Goal: Information Seeking & Learning: Learn about a topic

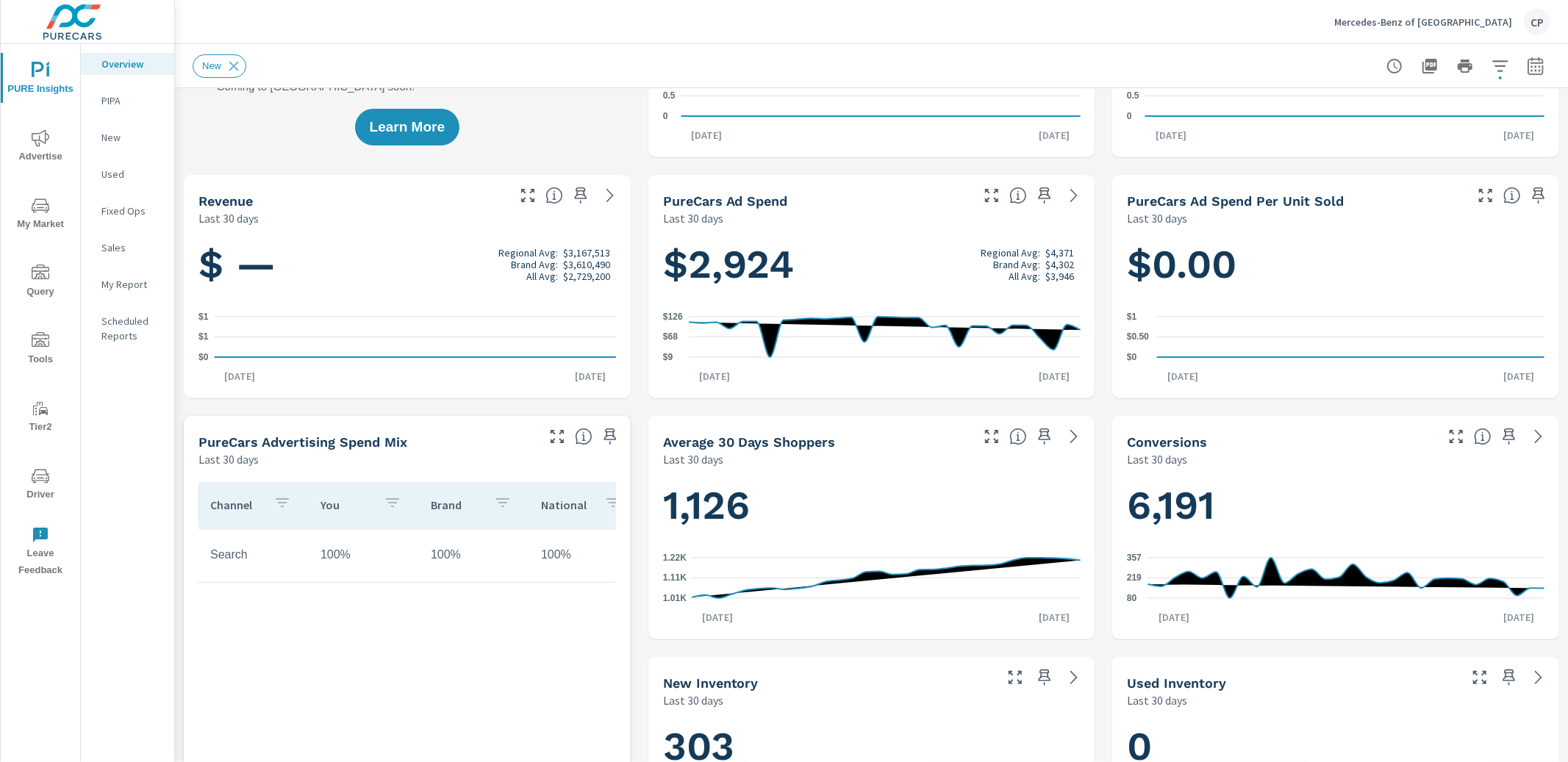
scroll to position [1, 0]
click at [117, 291] on div "My Report" at bounding box center [127, 284] width 93 height 22
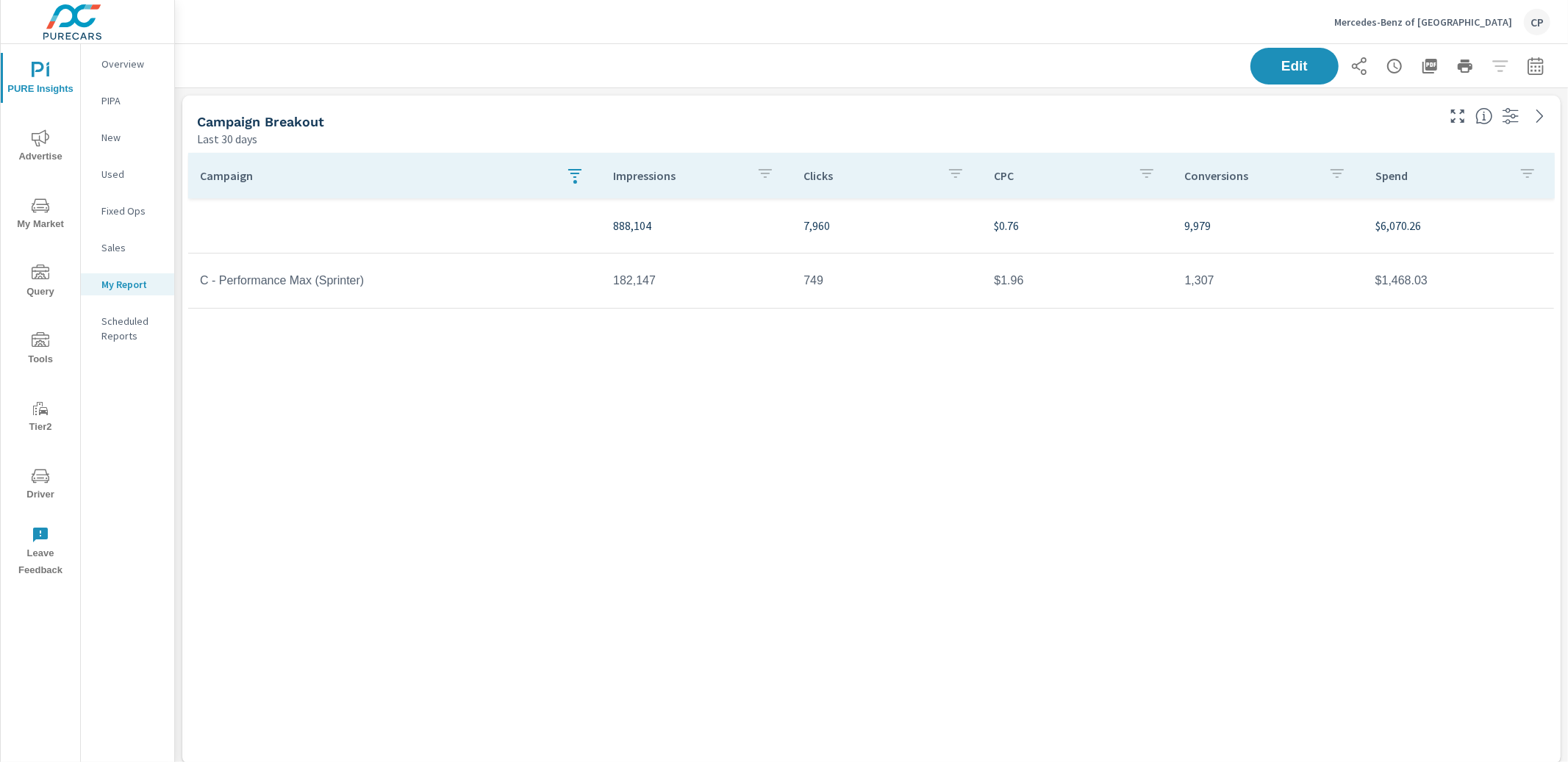
click at [564, 182] on button "button" at bounding box center [575, 175] width 30 height 34
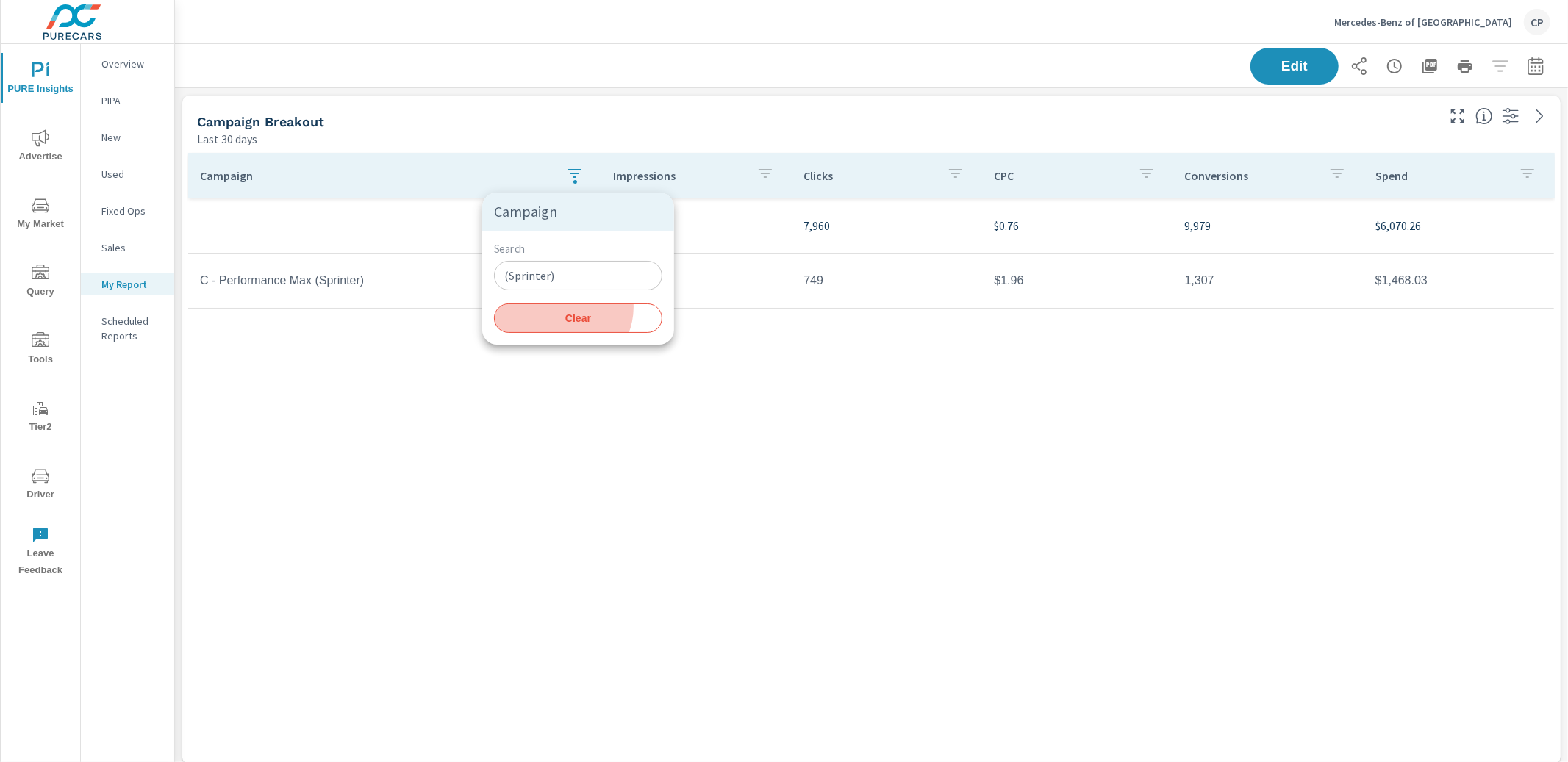
click at [561, 309] on button "Clear" at bounding box center [578, 318] width 168 height 30
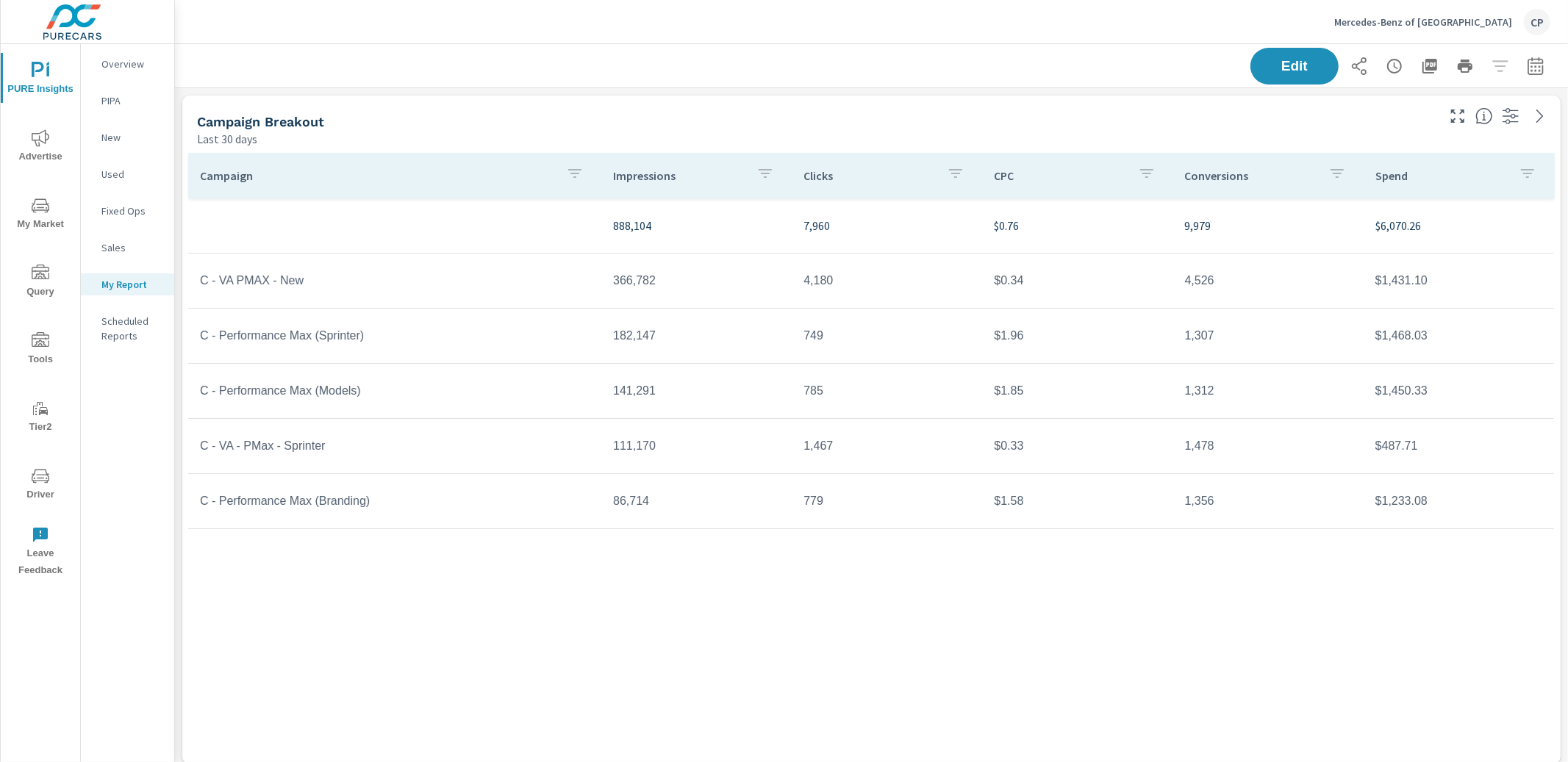
click at [1391, 17] on p "Mercedes-Benz of Atlanta South" at bounding box center [1423, 22] width 178 height 13
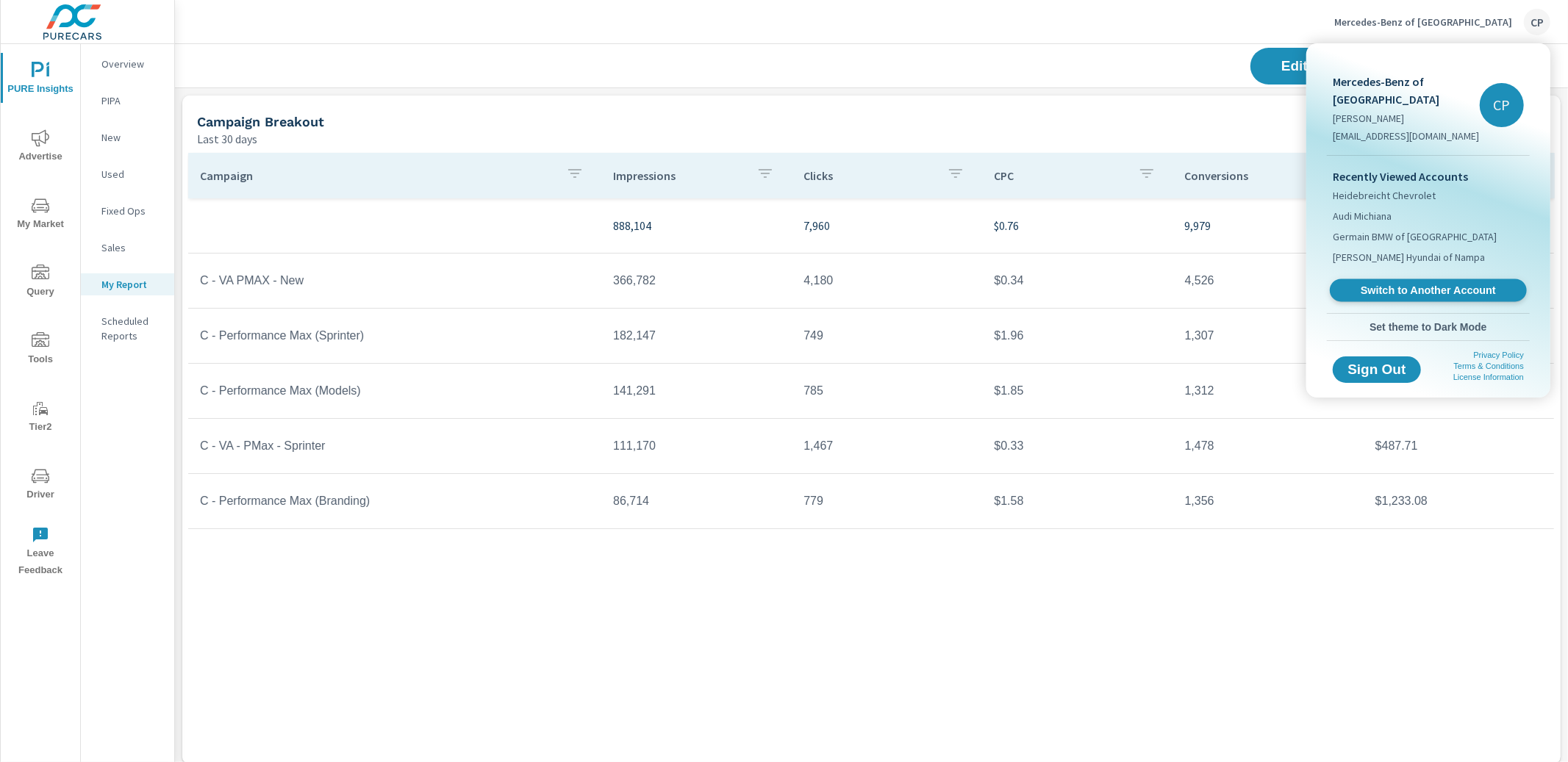
click at [1349, 293] on span "Switch to Another Account" at bounding box center [1427, 291] width 180 height 14
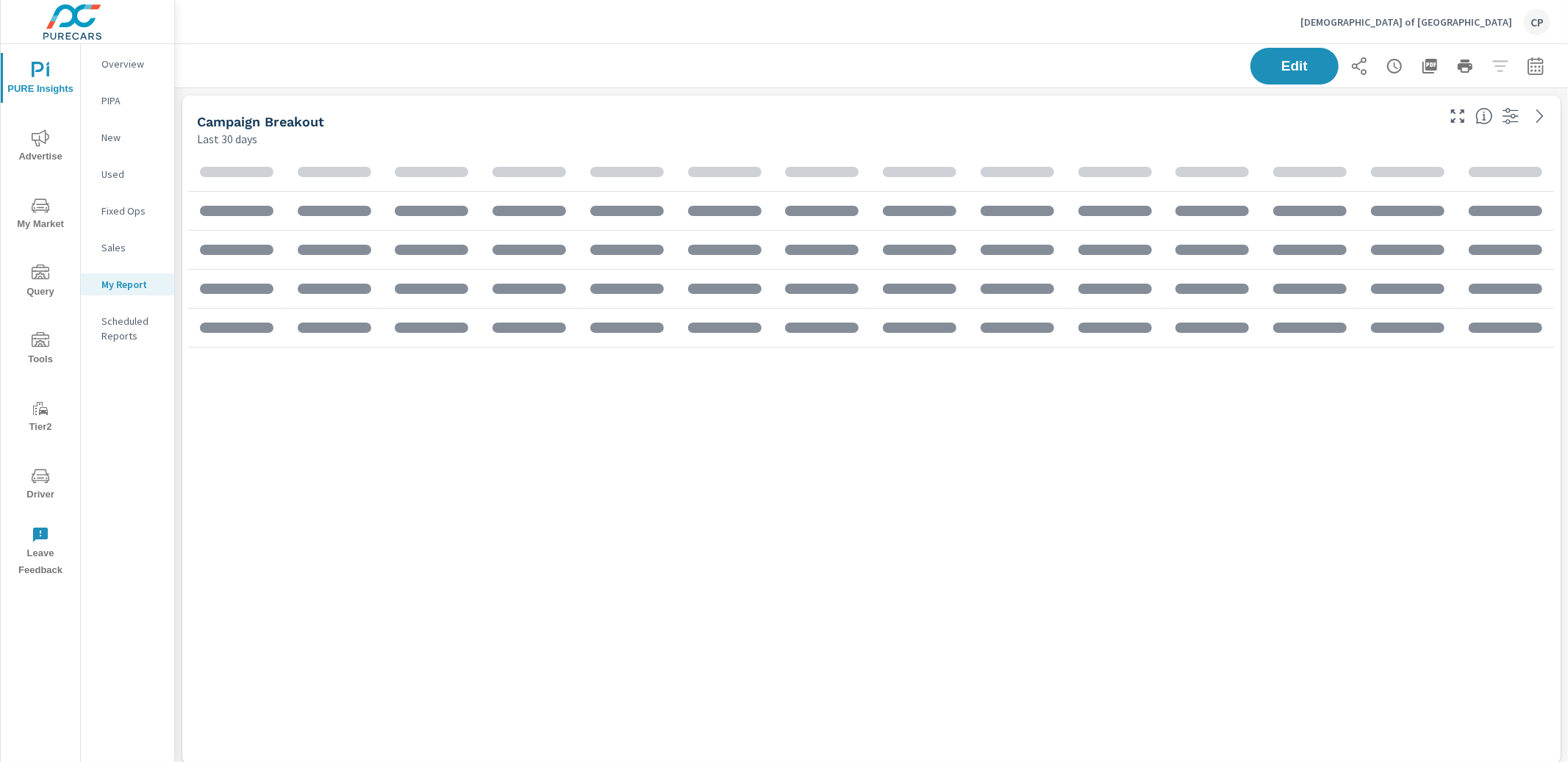
scroll to position [2204, 1393]
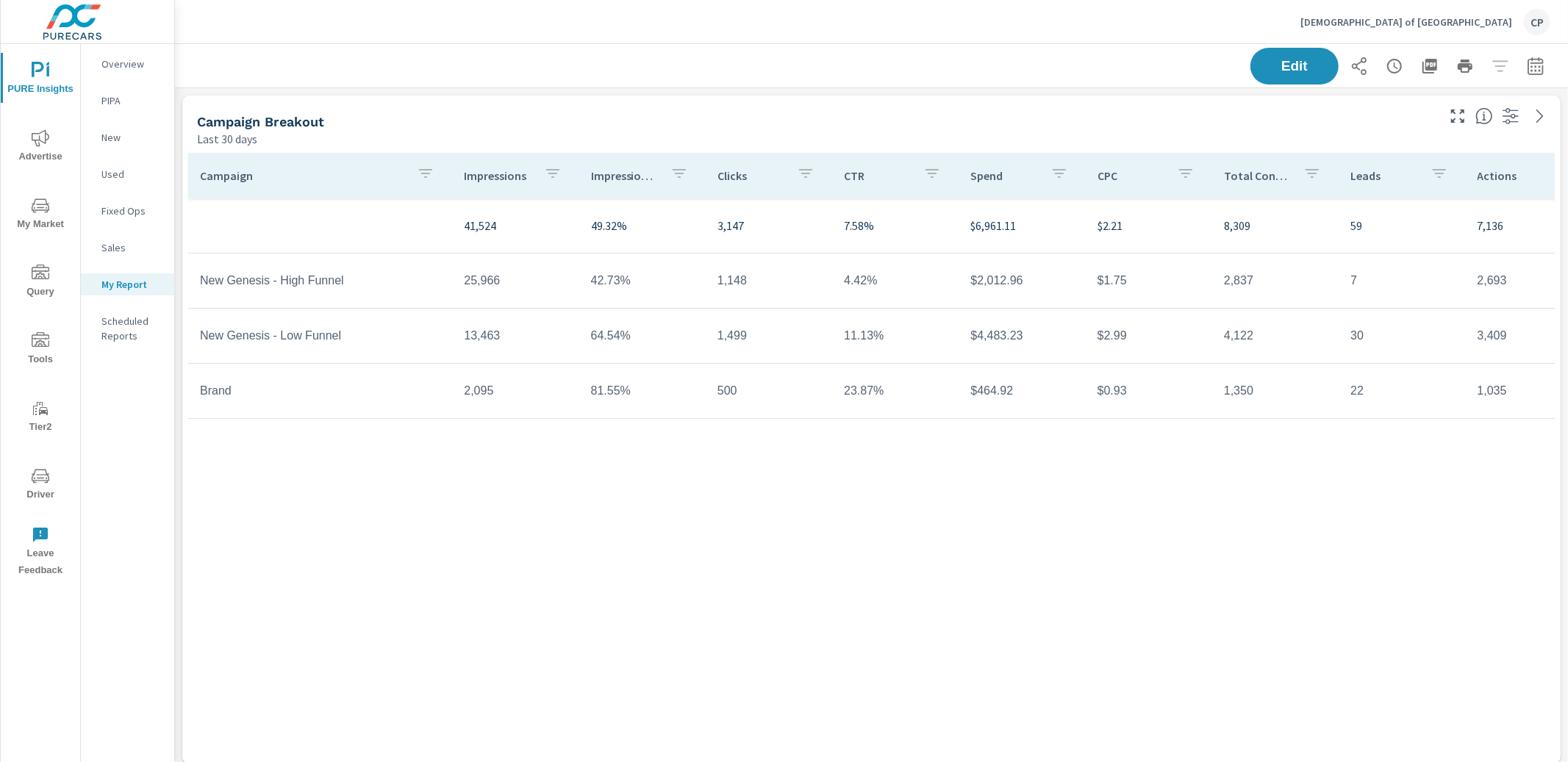
click at [25, 129] on span "Advertise" at bounding box center [39, 146] width 70 height 36
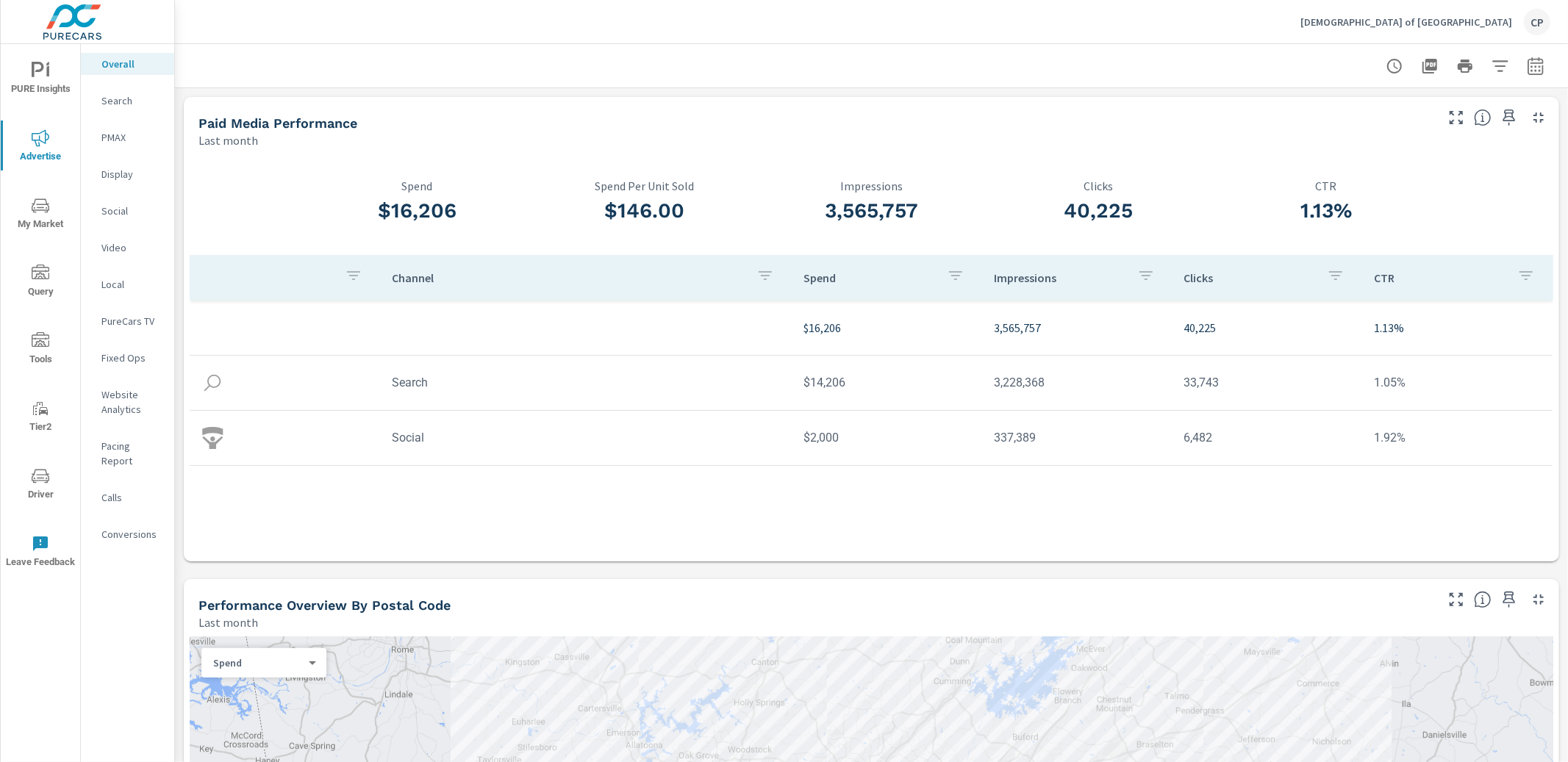
click at [126, 93] on p "Search" at bounding box center [131, 100] width 61 height 14
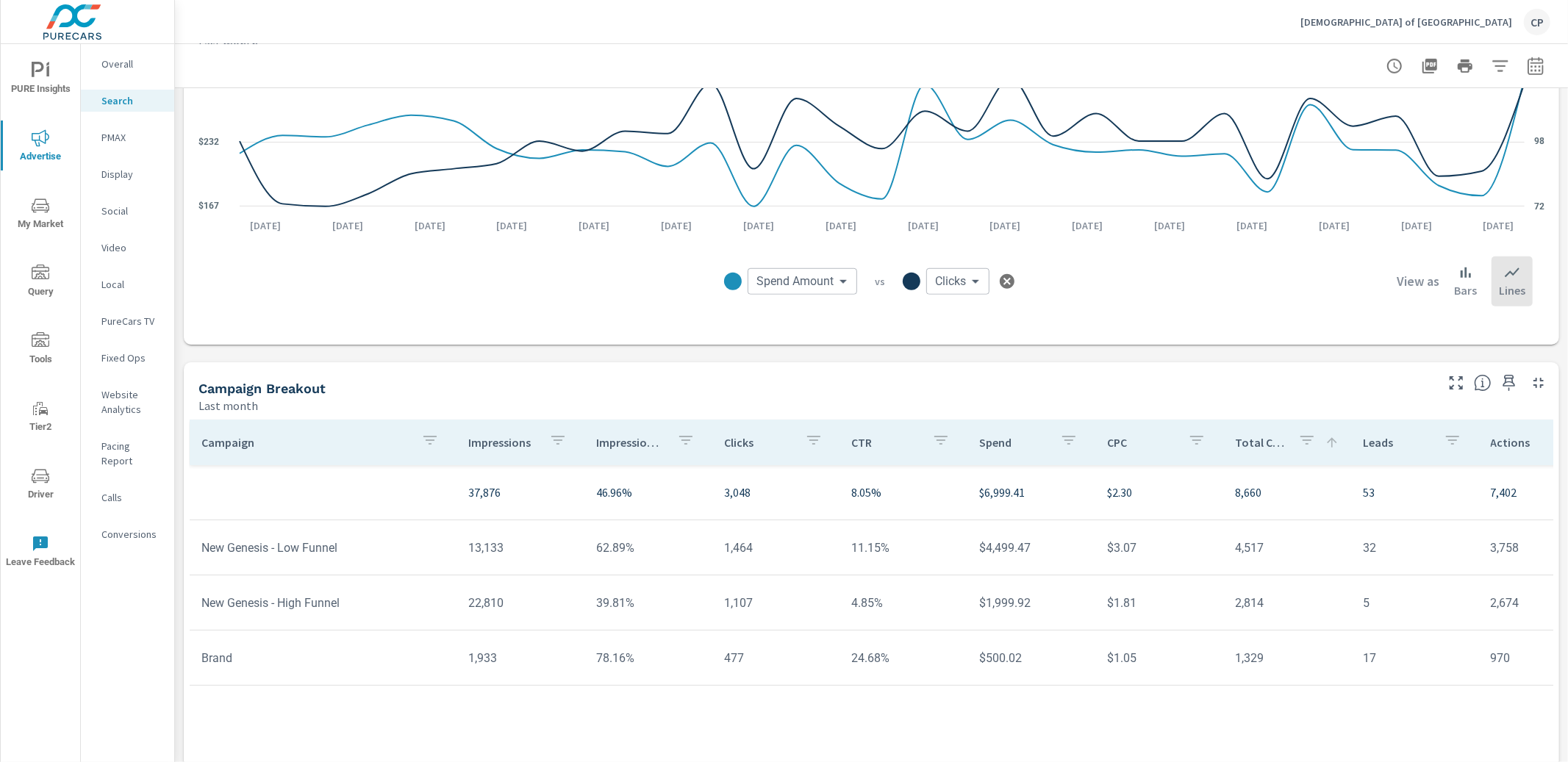
scroll to position [892, 0]
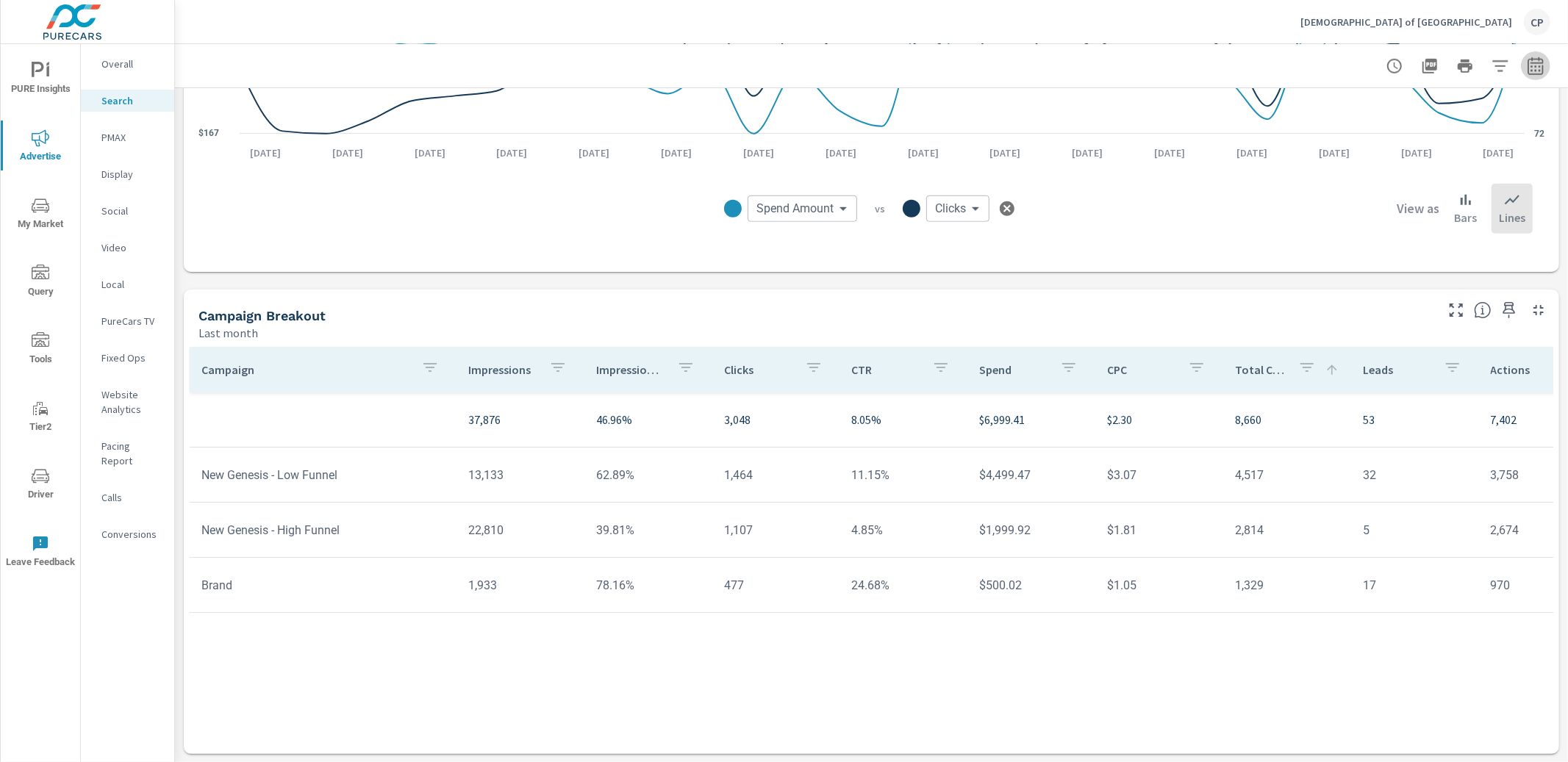
drag, startPoint x: 1543, startPoint y: 61, endPoint x: 1538, endPoint y: 68, distance: 8.6
click at [1543, 63] on icon "button" at bounding box center [1535, 66] width 17 height 17
select select "Last month"
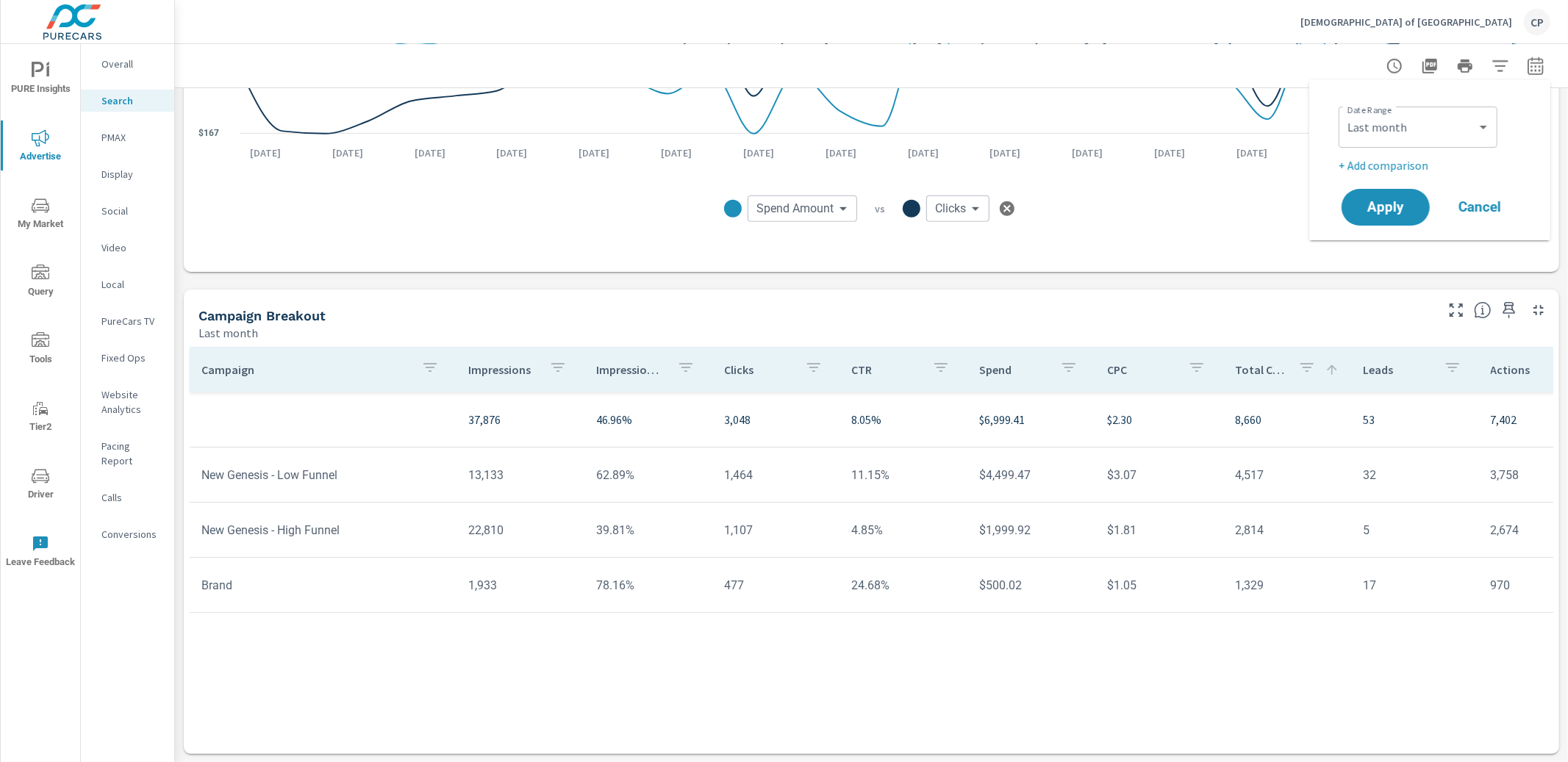
click at [1399, 161] on p "+ Add comparison" at bounding box center [1431, 165] width 188 height 17
select select "Previous period"
click at [1382, 244] on span "Apply" at bounding box center [1385, 248] width 61 height 14
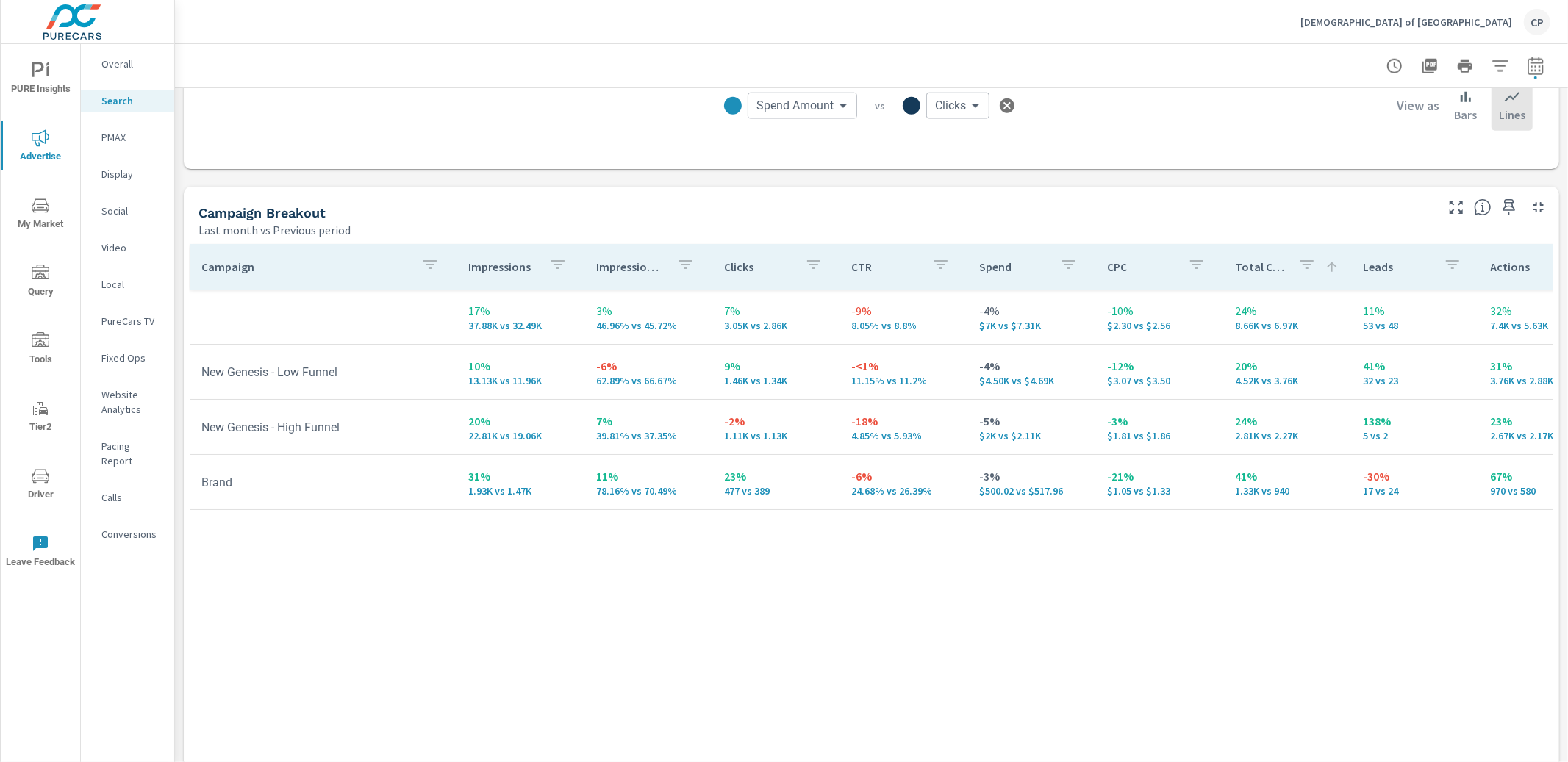
scroll to position [1369, 0]
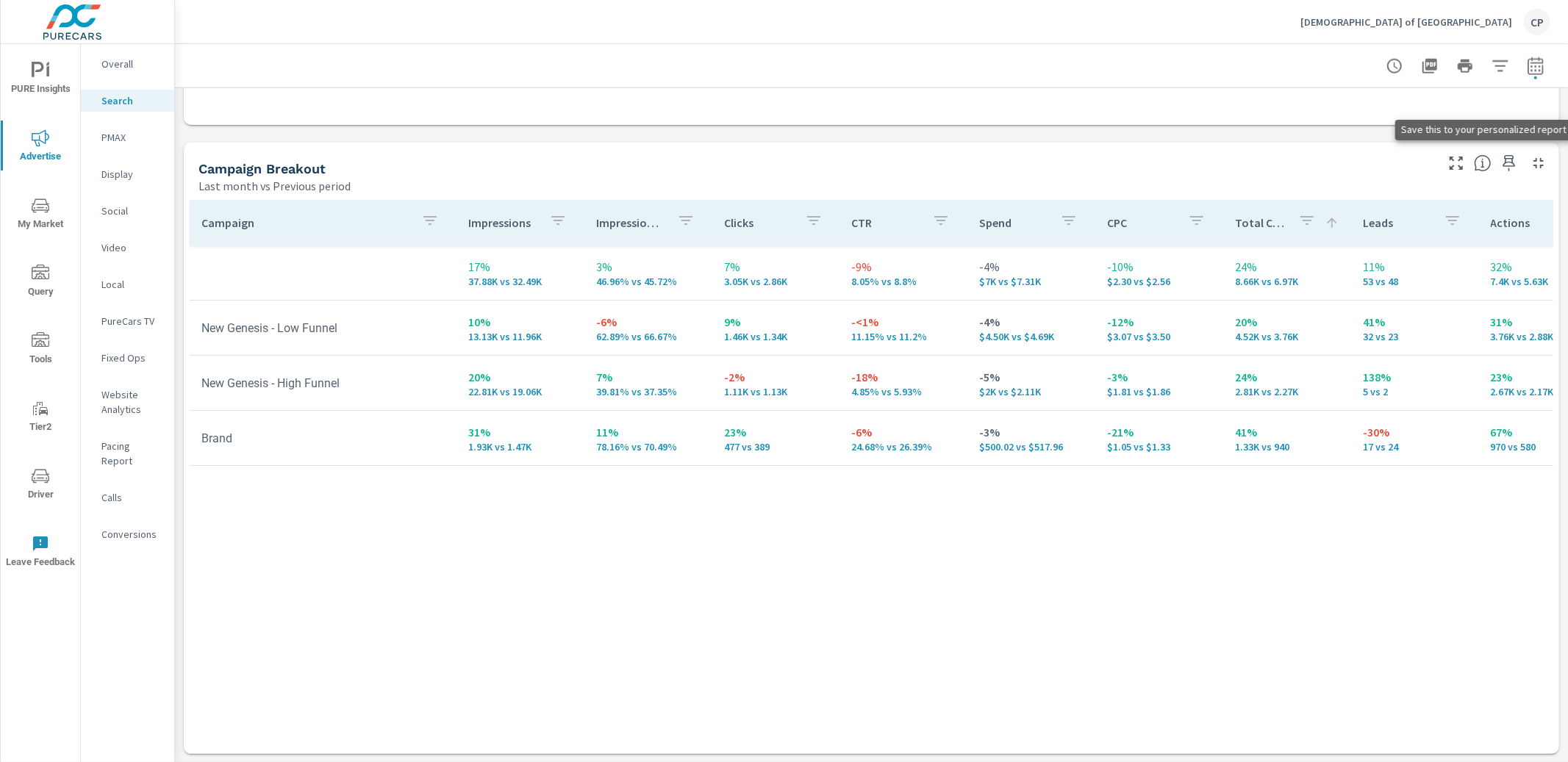
click at [1506, 155] on icon "button" at bounding box center [1508, 163] width 13 height 16
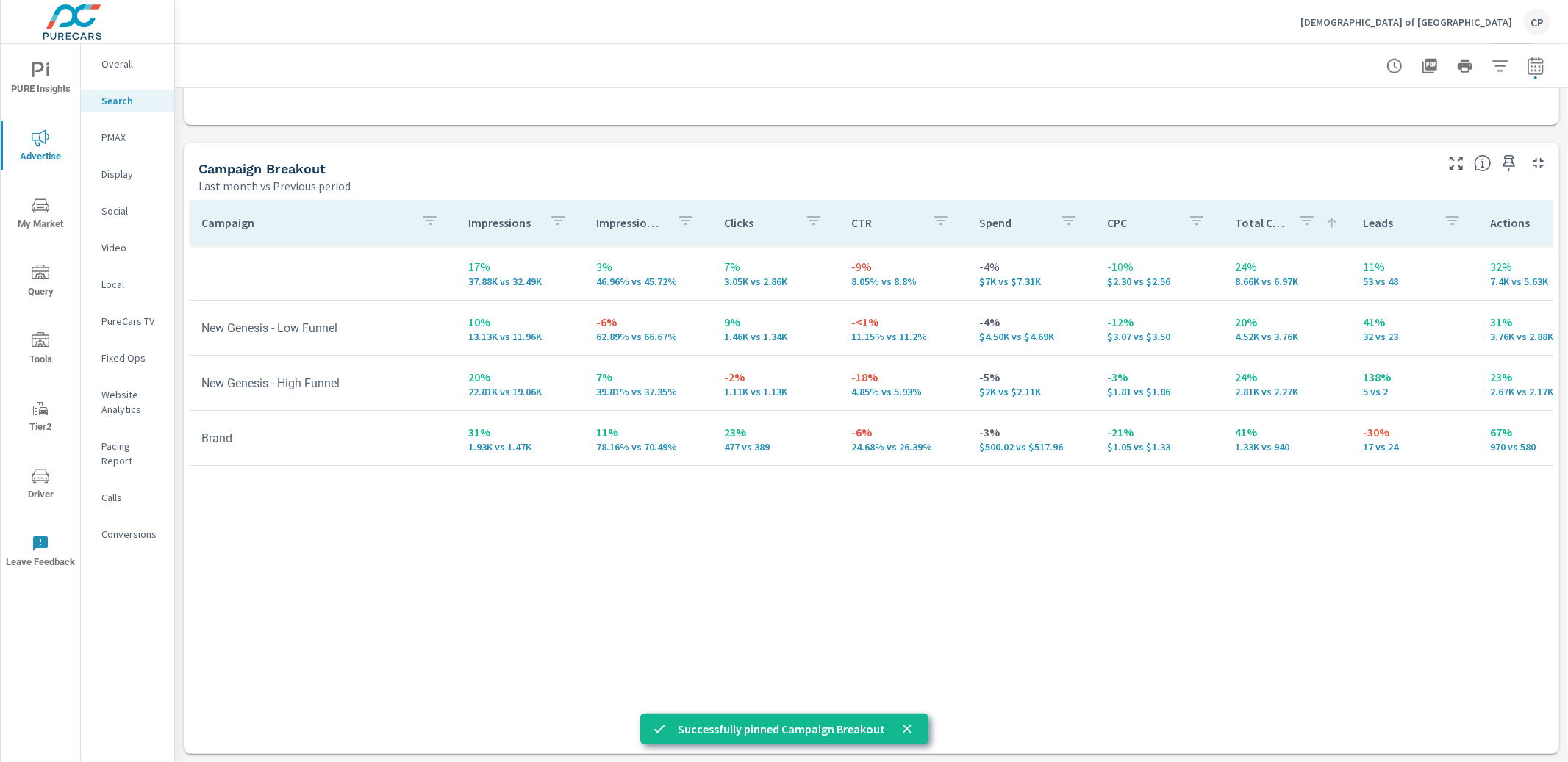
click at [149, 140] on p "PMAX" at bounding box center [131, 137] width 61 height 14
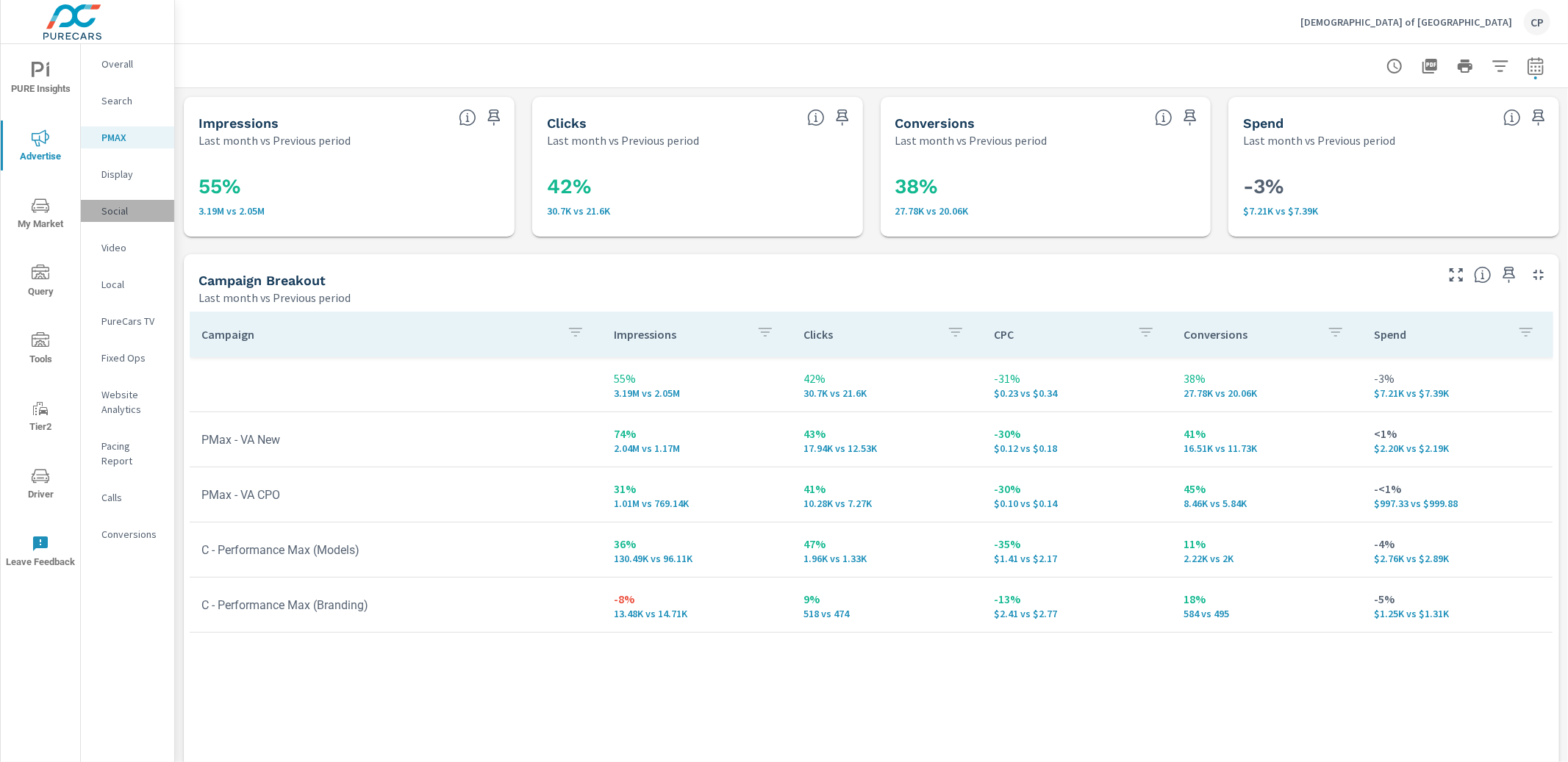
click at [122, 208] on p "Social" at bounding box center [131, 211] width 61 height 14
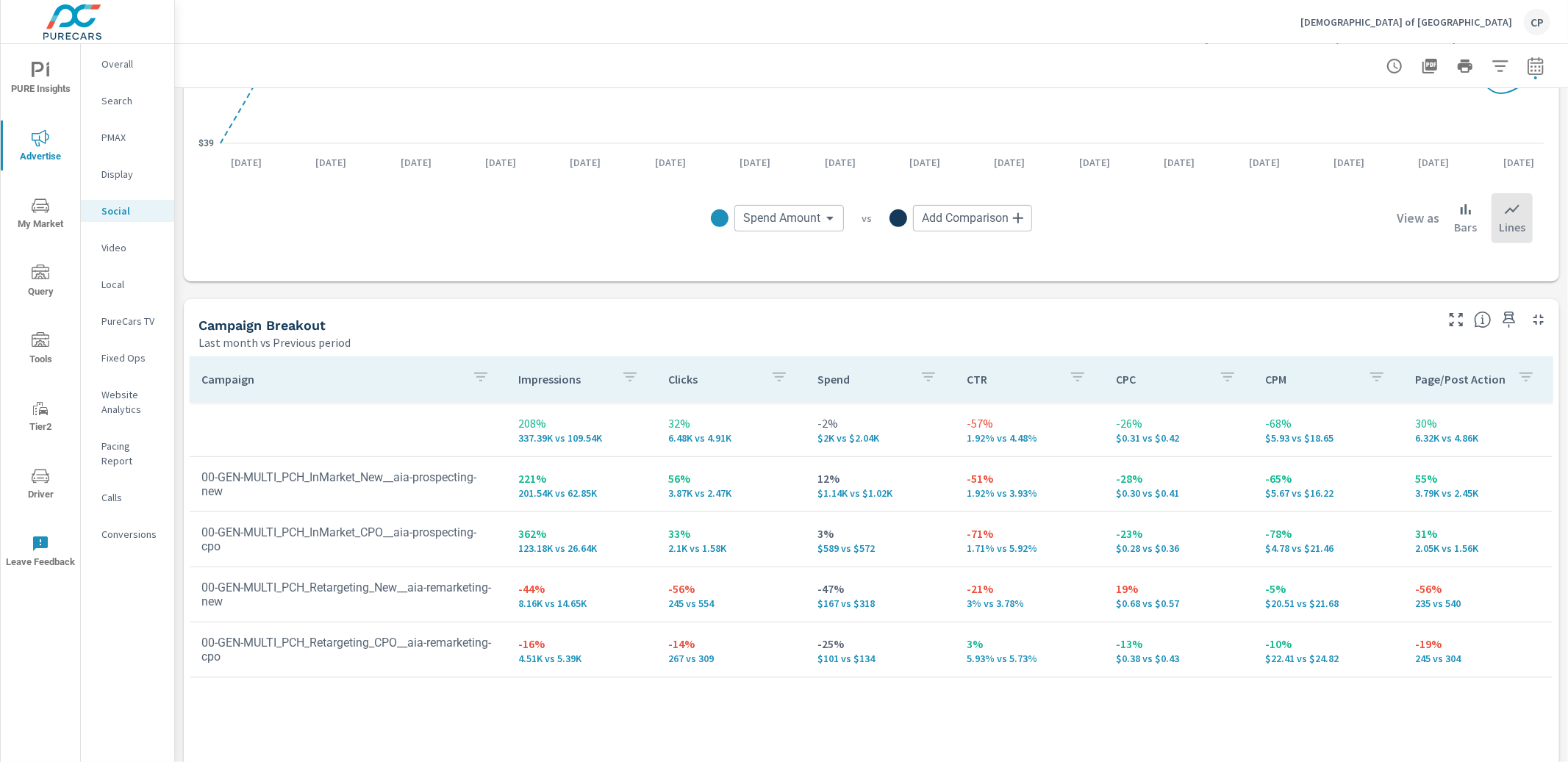
scroll to position [429, 0]
drag, startPoint x: 374, startPoint y: 475, endPoint x: 395, endPoint y: 477, distance: 21.1
click at [395, 477] on td "00-GEN-MULTI_PCH_InMarket_New__aia-prospecting-new" at bounding box center [348, 481] width 318 height 51
drag, startPoint x: 425, startPoint y: 479, endPoint x: 276, endPoint y: 490, distance: 149.4
click at [266, 492] on td "00-GEN-MULTI_PCH_InMarket_New__aia-prospecting-new" at bounding box center [348, 481] width 318 height 51
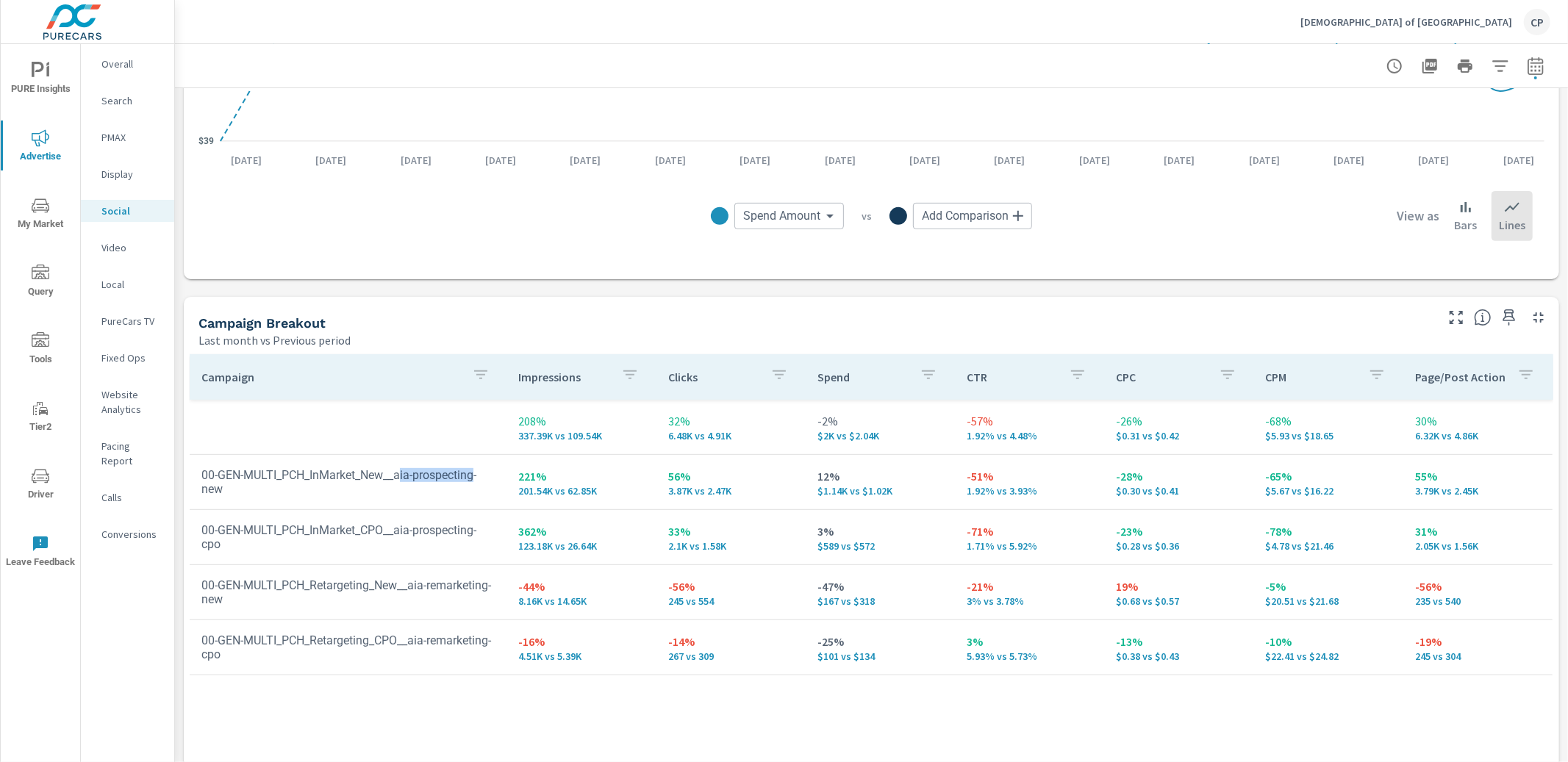
copy td "ia-prospecting"
click at [476, 381] on icon "button" at bounding box center [480, 374] width 17 height 17
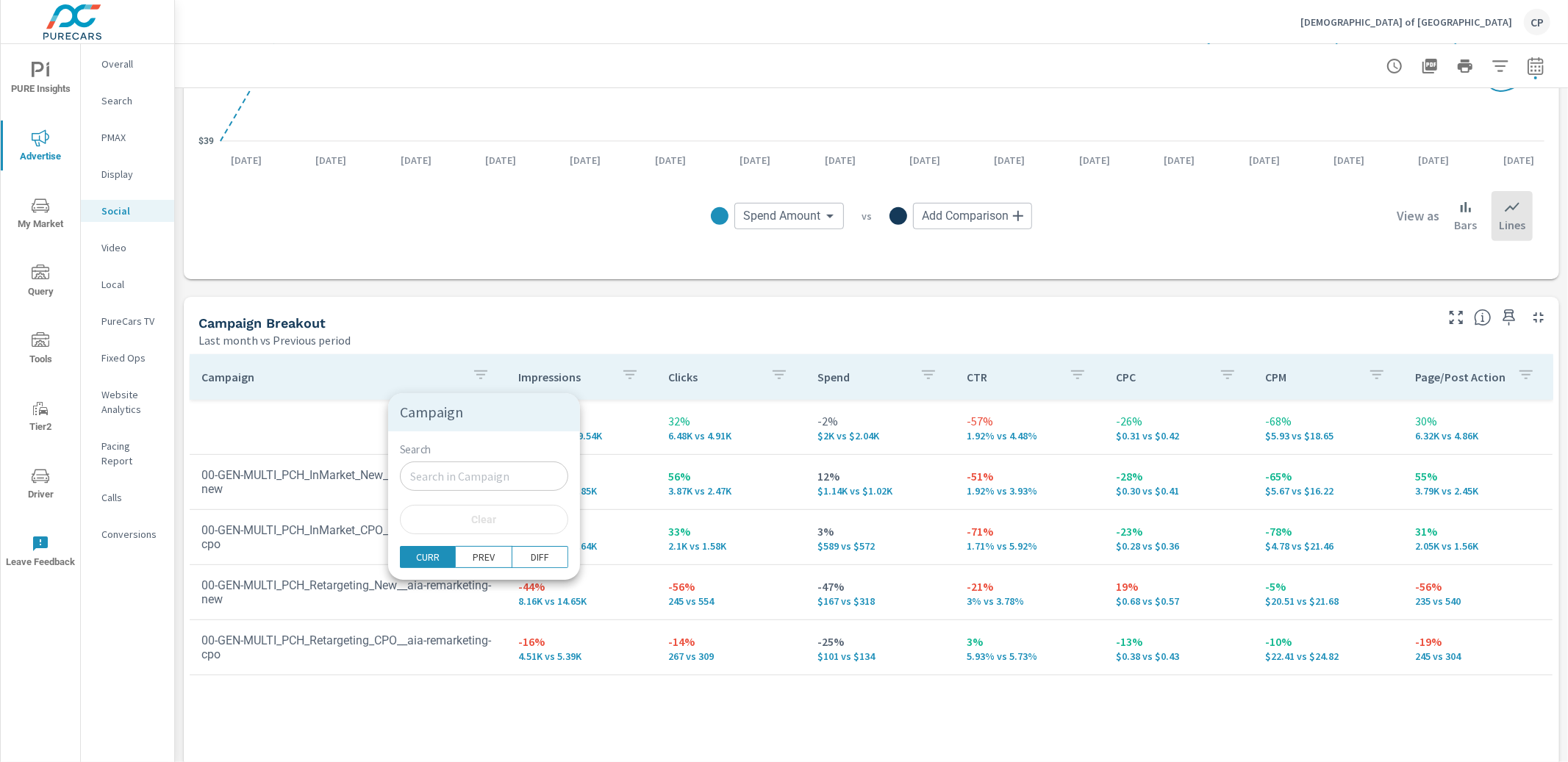
click at [426, 470] on input "Search" at bounding box center [483, 476] width 168 height 30
paste input "ia-prospecting"
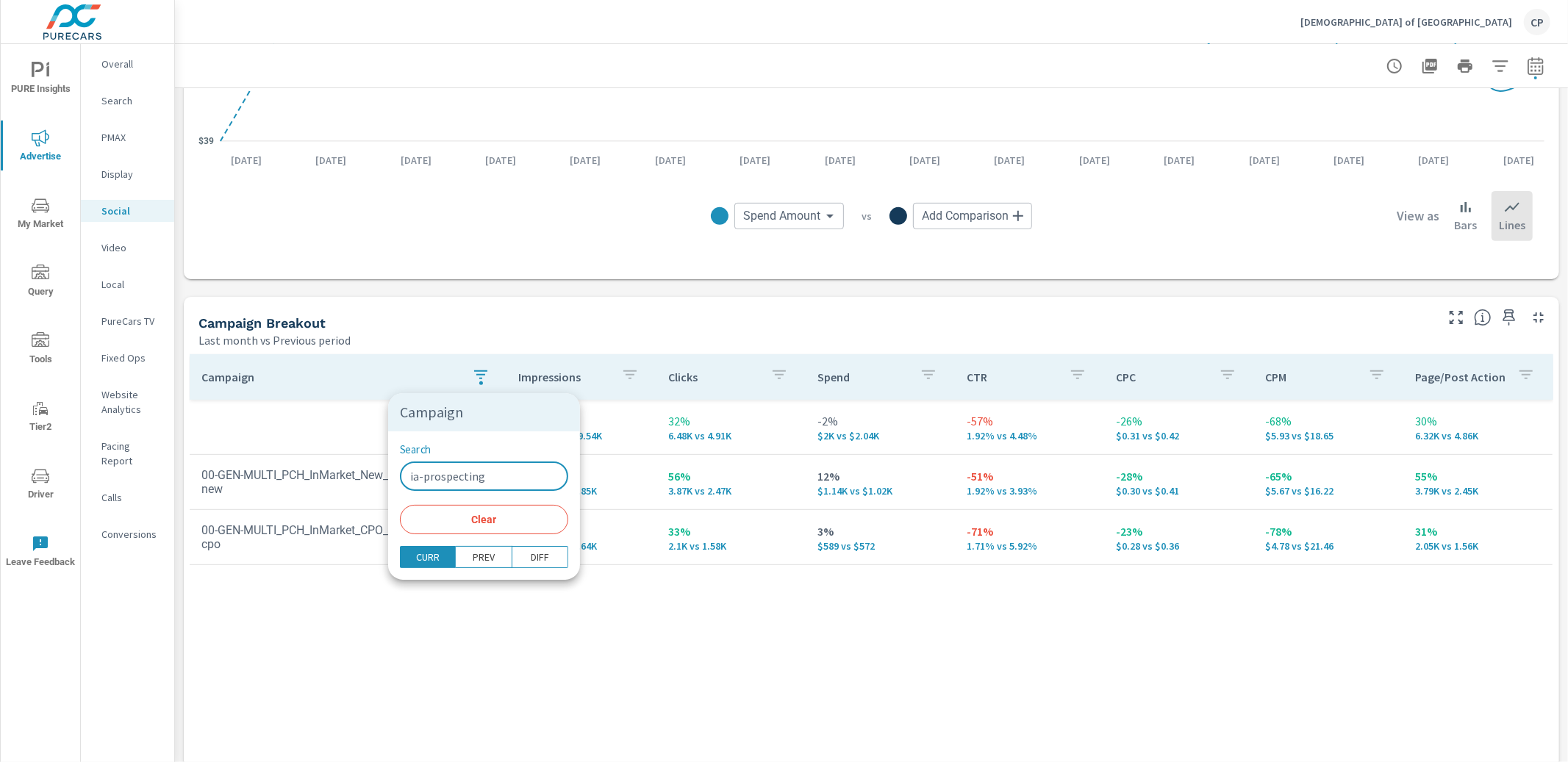
type input "ia-prospecting"
drag, startPoint x: 561, startPoint y: 629, endPoint x: 600, endPoint y: 619, distance: 40.3
click at [565, 628] on div at bounding box center [784, 381] width 1568 height 762
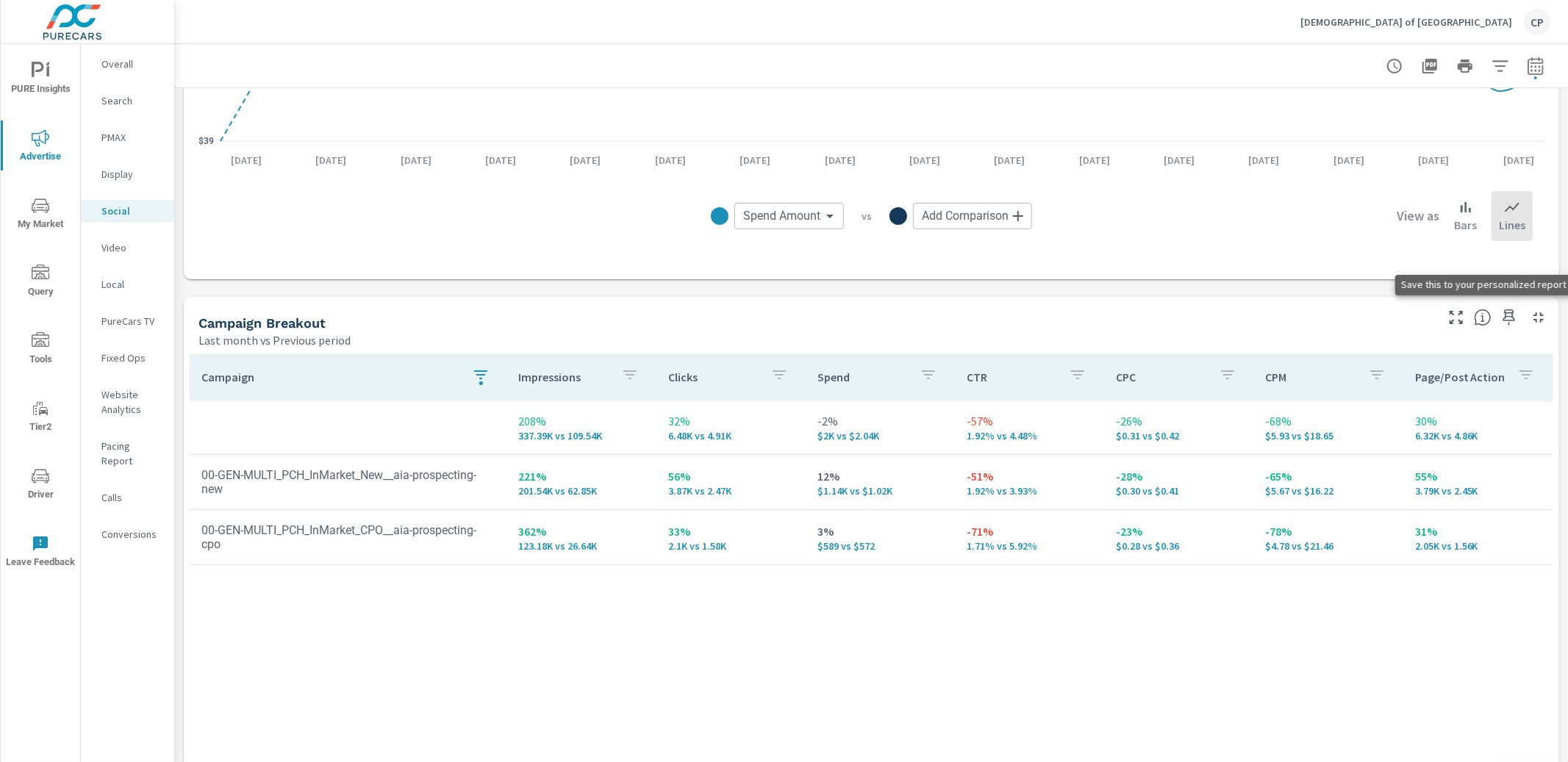
click at [1508, 318] on icon "button" at bounding box center [1508, 318] width 17 height 17
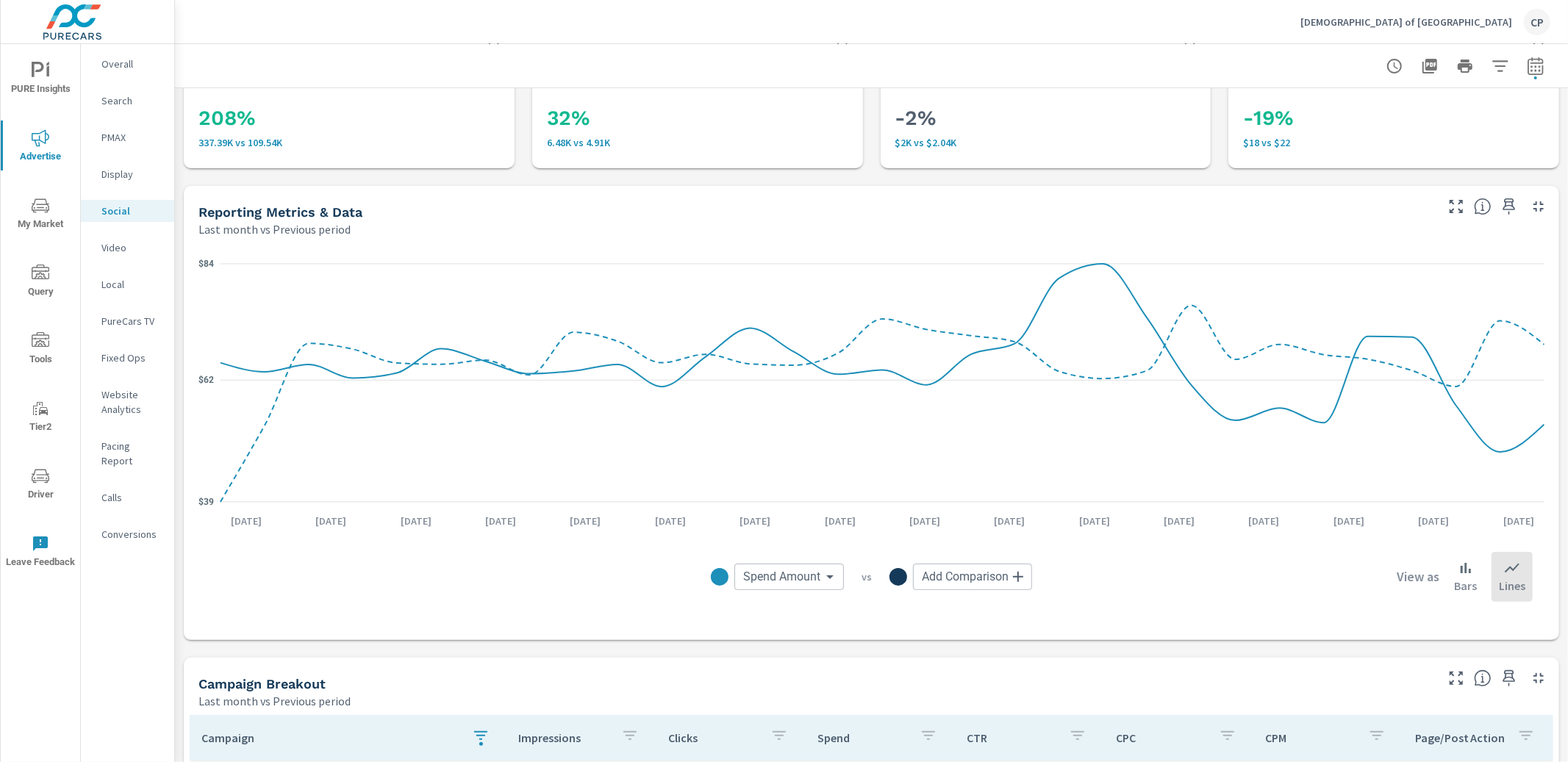
scroll to position [64, 0]
click at [49, 80] on span "PURE Insights" at bounding box center [39, 79] width 70 height 36
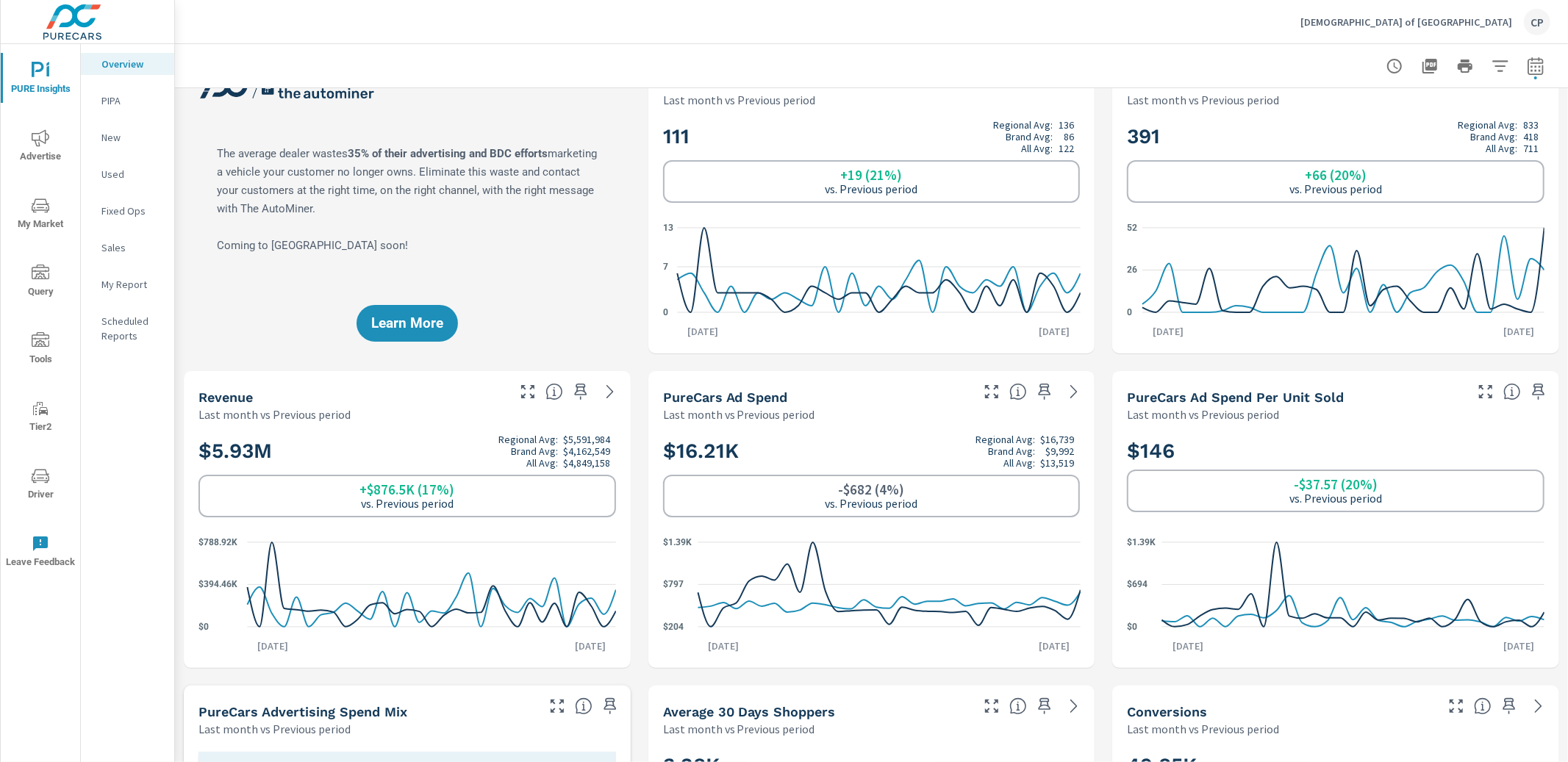
scroll to position [37, 0]
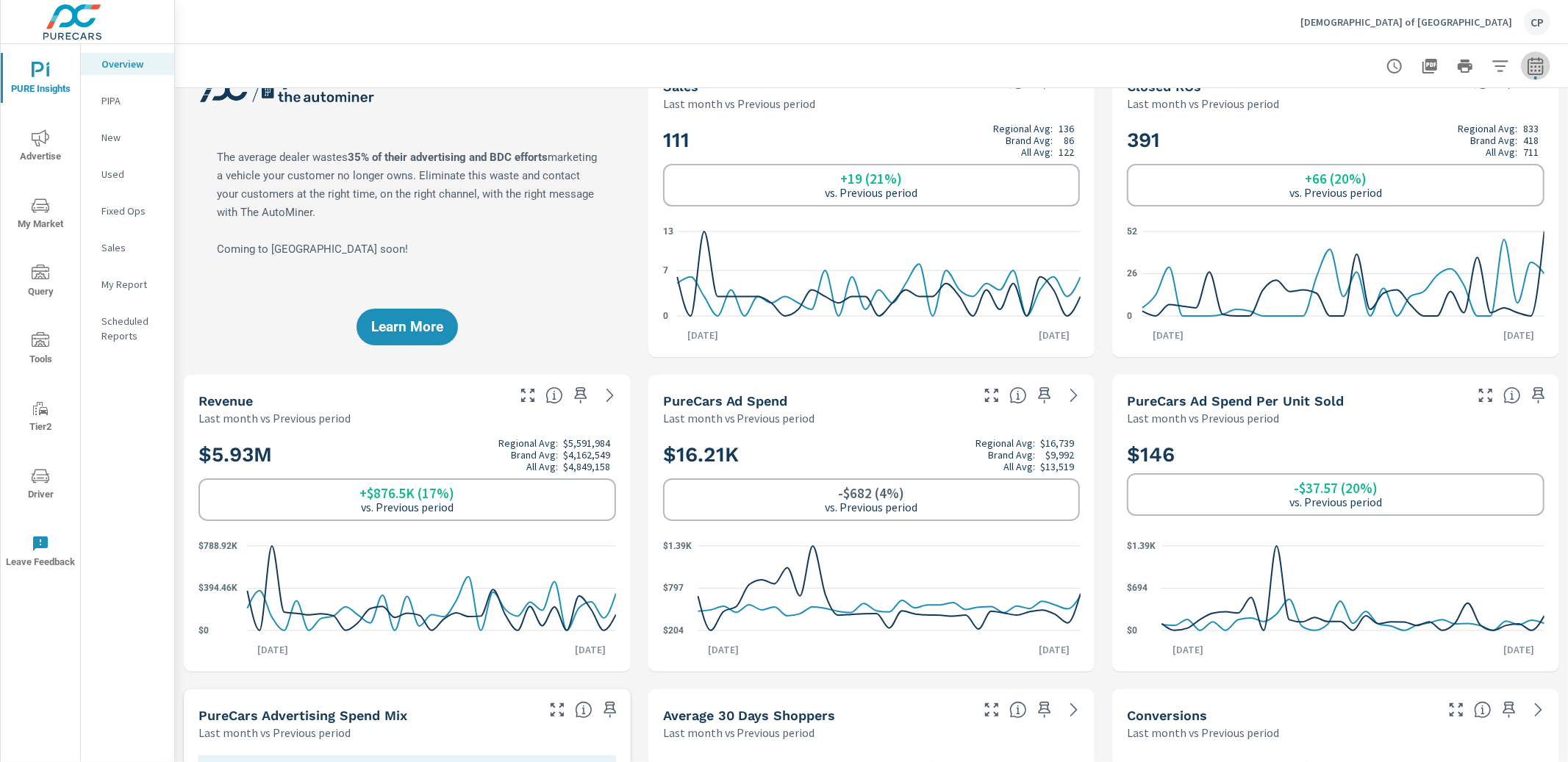
click at [1533, 73] on icon "button" at bounding box center [1535, 66] width 17 height 17
select select "Last month"
select select "Previous period"
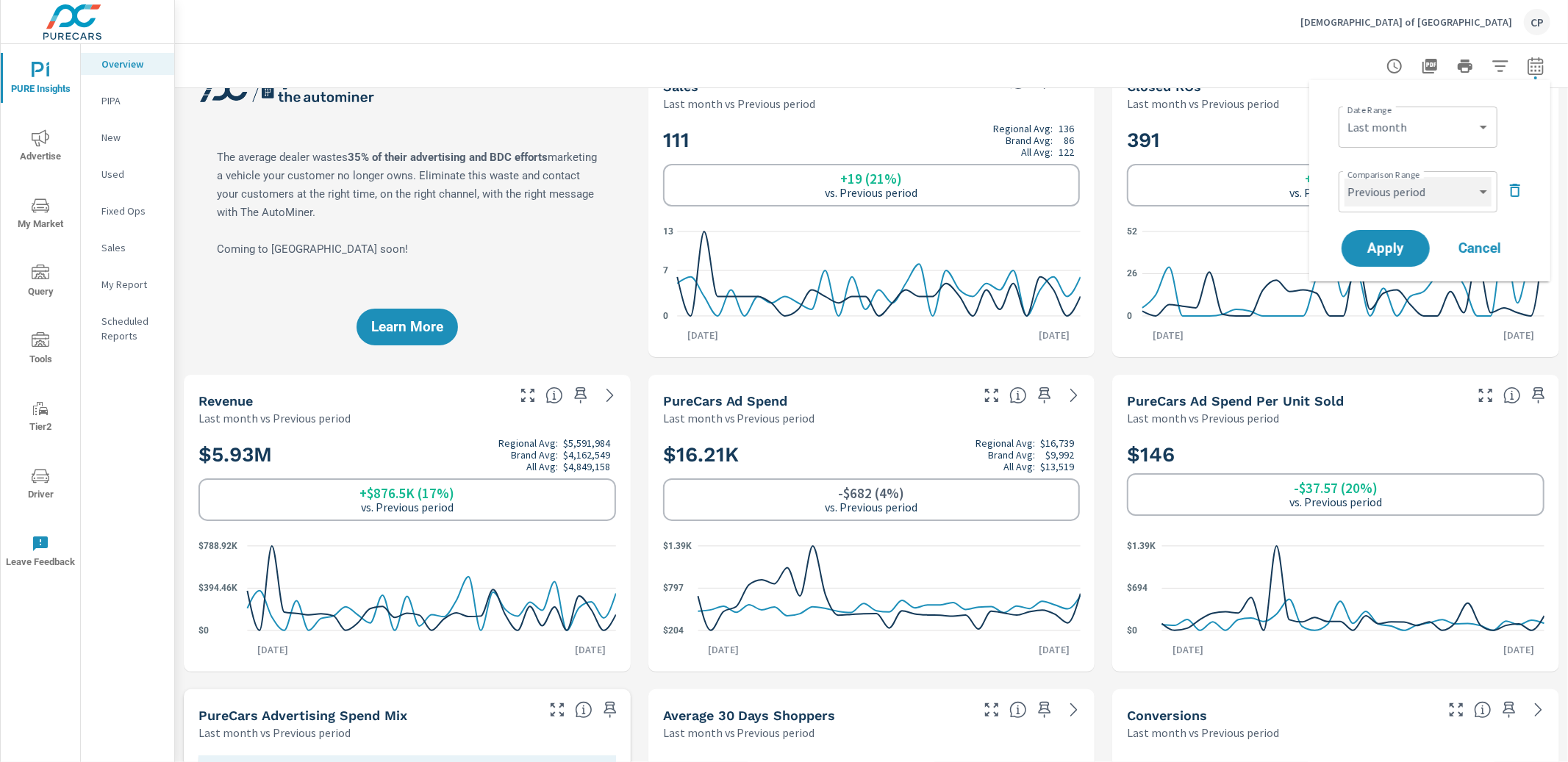
click at [1465, 200] on select "Custom Previous period Previous month Previous year" at bounding box center [1418, 191] width 147 height 30
click at [1453, 135] on select "Custom Yesterday Last week Last 7 days Last 14 days Last 30 days Last 45 days L…" at bounding box center [1418, 127] width 147 height 30
select select "Last 30 days"
click at [1405, 241] on span "Apply" at bounding box center [1385, 248] width 61 height 14
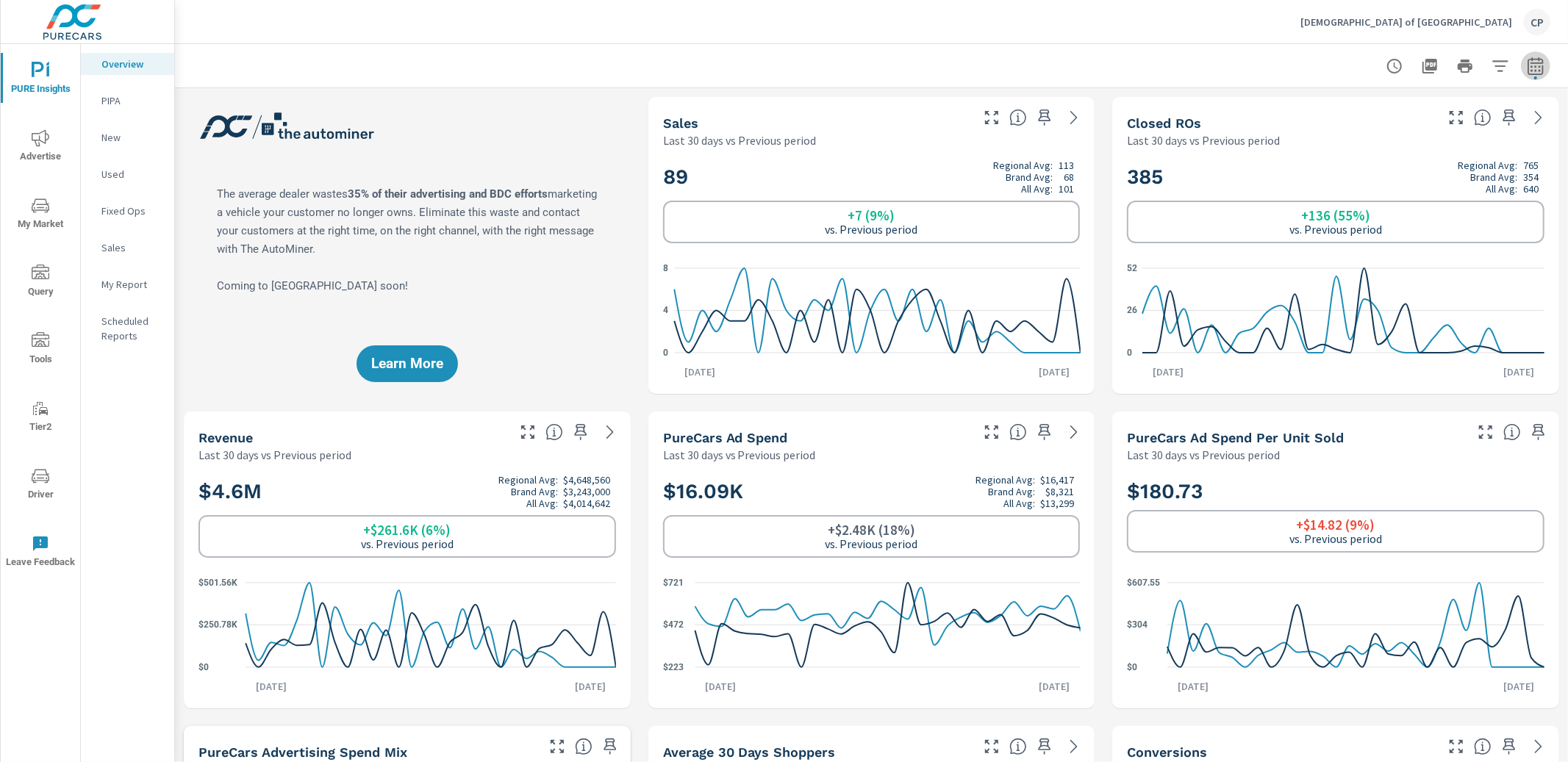
click at [1531, 73] on icon "button" at bounding box center [1535, 66] width 17 height 17
select select "Last 30 days"
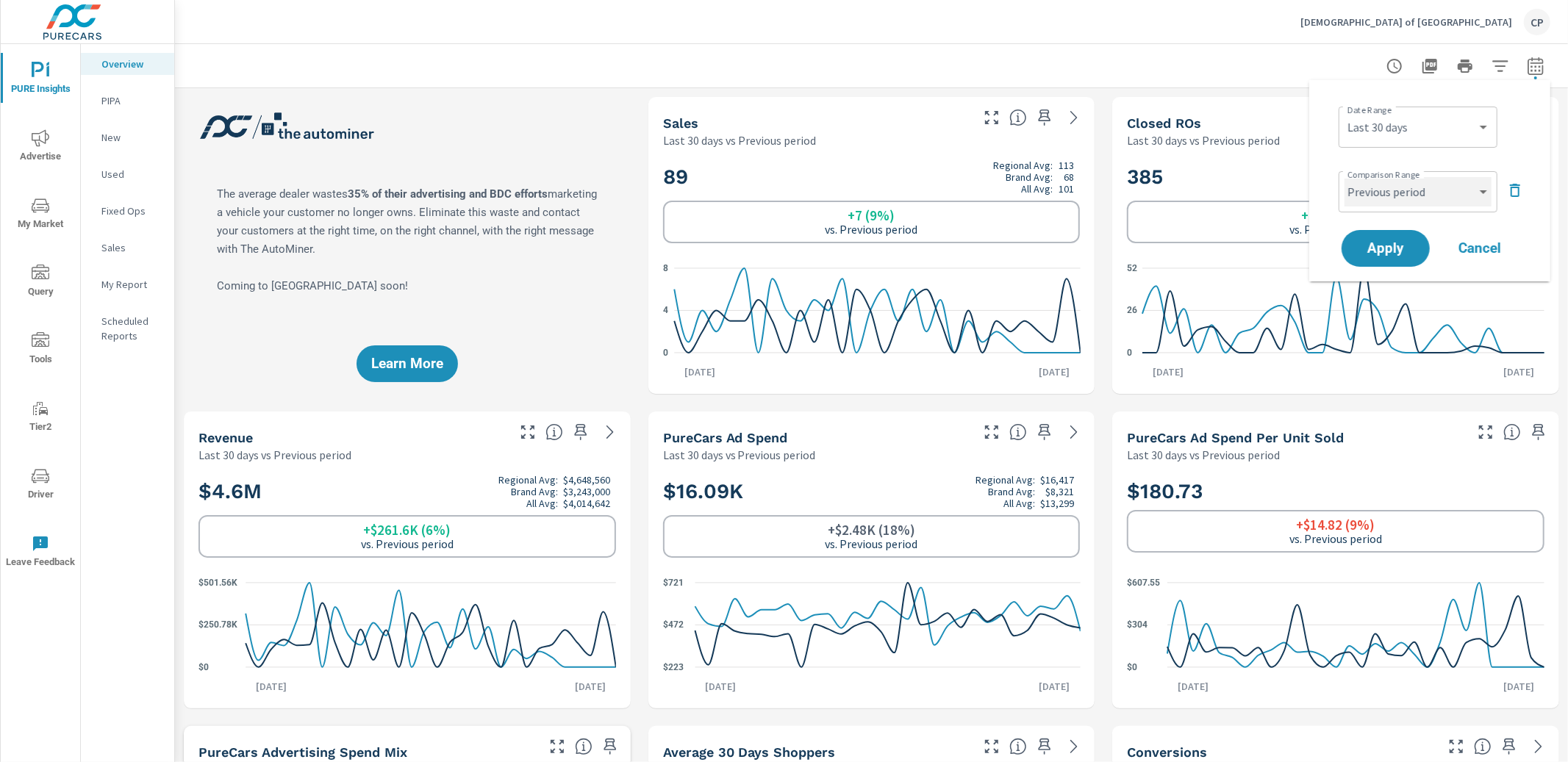
click at [1412, 194] on select "Custom Previous period Previous month Previous year" at bounding box center [1418, 191] width 147 height 30
select select "Previous month"
click at [1397, 246] on span "Apply" at bounding box center [1385, 248] width 61 height 14
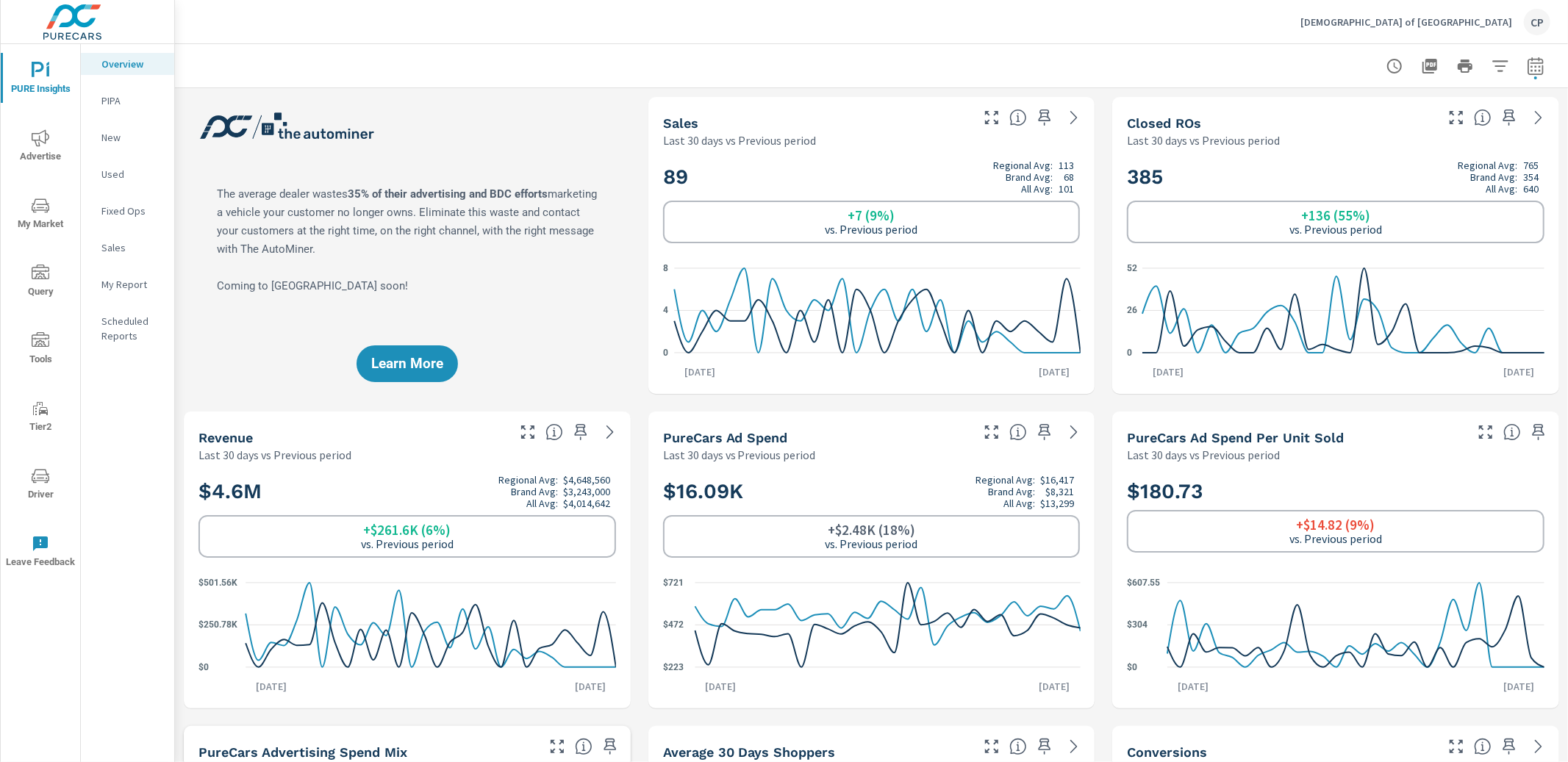
click at [1540, 71] on icon "button" at bounding box center [1535, 66] width 17 height 17
select select "Last 30 days"
select select "Previous month"
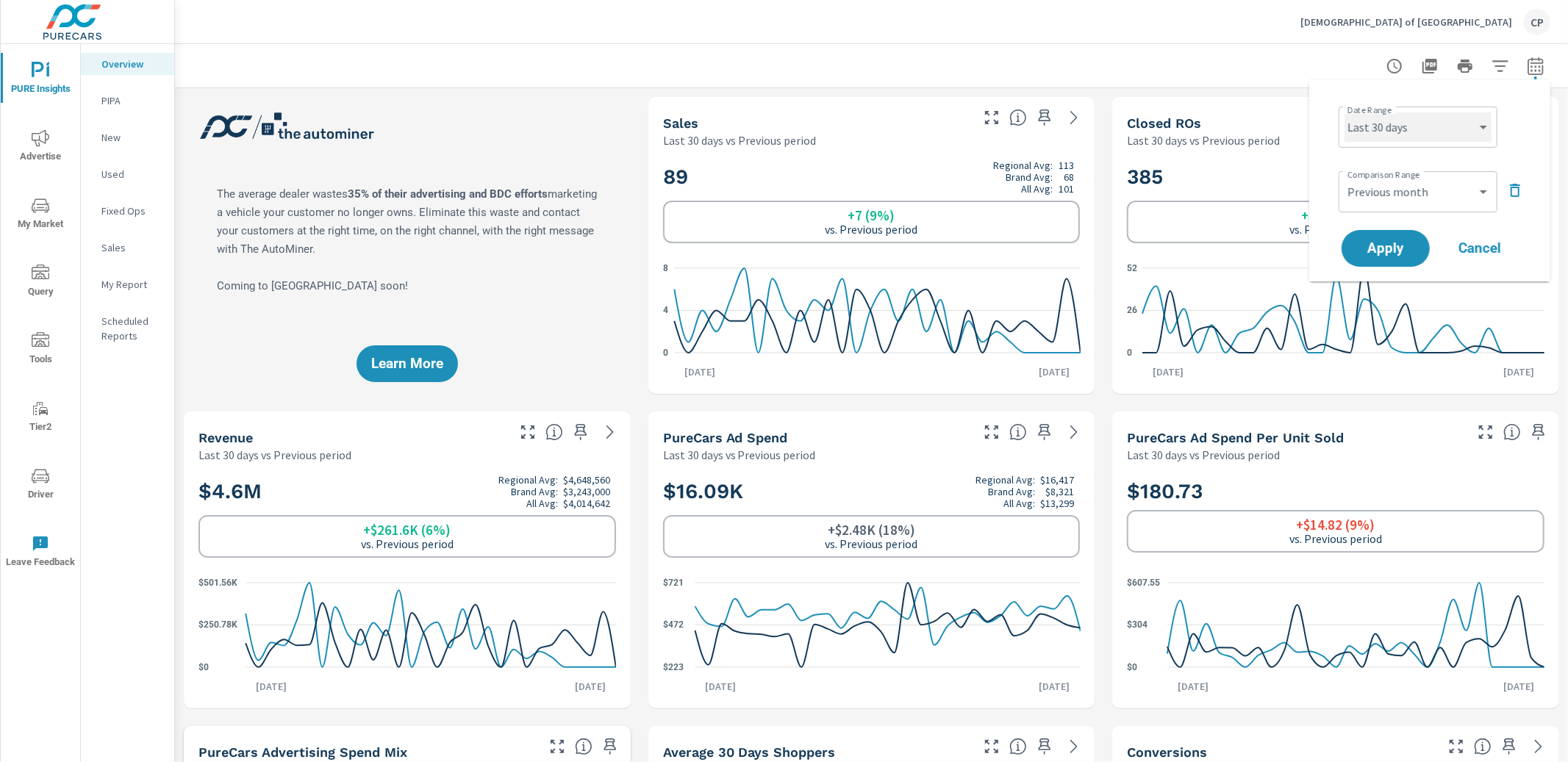
click at [1471, 119] on select "Custom Yesterday Last week Last 7 days Last 14 days Last 30 days Last 45 days L…" at bounding box center [1418, 127] width 147 height 30
click at [1444, 128] on select "Custom Yesterday Last week Last 7 days Last 14 days Last 30 days Last 45 days L…" at bounding box center [1418, 127] width 147 height 30
select select "Last month"
click at [1410, 238] on button "Apply" at bounding box center [1385, 248] width 91 height 38
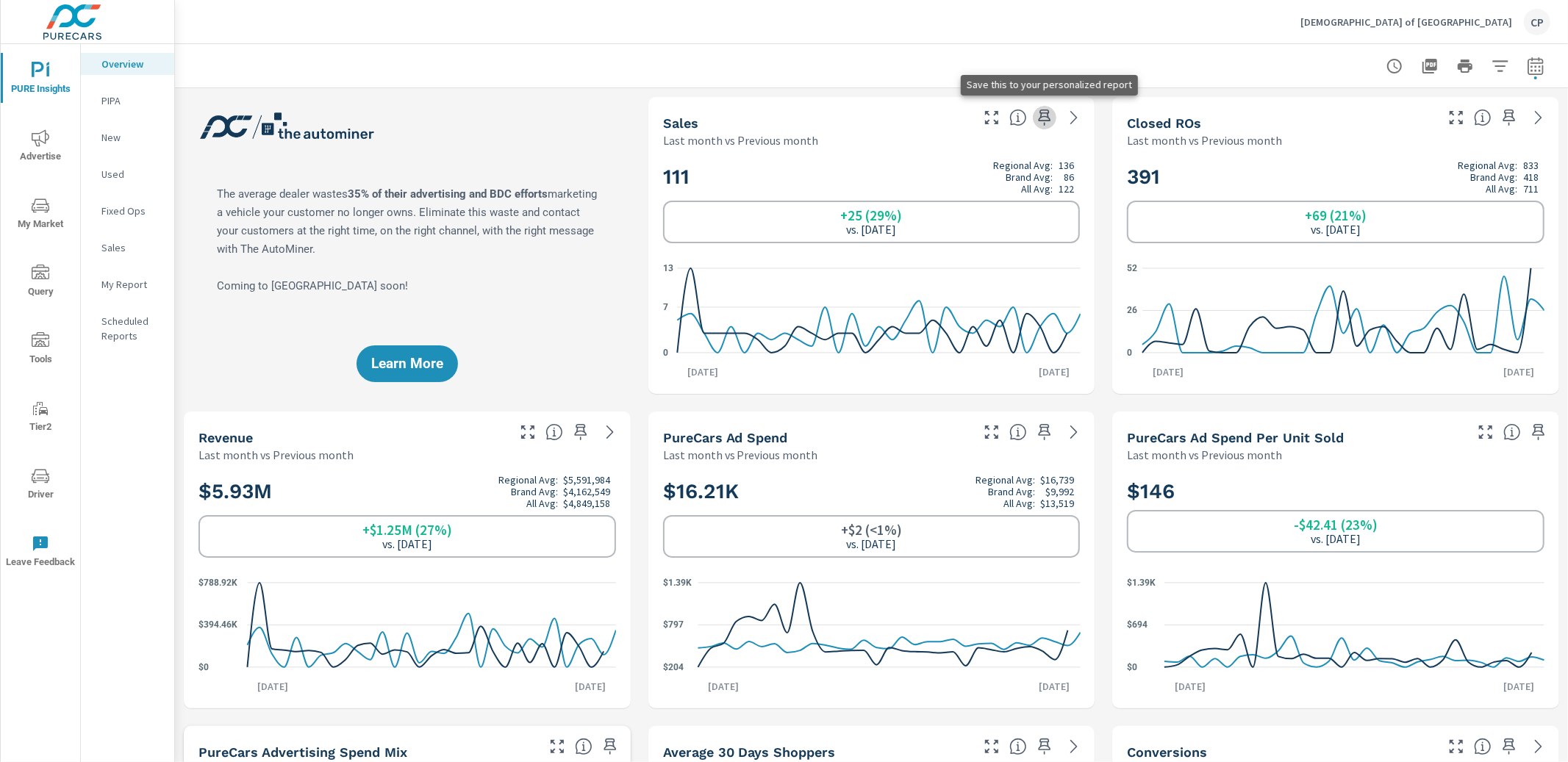
click at [1042, 114] on icon "button" at bounding box center [1044, 117] width 17 height 17
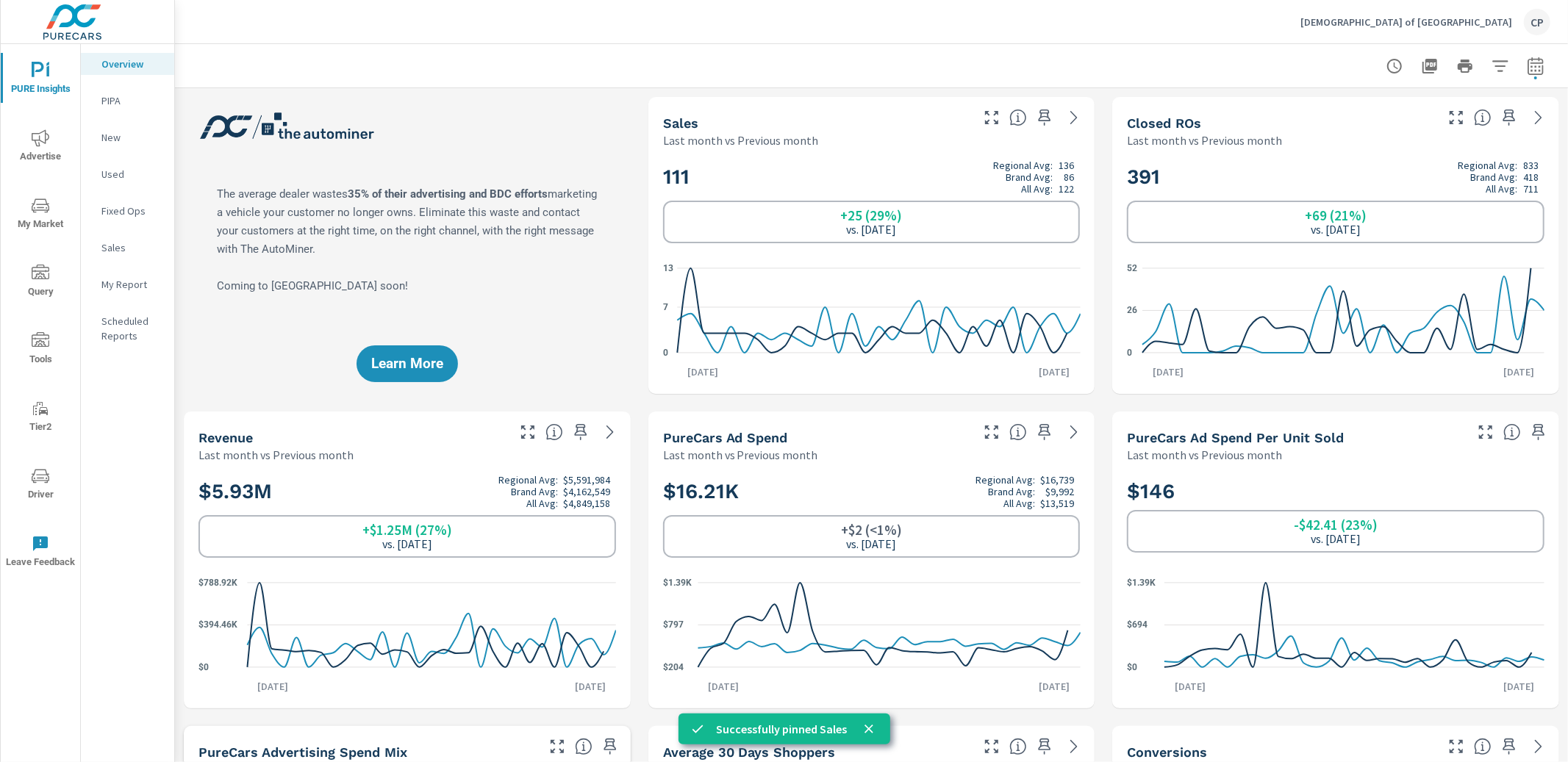
click at [1512, 115] on icon "button" at bounding box center [1508, 117] width 13 height 16
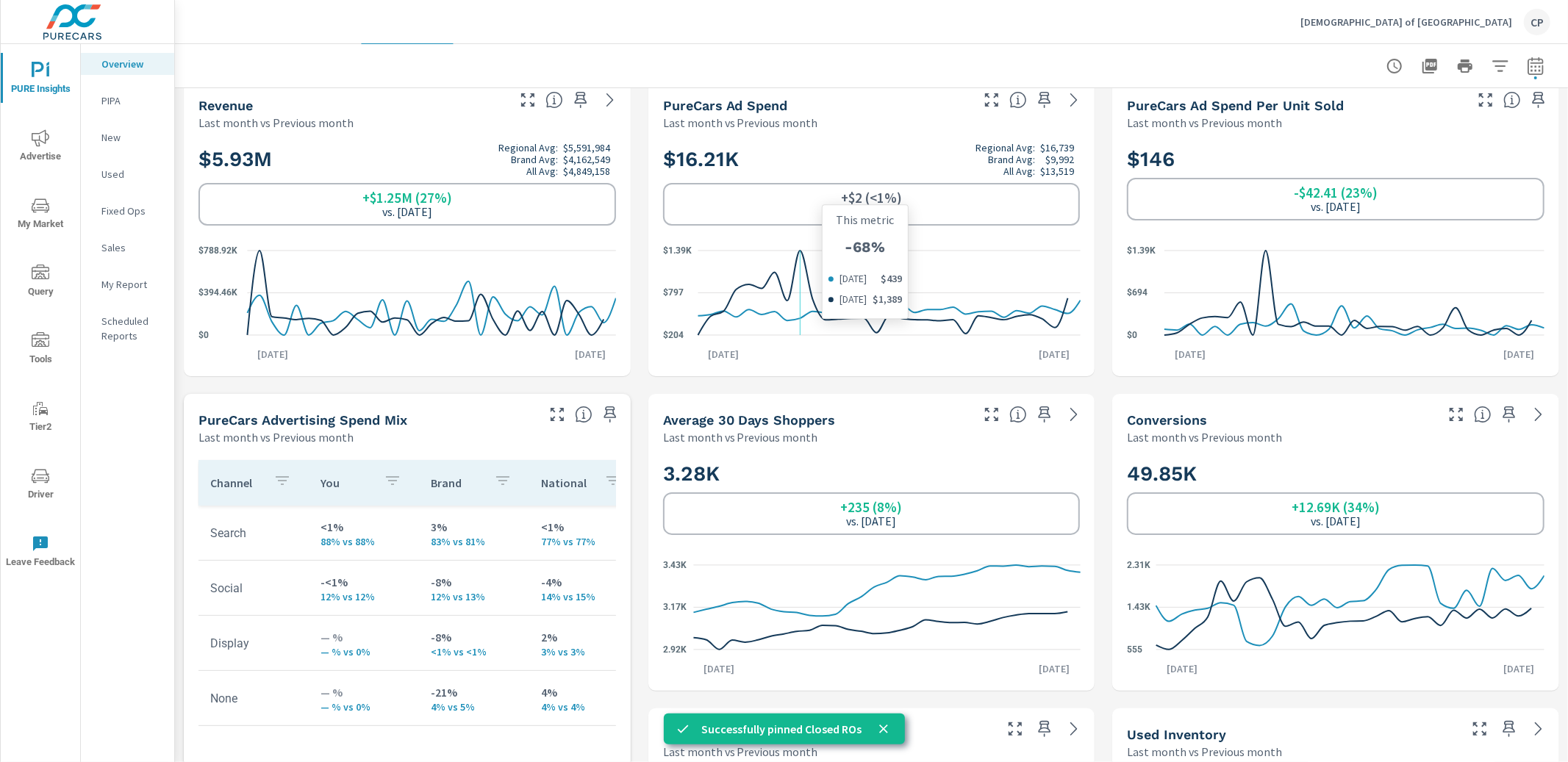
scroll to position [336, 0]
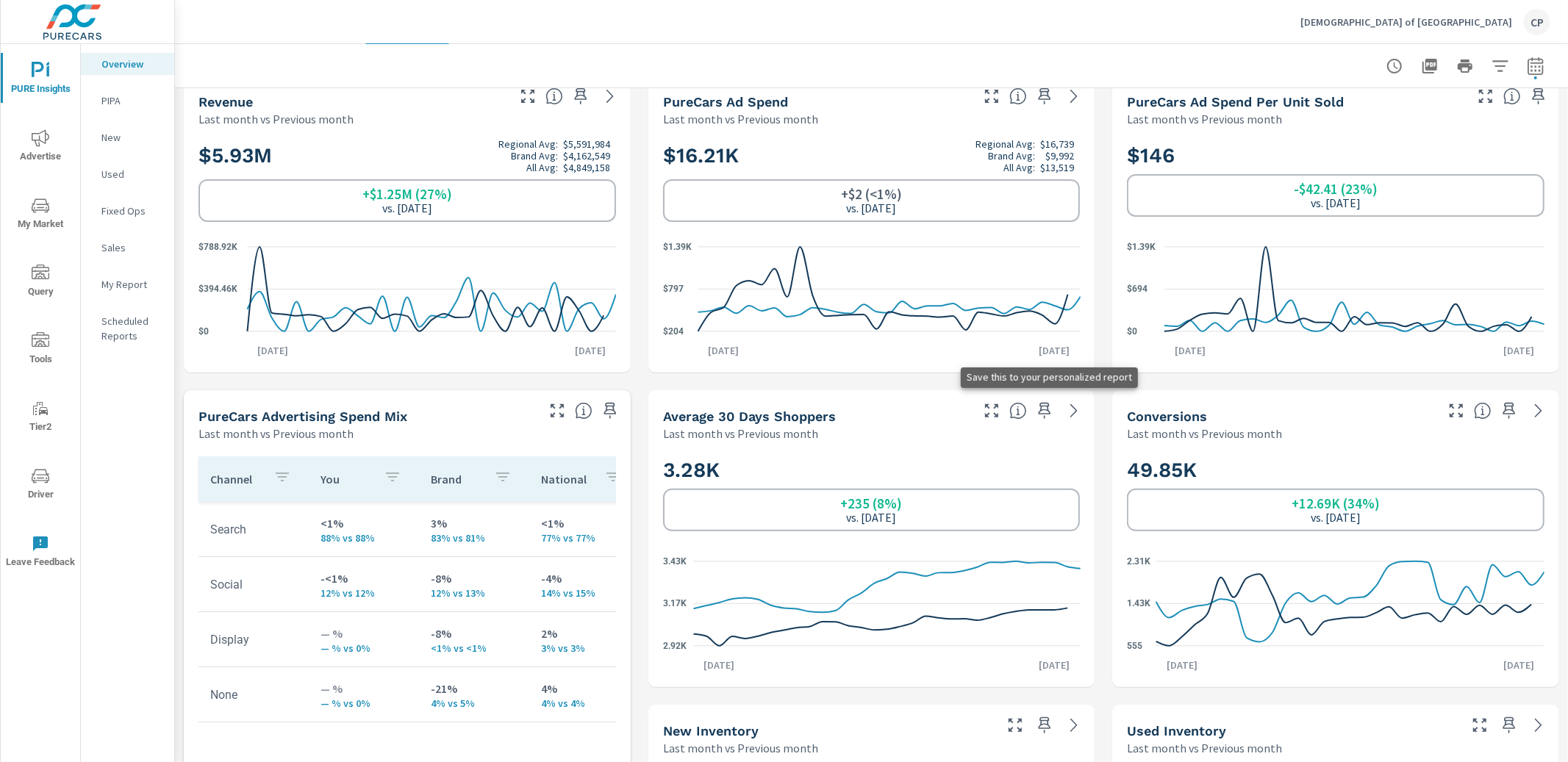
click at [1040, 408] on icon "button" at bounding box center [1044, 411] width 17 height 17
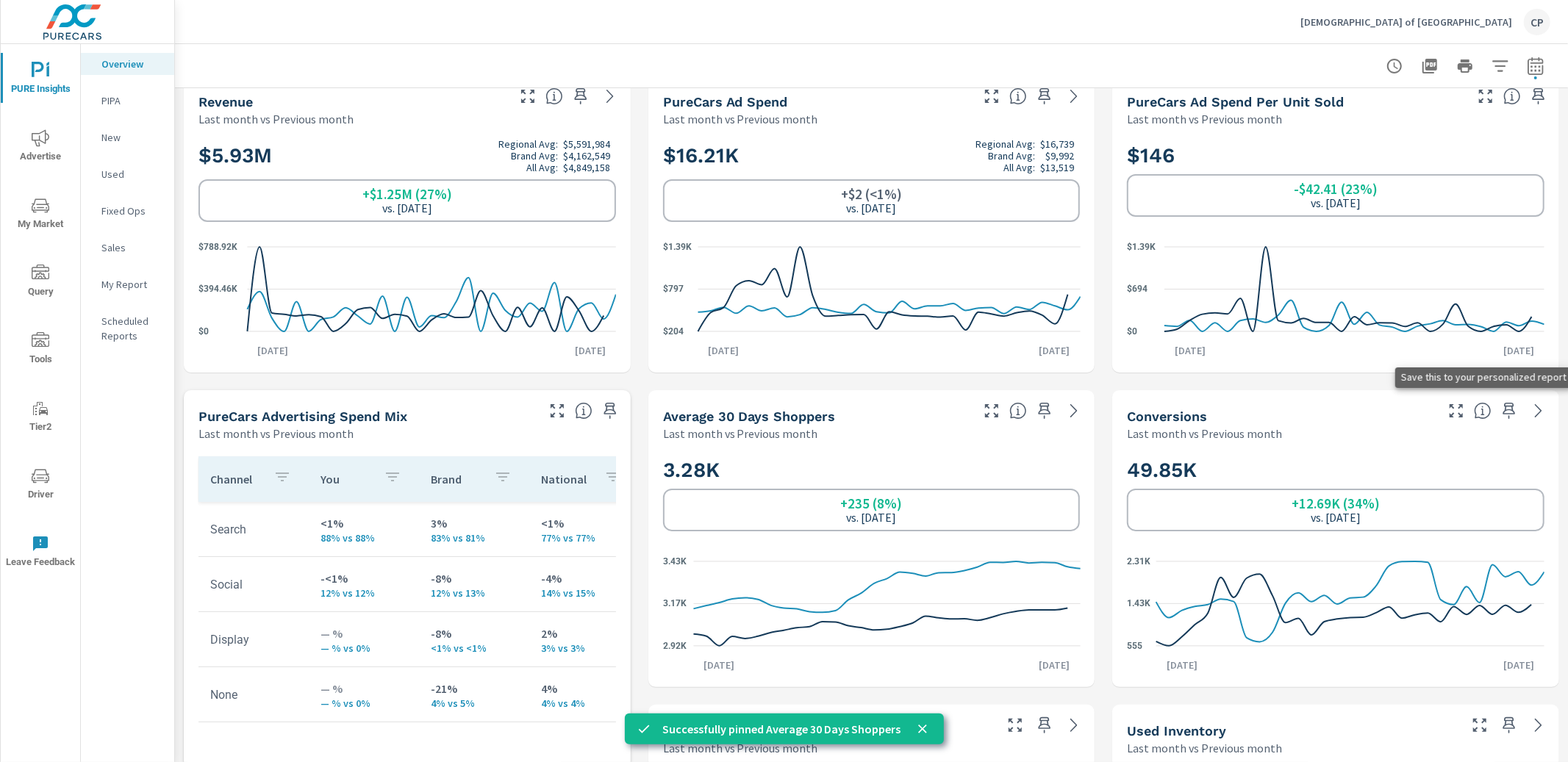
click at [1508, 412] on icon "button" at bounding box center [1508, 411] width 17 height 17
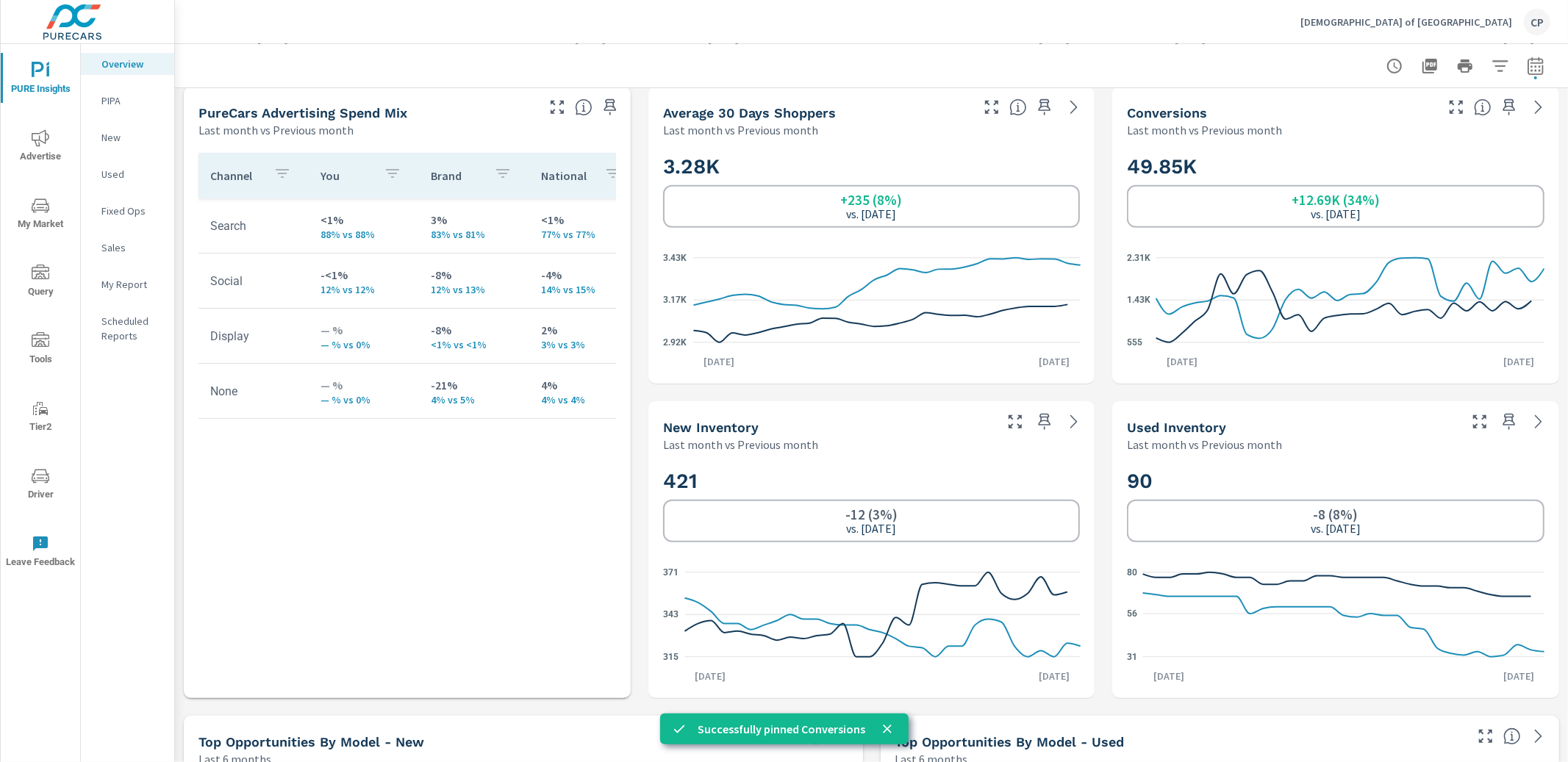
scroll to position [645, 0]
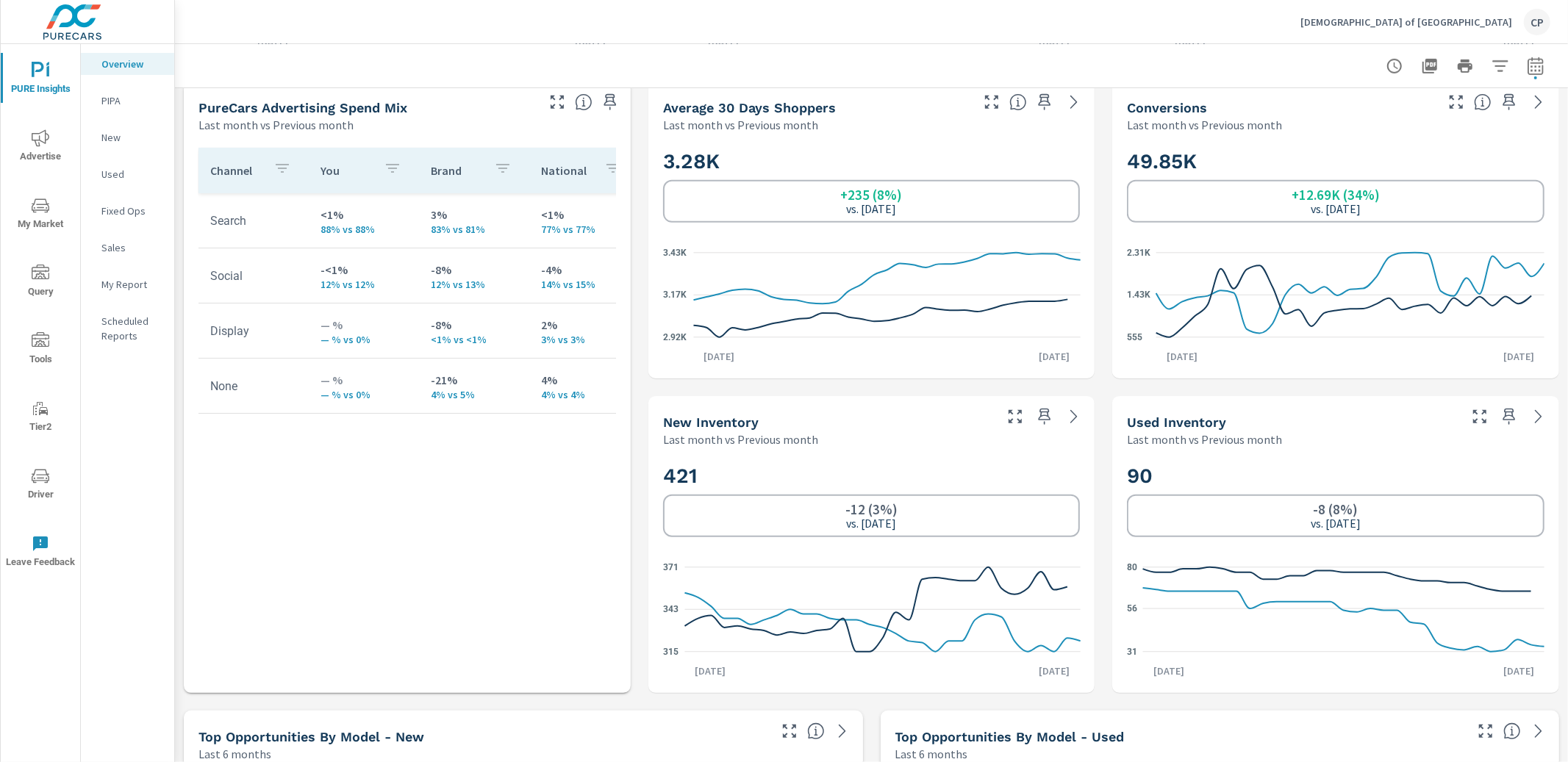
drag, startPoint x: 1039, startPoint y: 412, endPoint x: 1060, endPoint y: 415, distance: 21.2
click at [1040, 412] on icon "button" at bounding box center [1044, 417] width 17 height 17
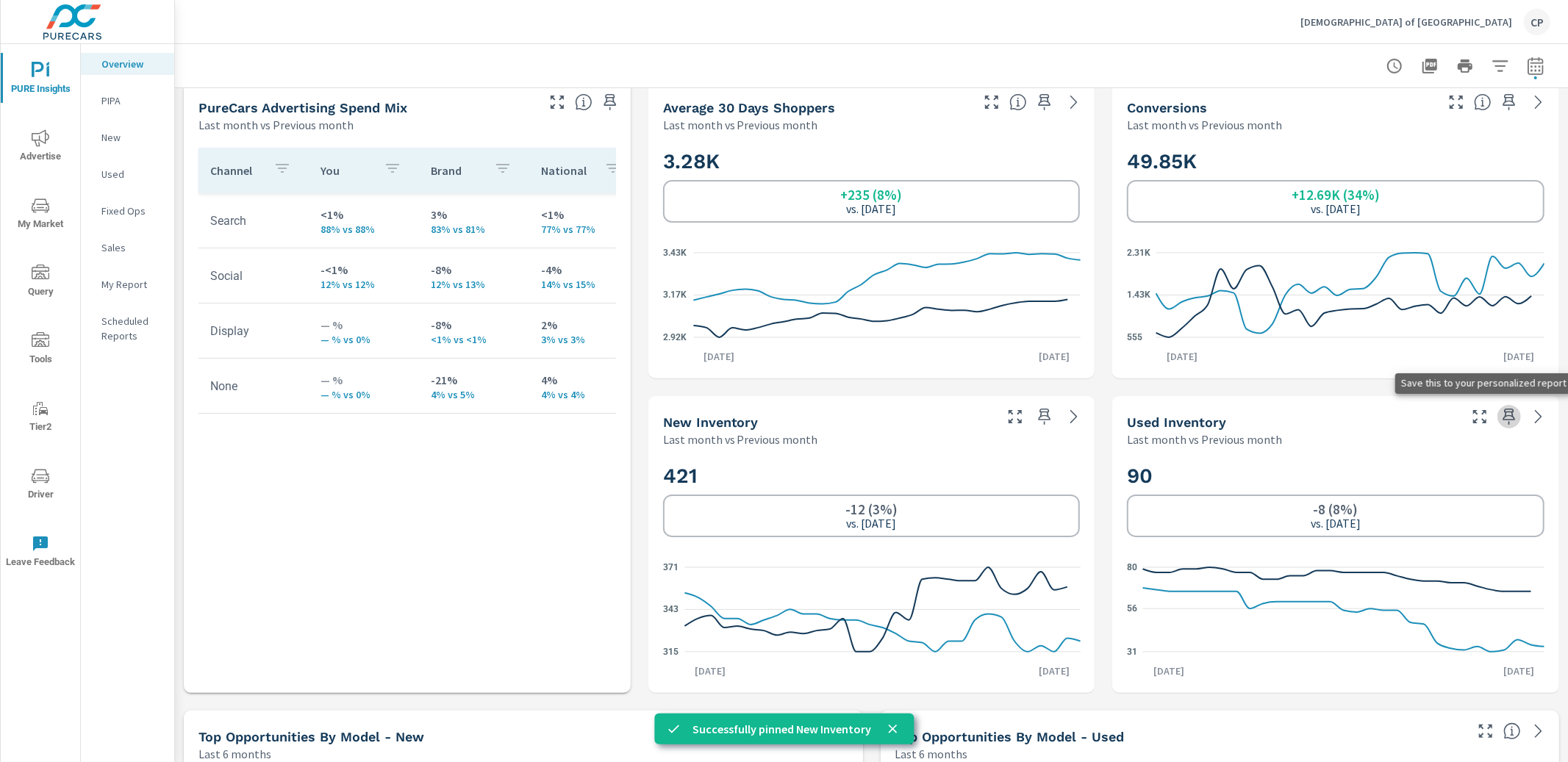
click at [1511, 418] on icon "button" at bounding box center [1508, 417] width 17 height 17
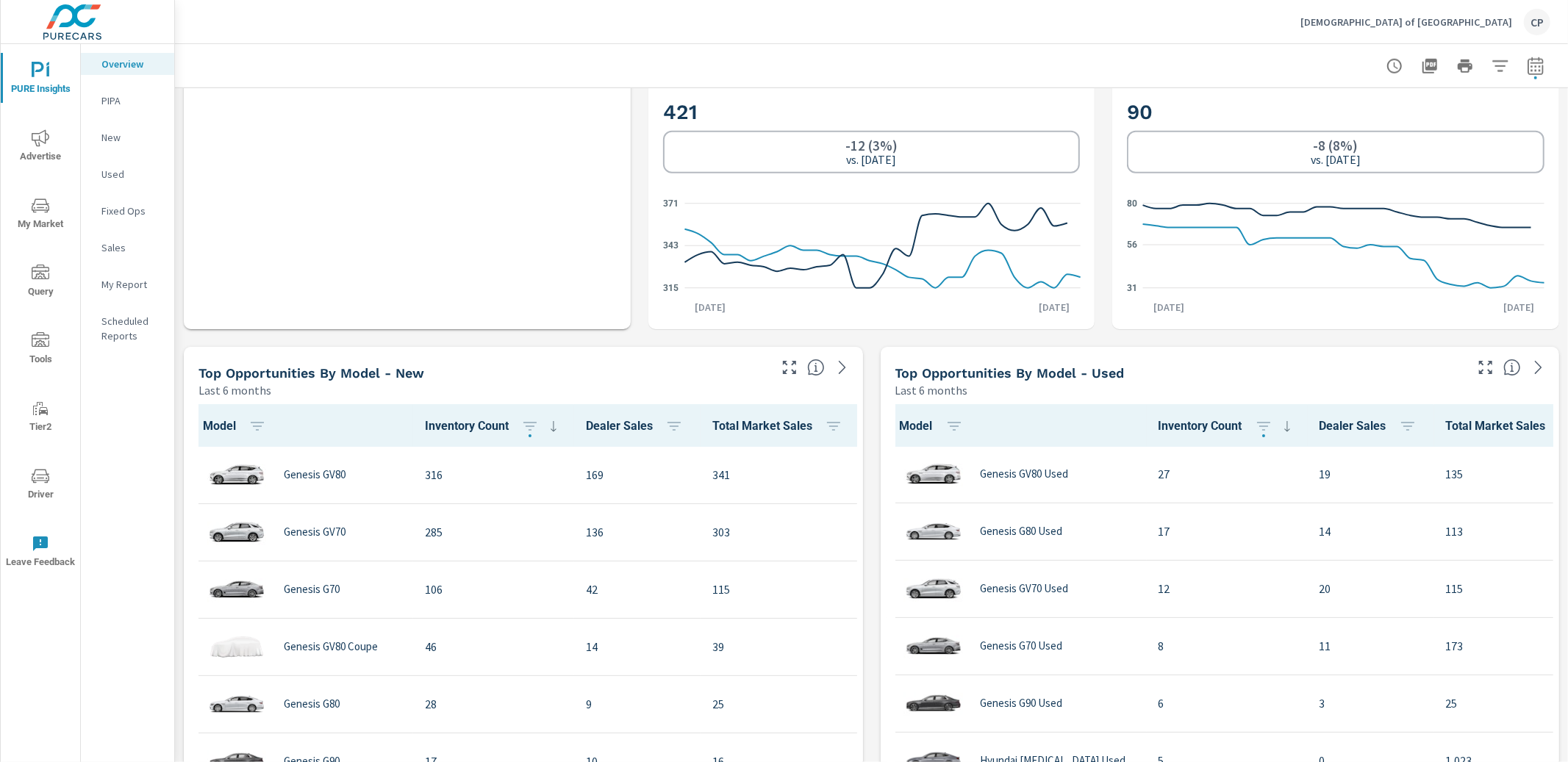
scroll to position [1018, 0]
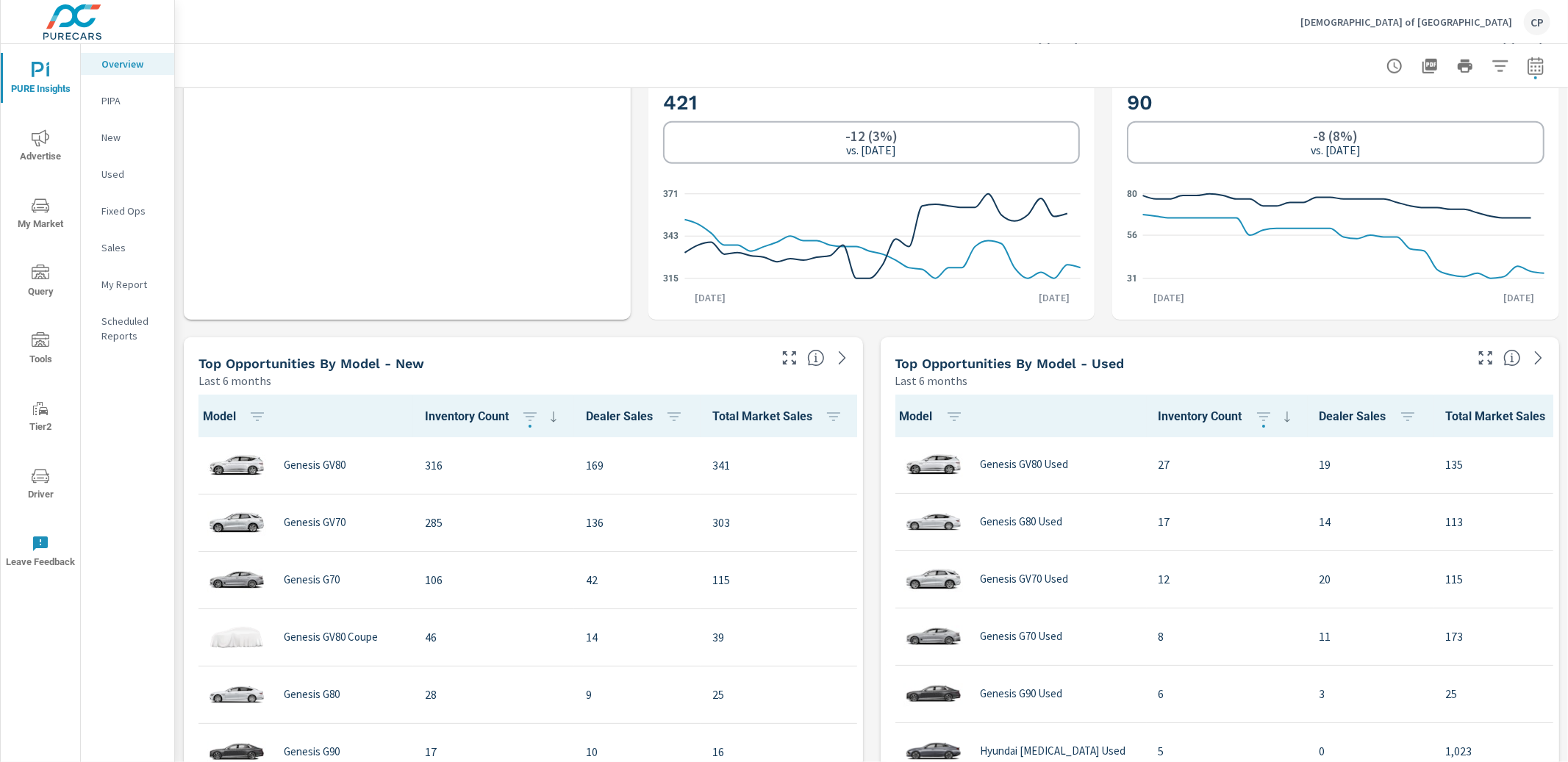
click at [111, 278] on p "My Report" at bounding box center [131, 284] width 61 height 14
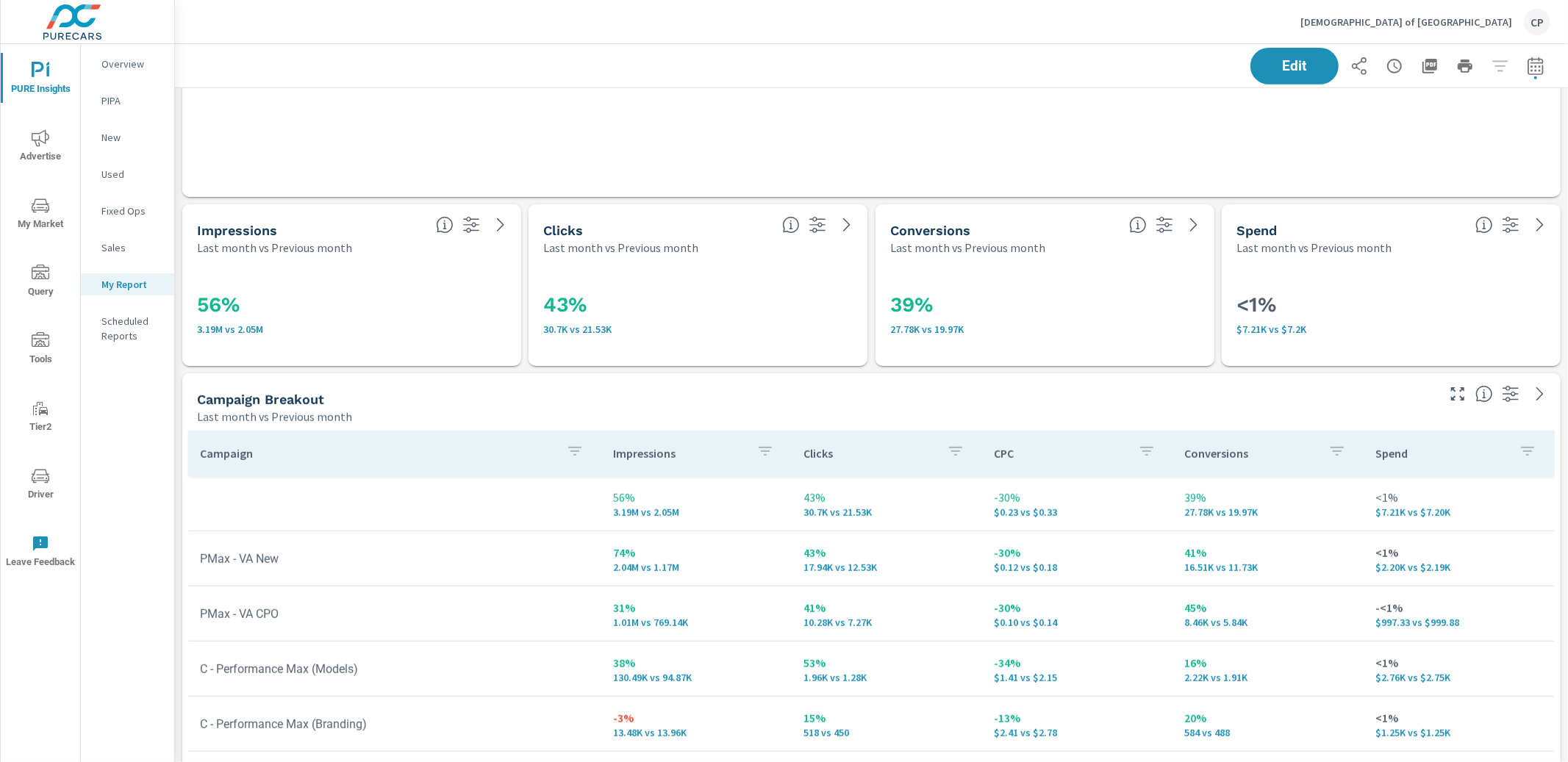
scroll to position [552, 0]
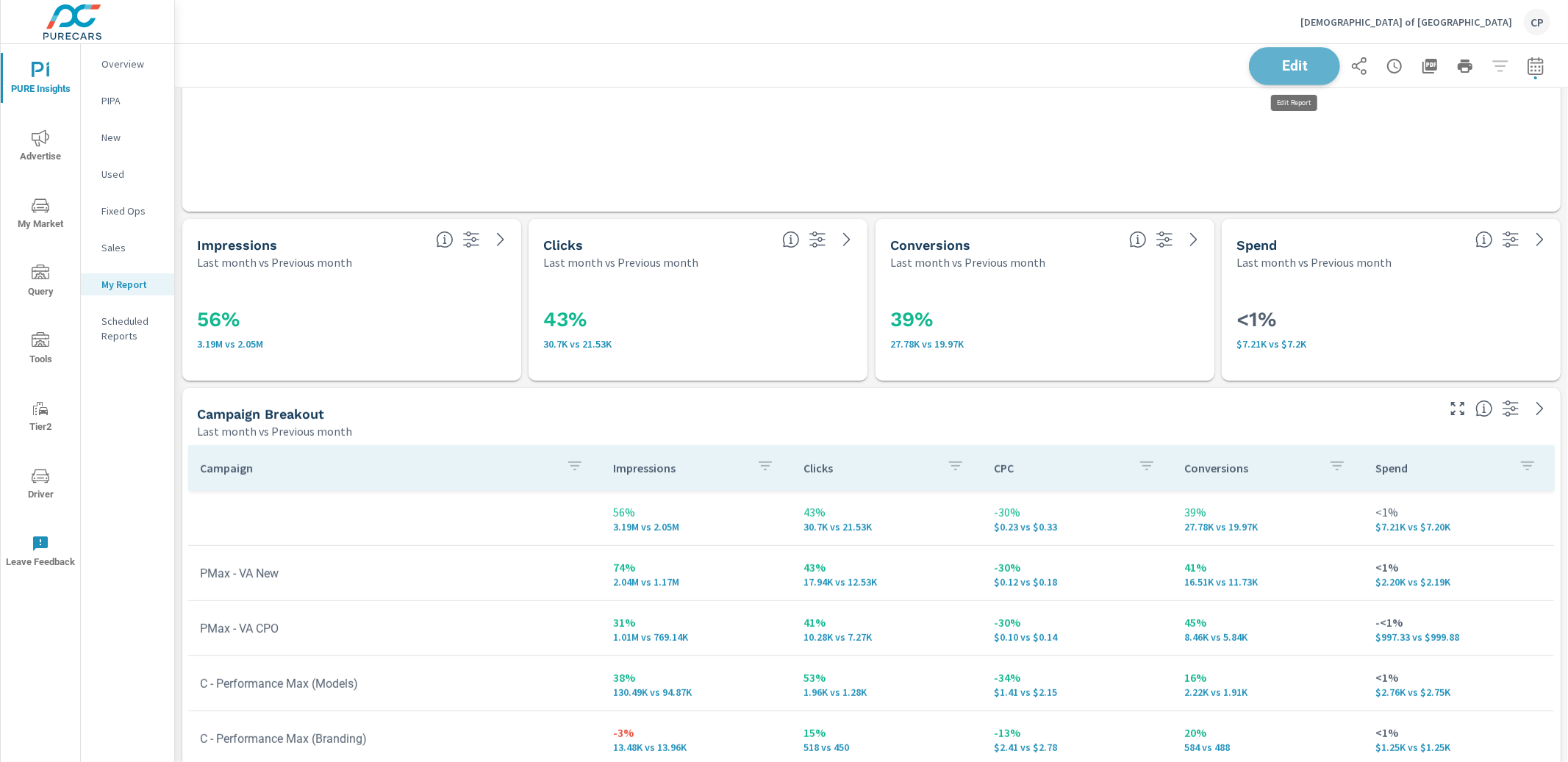
drag, startPoint x: 1314, startPoint y: 67, endPoint x: 1262, endPoint y: 80, distance: 53.6
click at [1312, 68] on span "Edit" at bounding box center [1294, 65] width 61 height 14
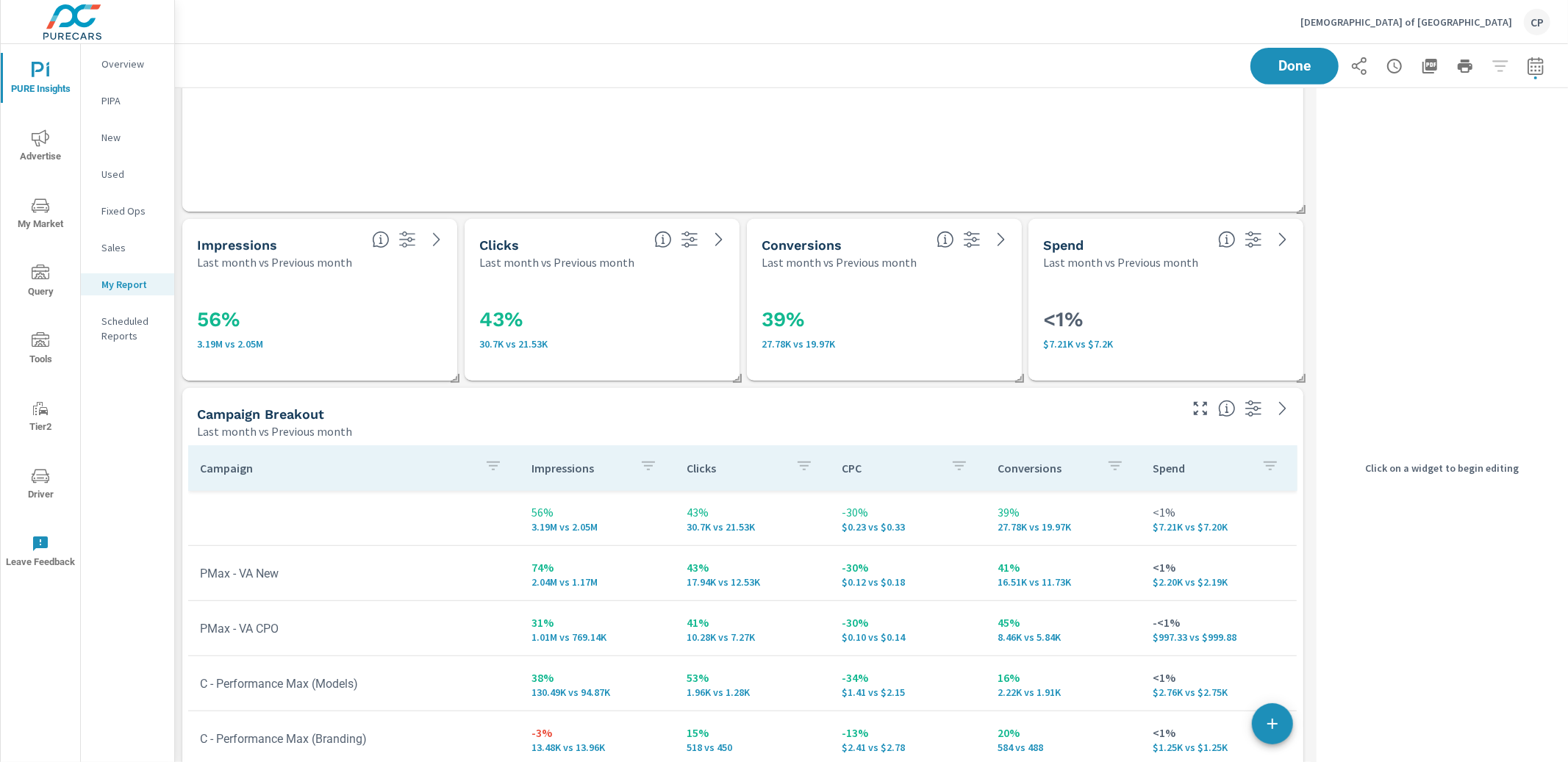
scroll to position [4232, 1136]
click at [419, 285] on div "56% 3.19M vs 2.05M" at bounding box center [320, 325] width 245 height 81
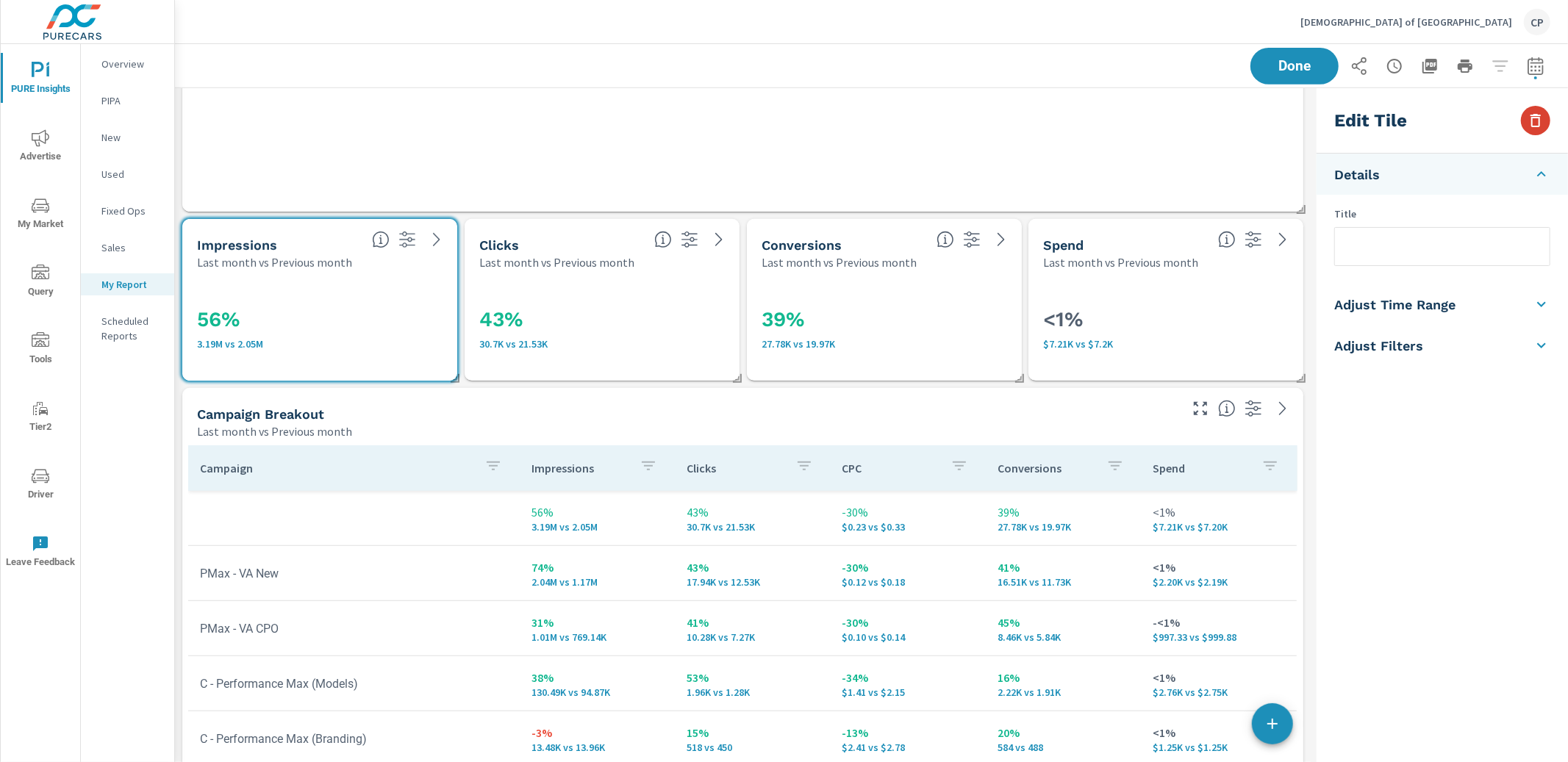
click at [1528, 119] on icon "button" at bounding box center [1535, 120] width 17 height 17
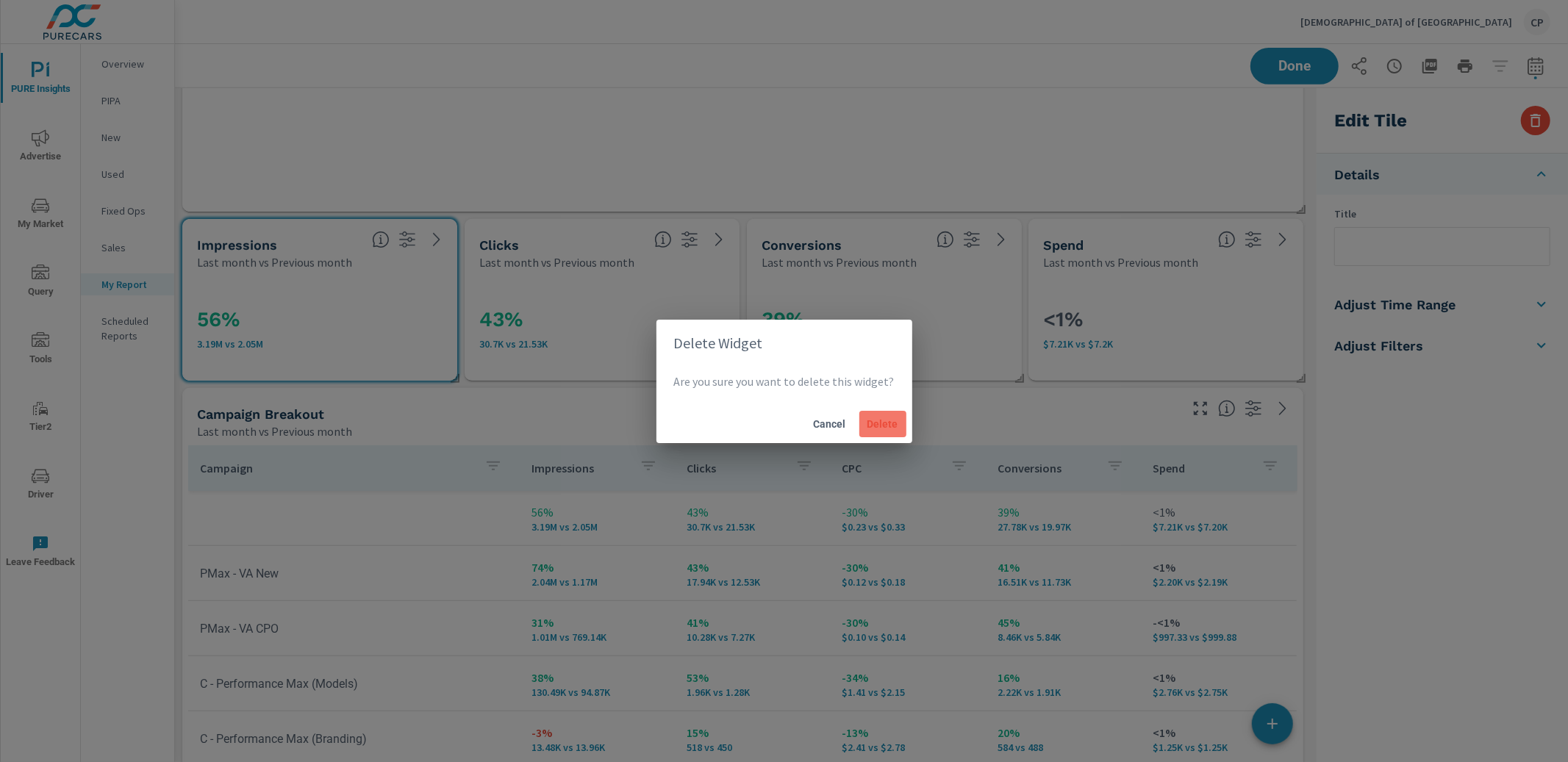
click at [891, 430] on button "Delete" at bounding box center [883, 423] width 47 height 26
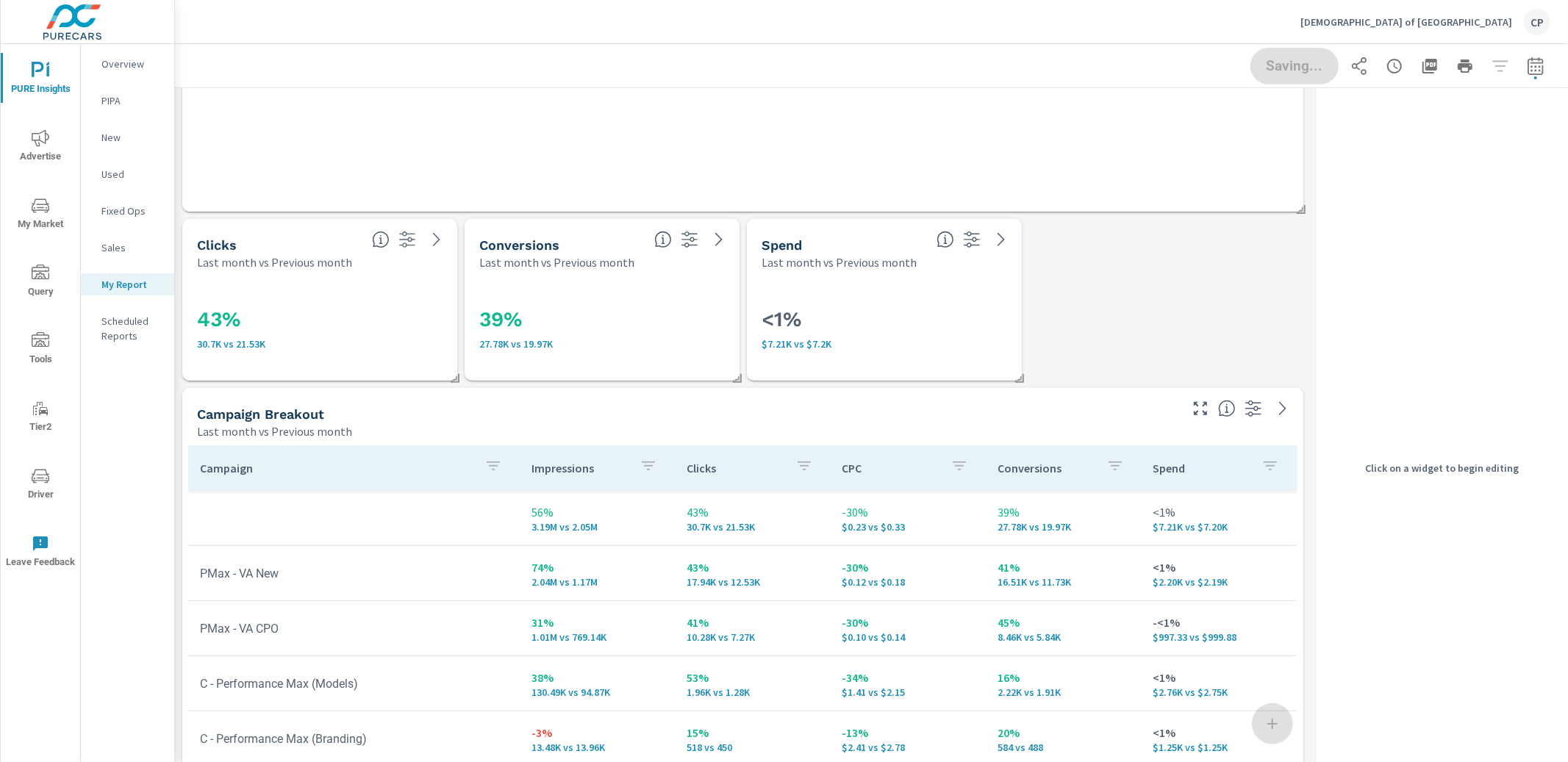
click at [359, 292] on div "43% 30.7K vs 21.53K" at bounding box center [320, 325] width 245 height 81
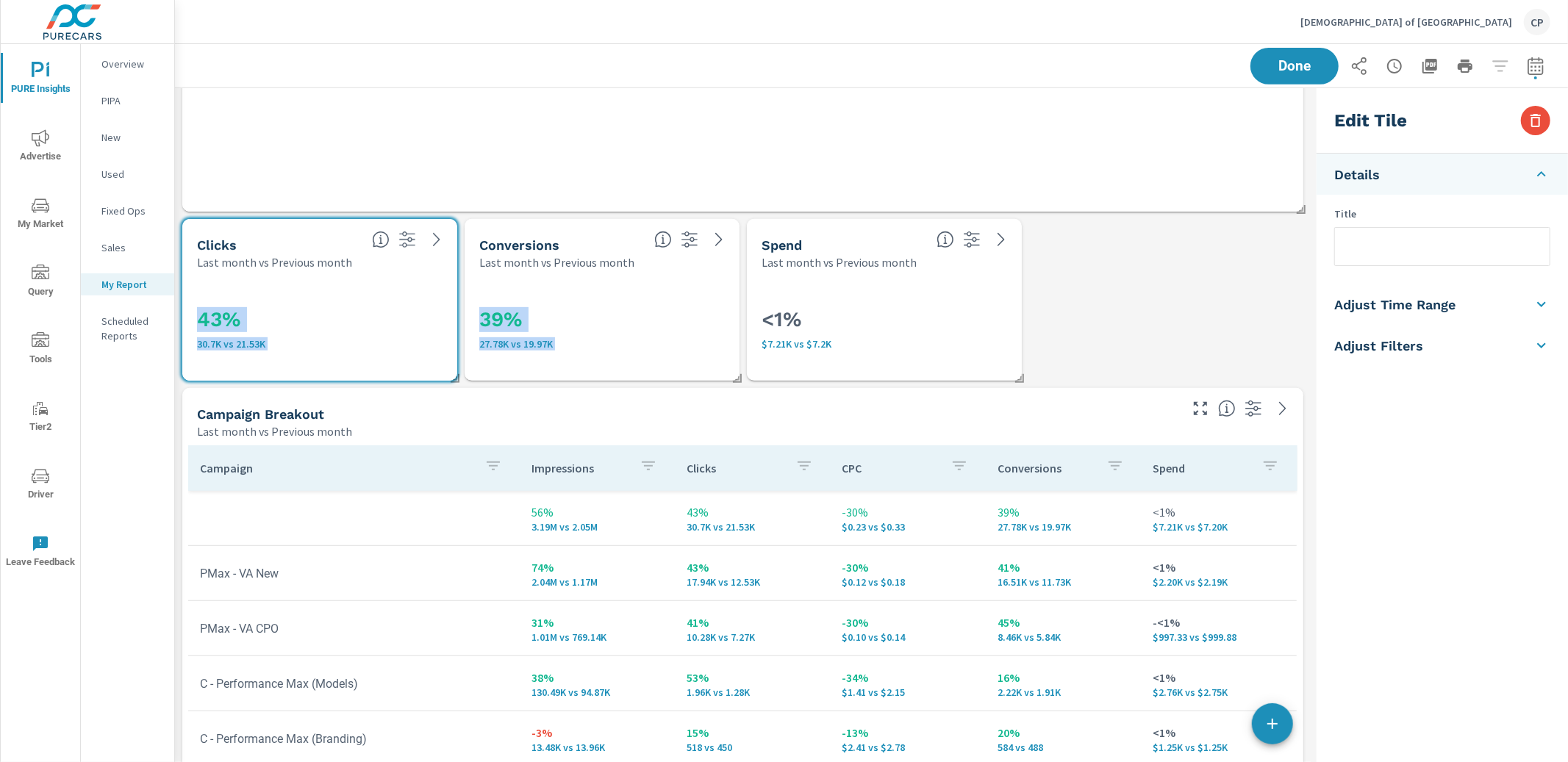
click at [822, 296] on div "<1% $7.21K vs $7.2K" at bounding box center [884, 325] width 245 height 81
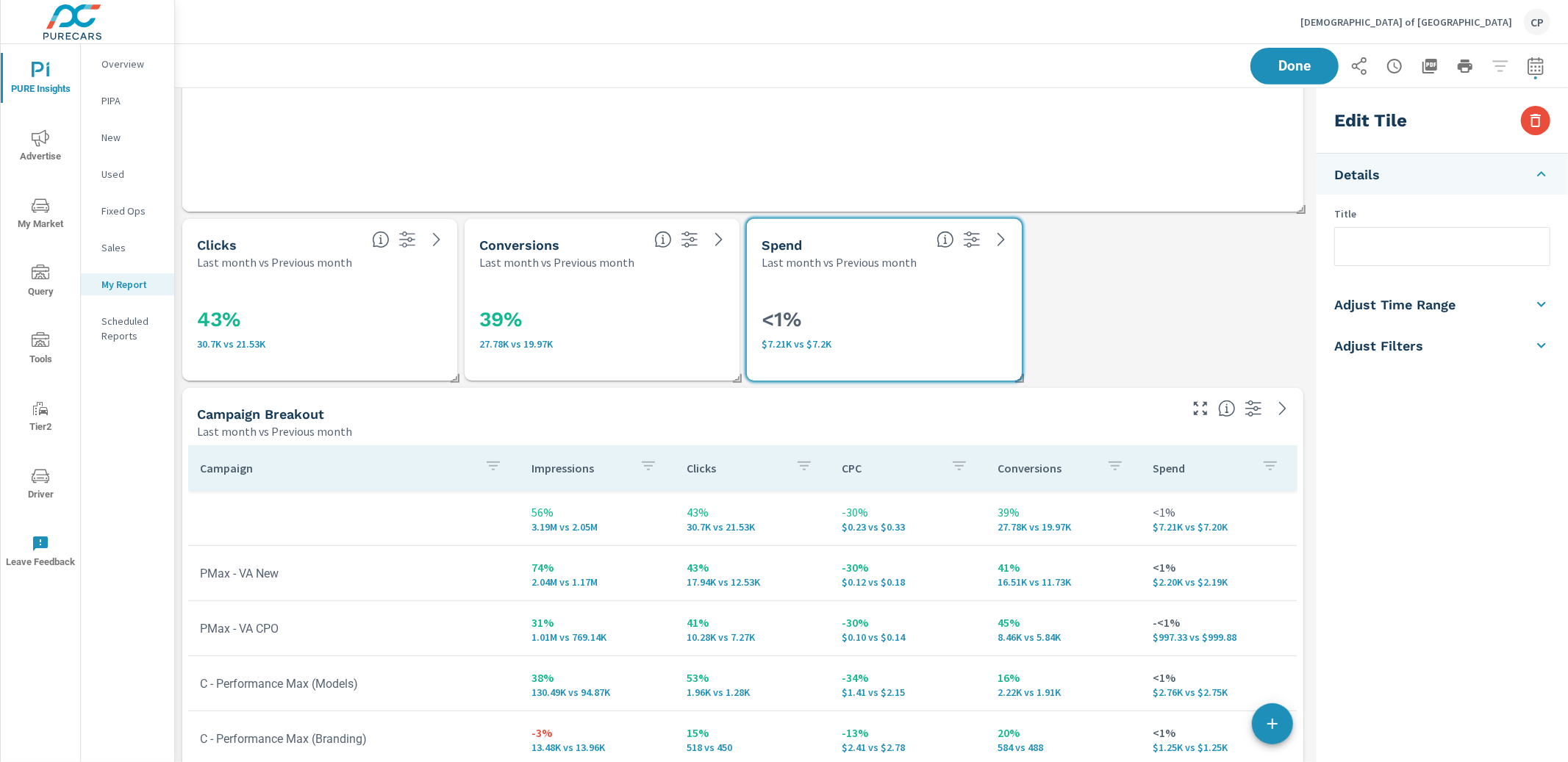
click at [652, 285] on div "39% 27.78K vs 19.97K" at bounding box center [602, 325] width 245 height 81
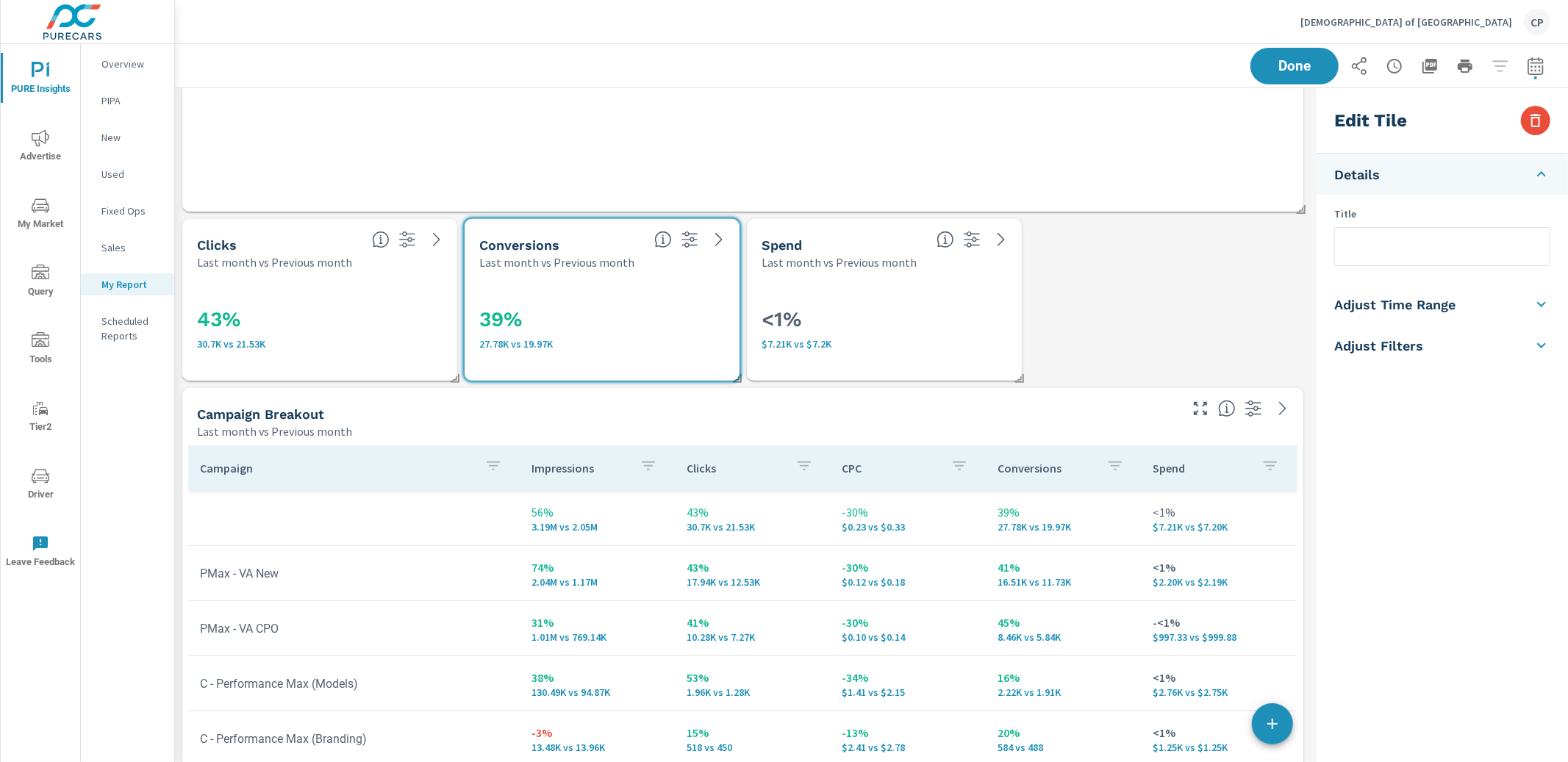
drag, startPoint x: 936, startPoint y: 265, endPoint x: 1062, endPoint y: 235, distance: 129.5
click at [939, 265] on div "Spend Last month vs Previous month" at bounding box center [885, 244] width 275 height 51
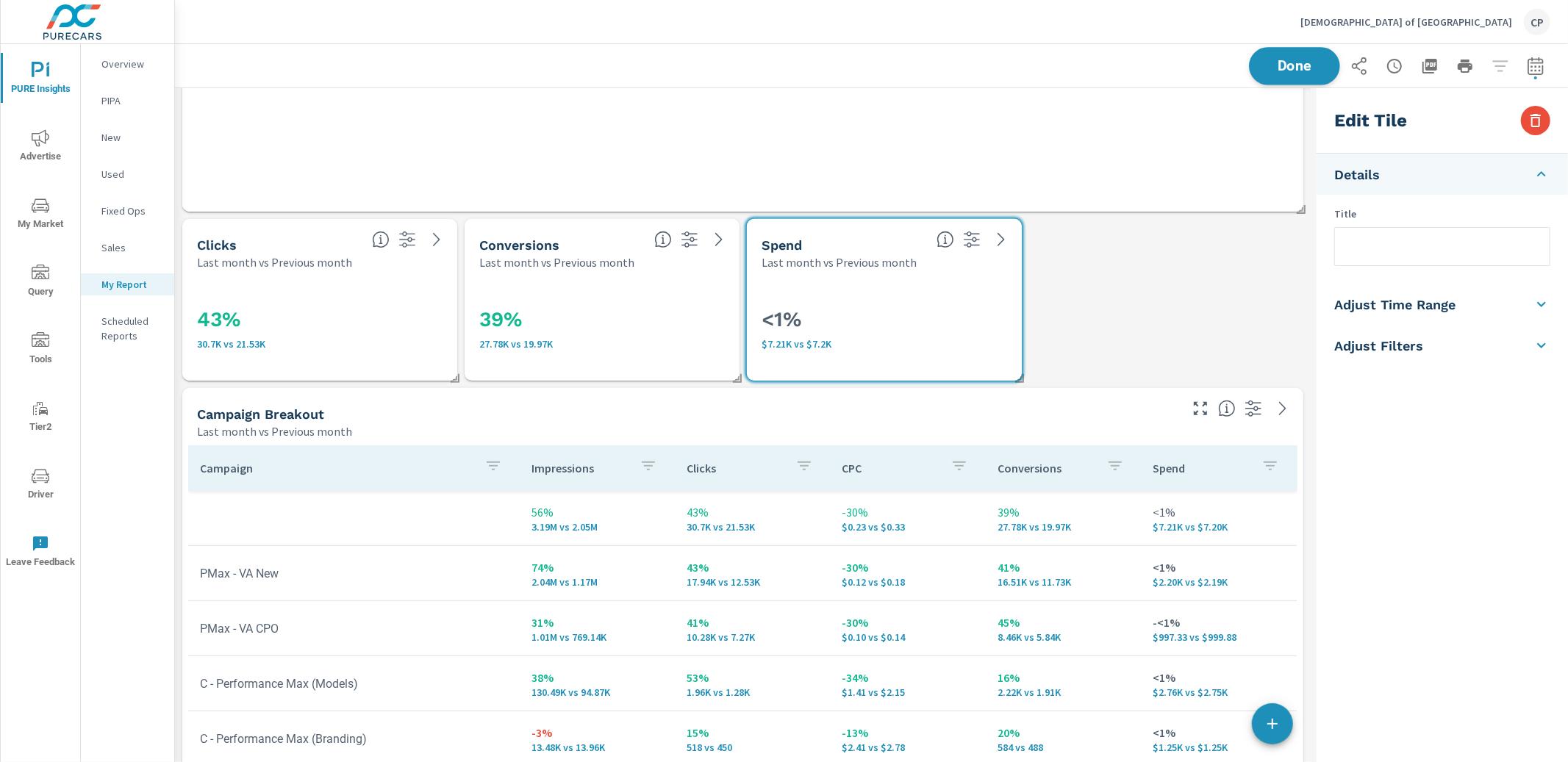
drag, startPoint x: 1317, startPoint y: 64, endPoint x: 1296, endPoint y: 67, distance: 21.2
click at [1317, 64] on span "Done" at bounding box center [1294, 65] width 61 height 14
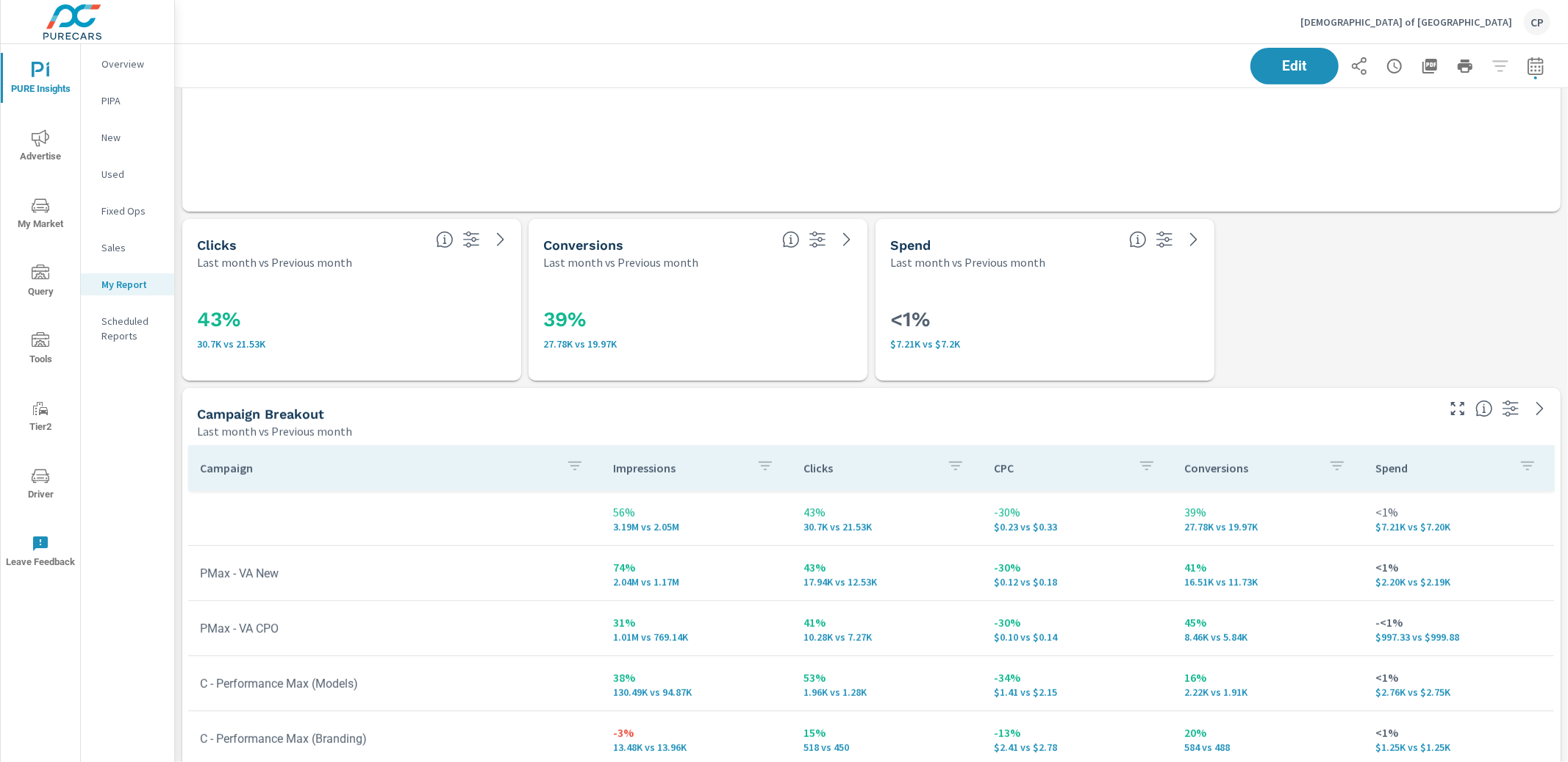
click at [1004, 270] on div "<1% $7.21K vs $7.2K" at bounding box center [1044, 325] width 339 height 111
click at [1279, 65] on span "Edit" at bounding box center [1294, 65] width 61 height 14
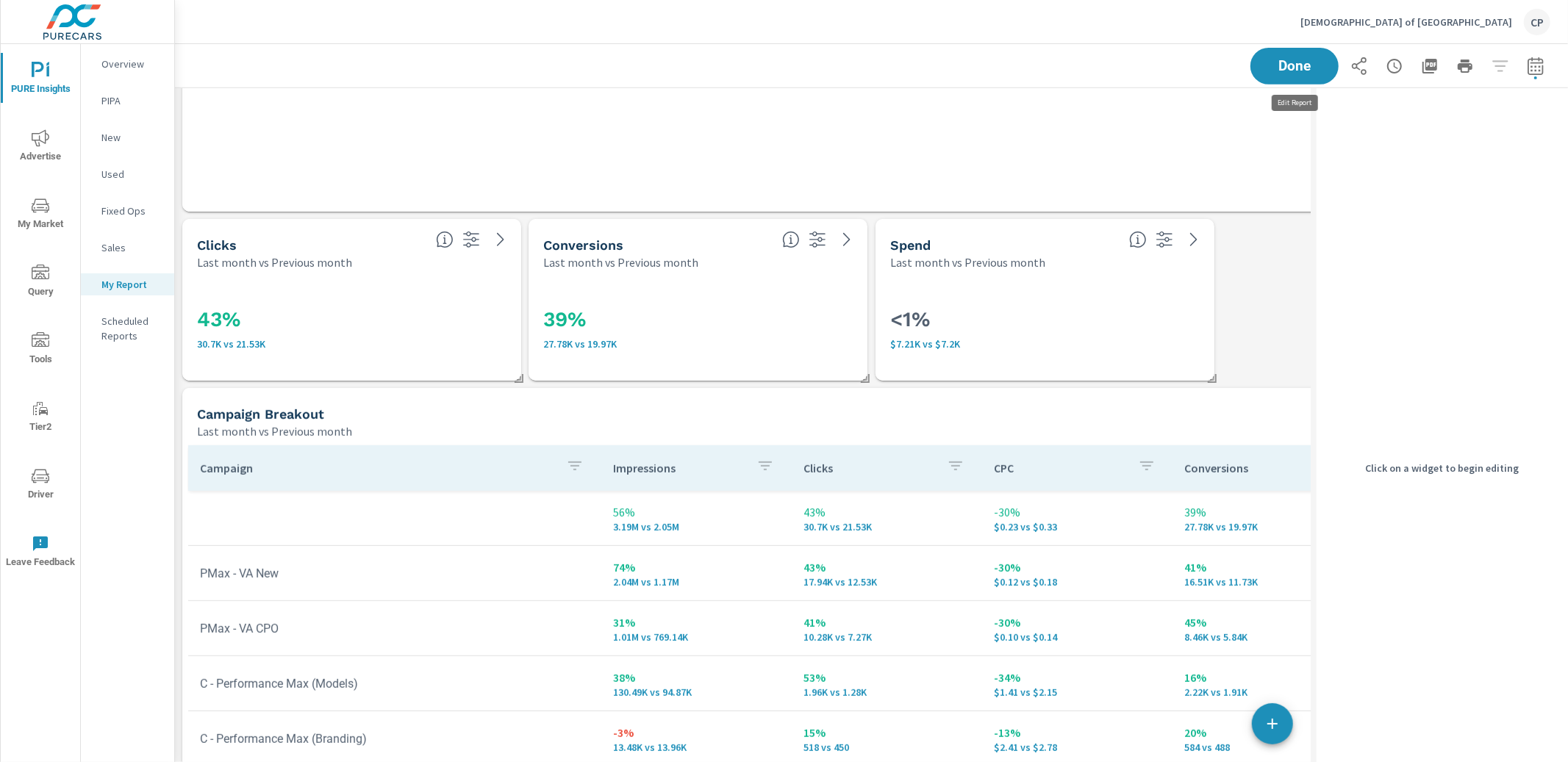
scroll to position [4232, 1136]
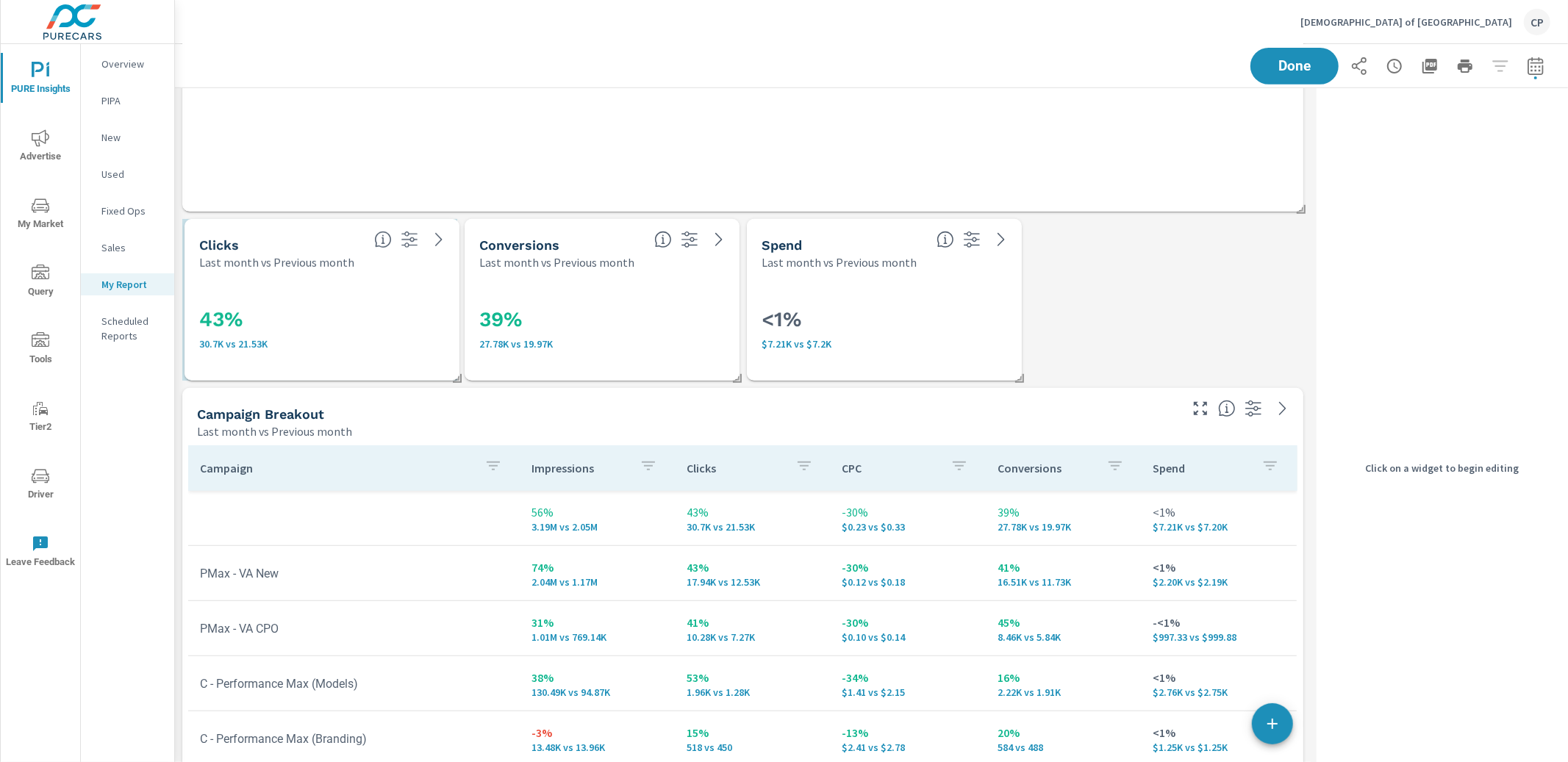
drag, startPoint x: 424, startPoint y: 331, endPoint x: 445, endPoint y: 339, distance: 22.5
click at [432, 332] on h3 "43%" at bounding box center [321, 319] width 245 height 25
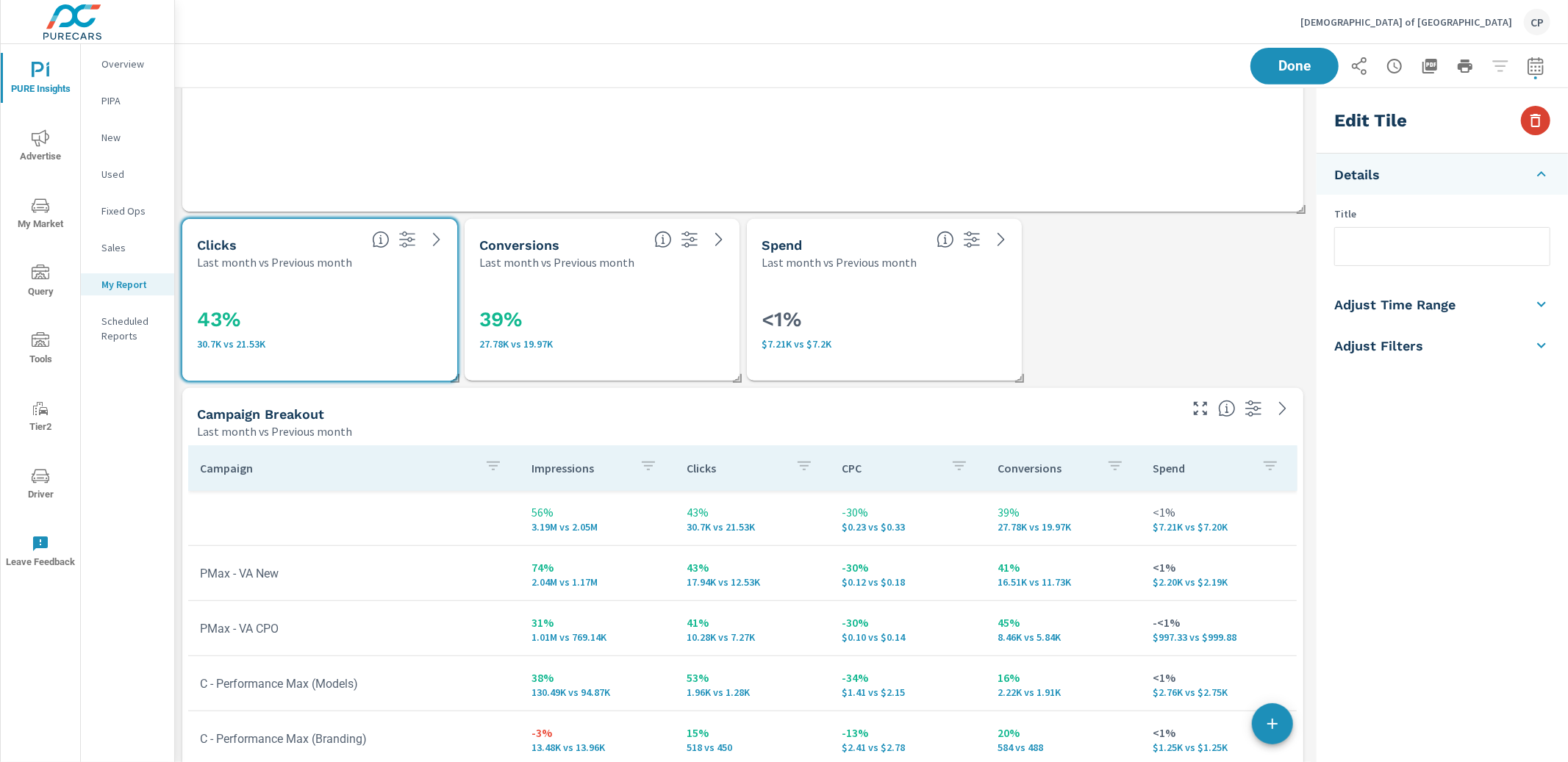
click at [1530, 112] on icon "button" at bounding box center [1535, 120] width 17 height 17
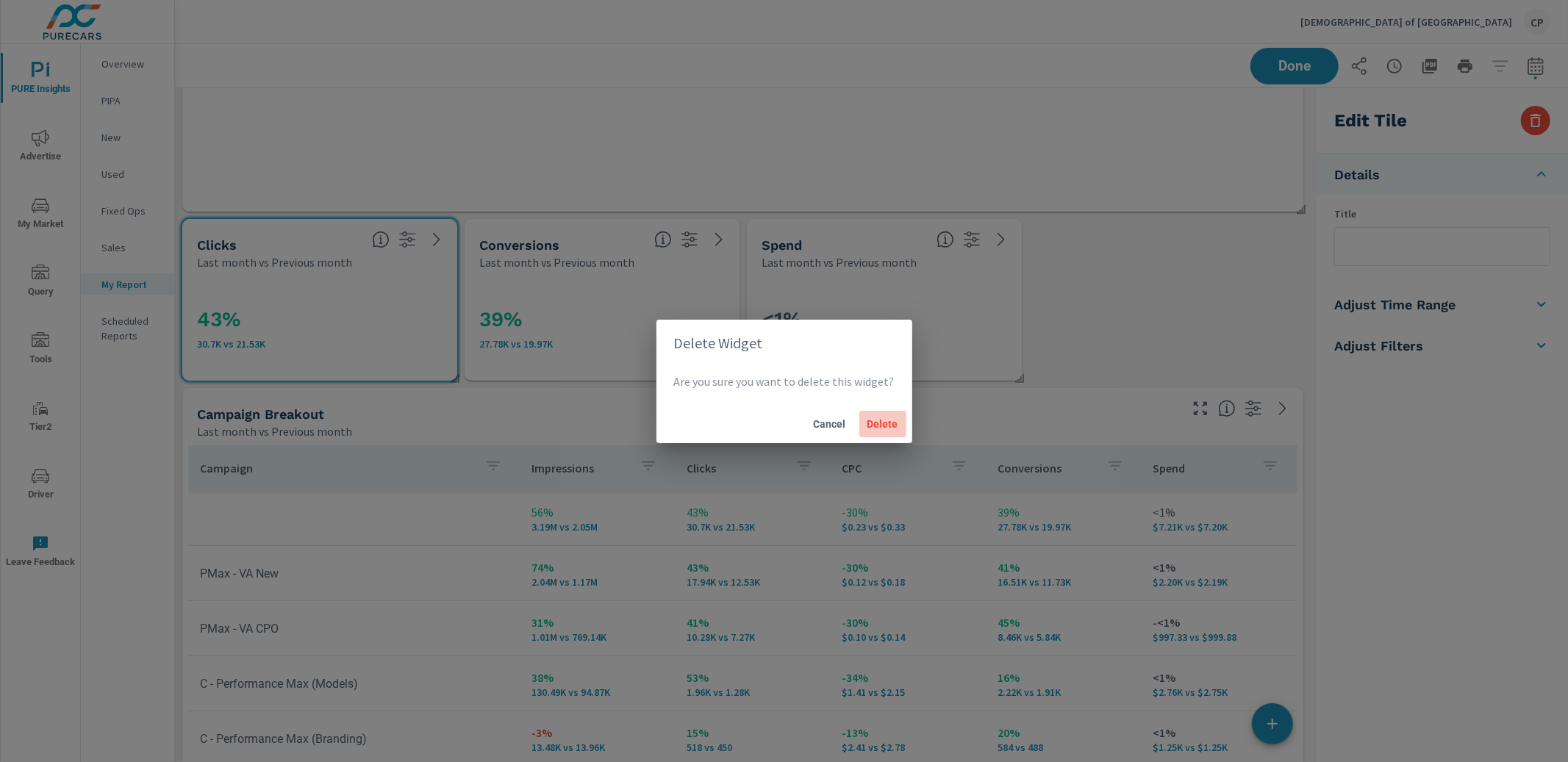
drag, startPoint x: 883, startPoint y: 426, endPoint x: 819, endPoint y: 412, distance: 65.5
click at [879, 425] on span "Delete" at bounding box center [883, 424] width 36 height 13
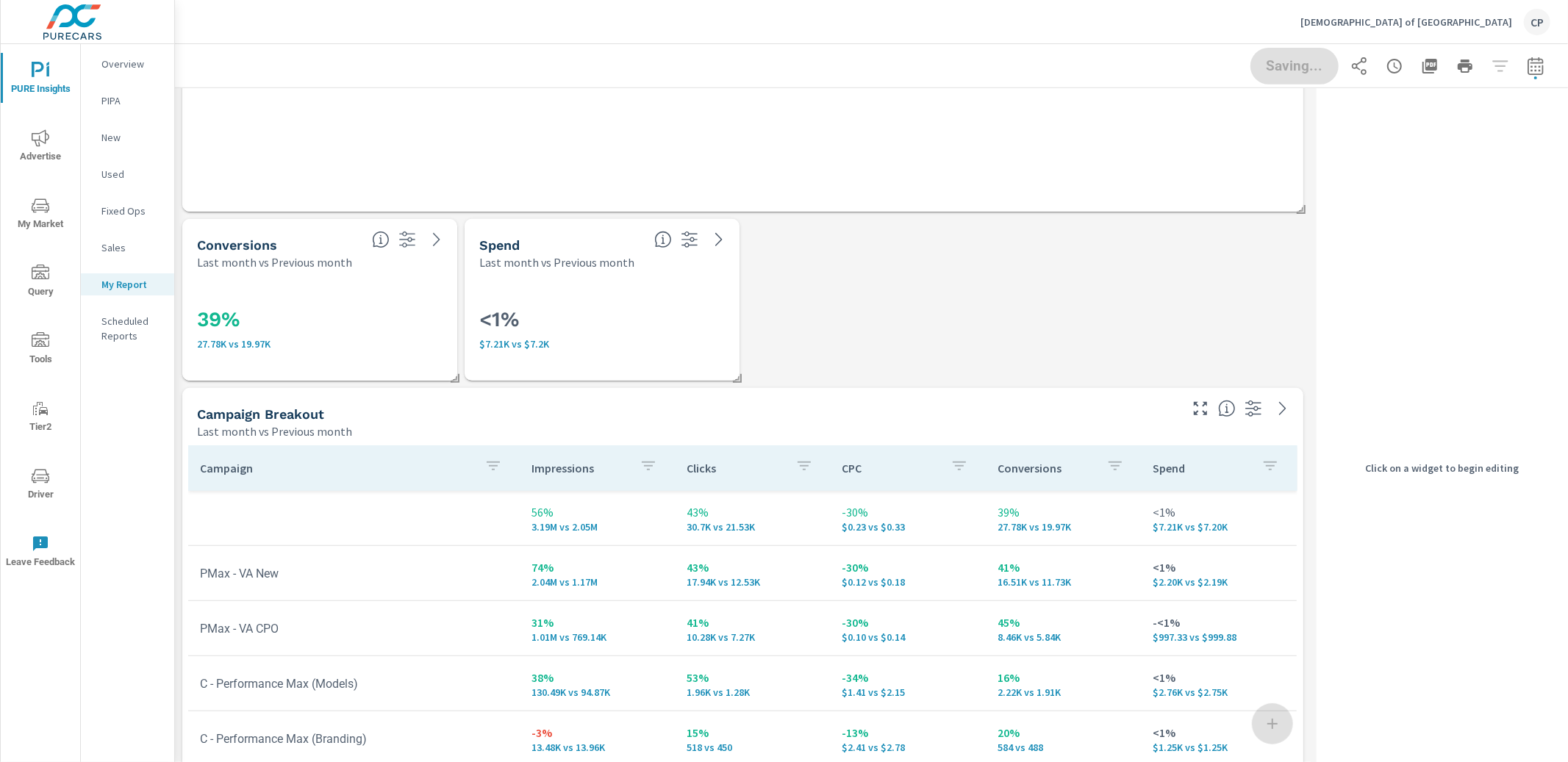
drag, startPoint x: 579, startPoint y: 300, endPoint x: 572, endPoint y: 307, distance: 9.9
click at [579, 301] on div "<1% $7.21K vs $7.2K" at bounding box center [602, 325] width 245 height 48
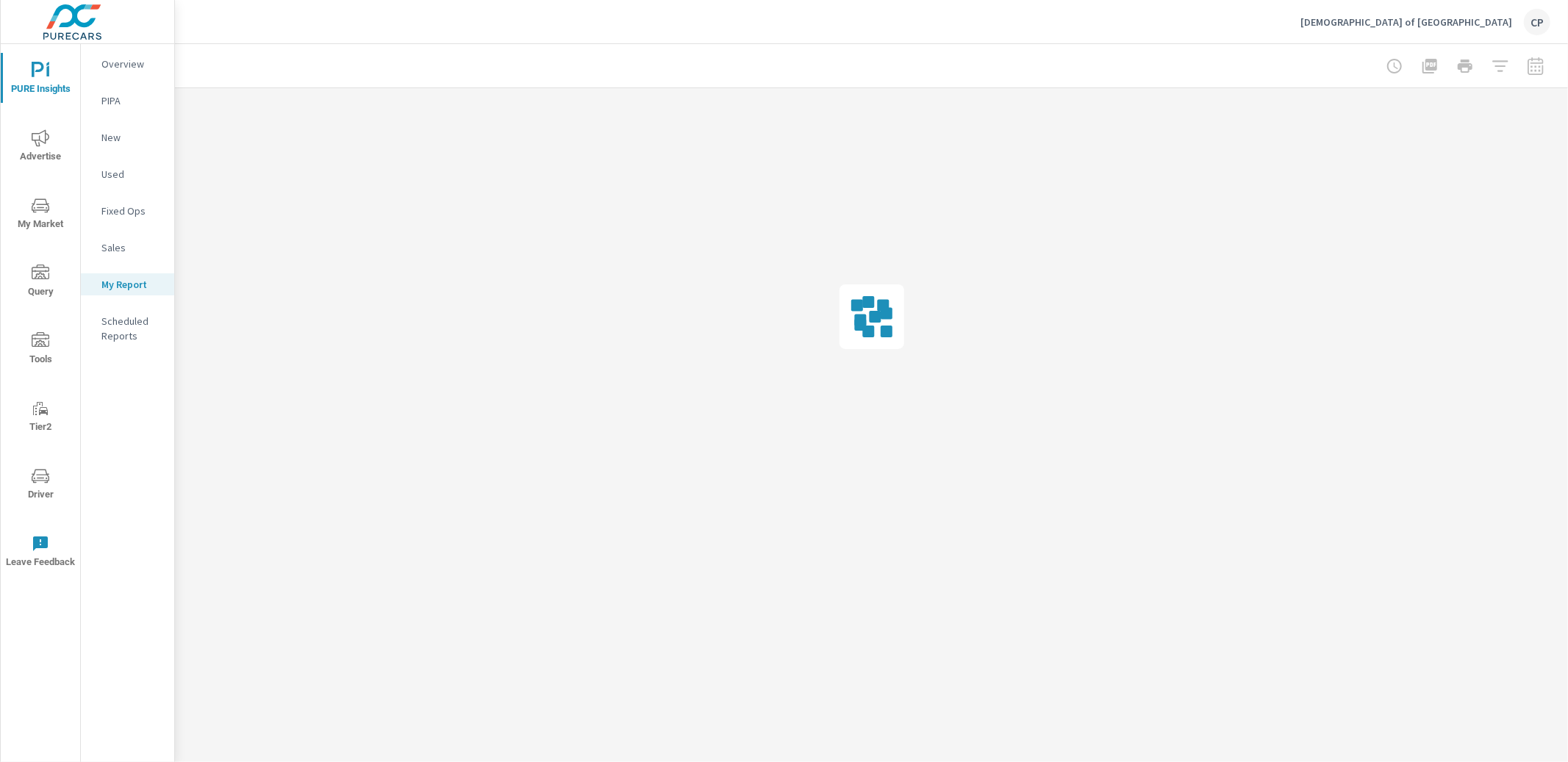
scroll to position [0, 0]
drag, startPoint x: 1521, startPoint y: 115, endPoint x: 1503, endPoint y: 127, distance: 21.6
click at [1520, 116] on div at bounding box center [871, 317] width 1393 height 457
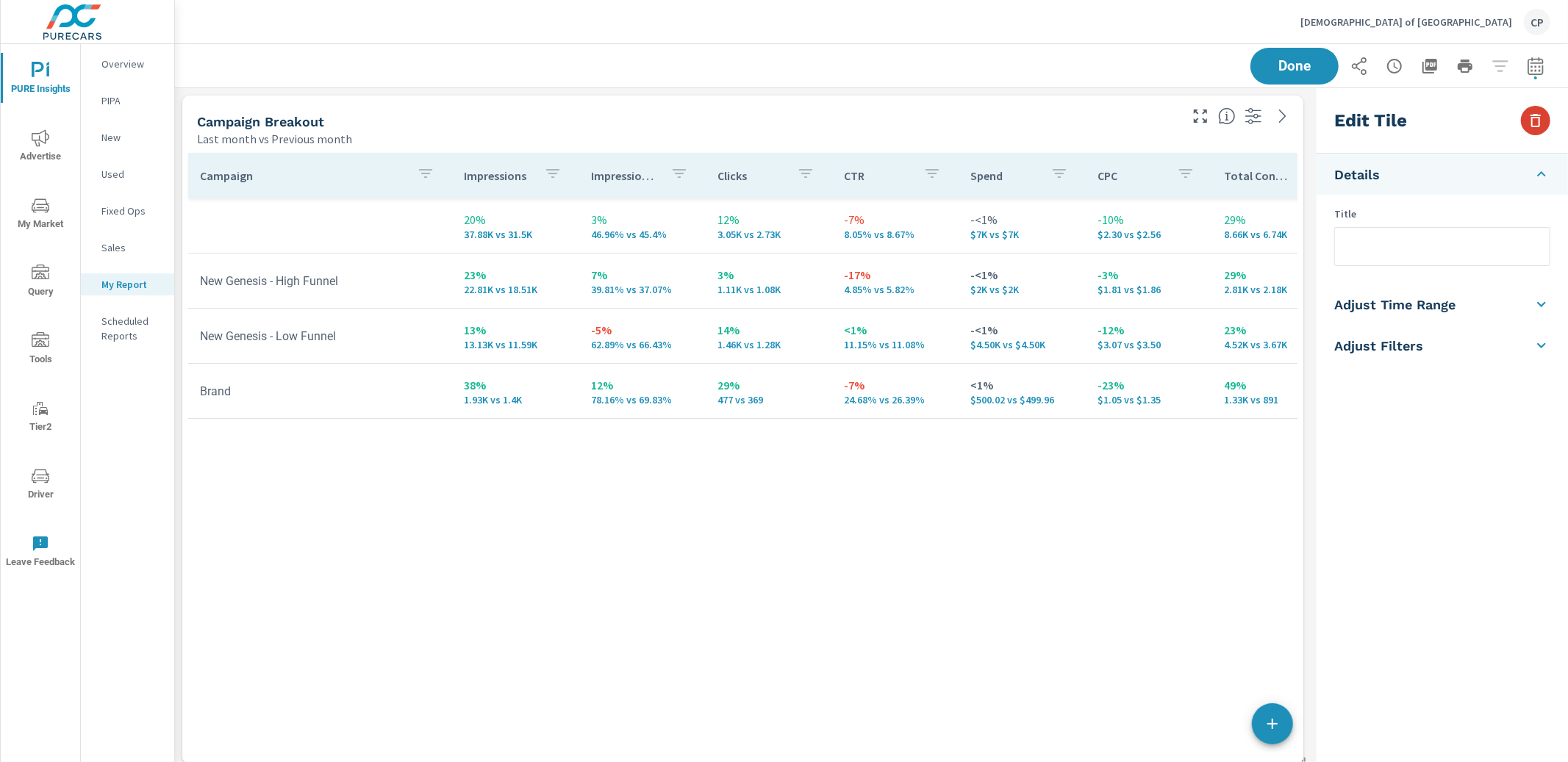
click at [1537, 116] on icon "button" at bounding box center [1535, 120] width 17 height 17
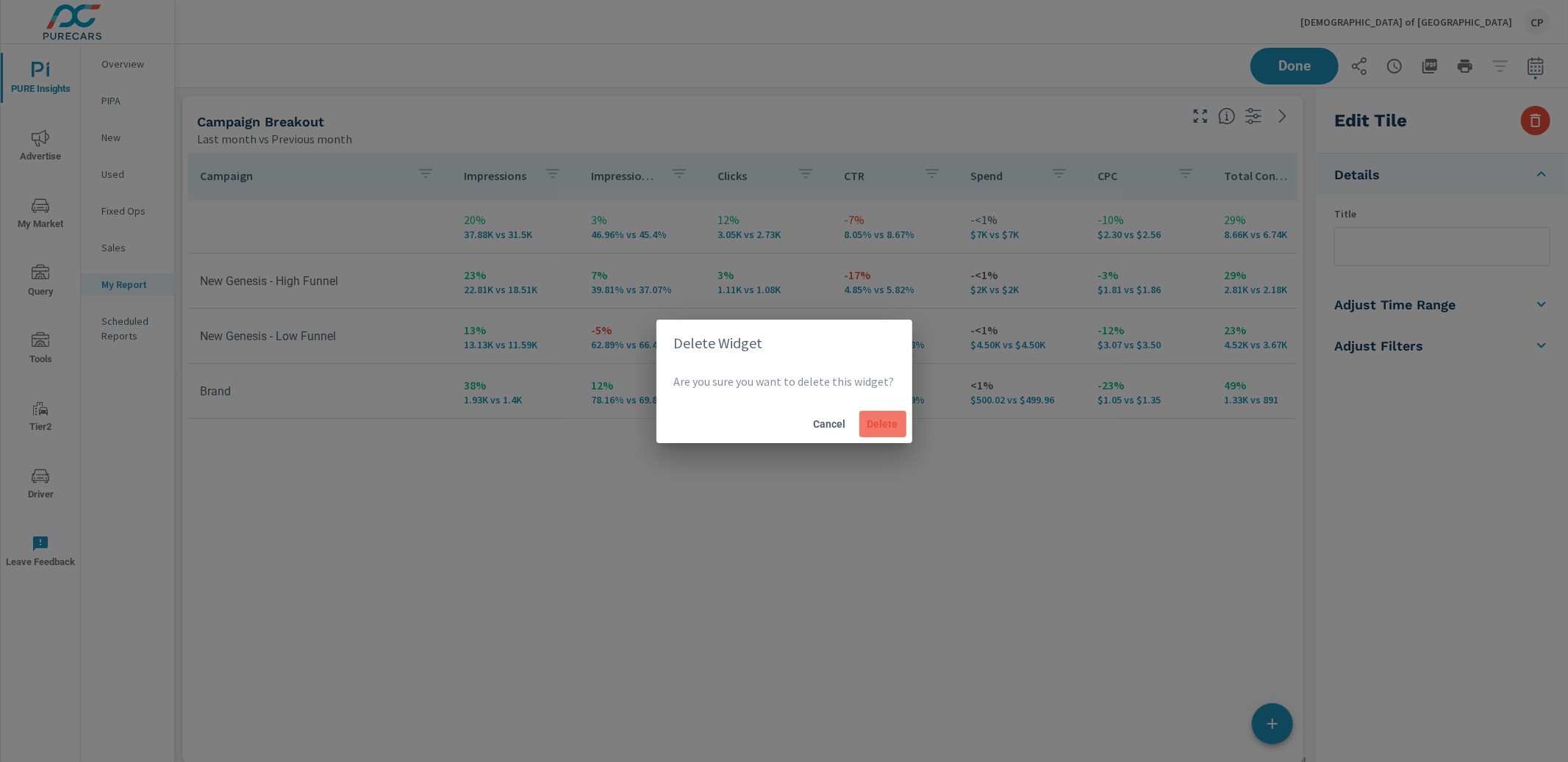
click at [885, 418] on span "Delete" at bounding box center [883, 424] width 36 height 13
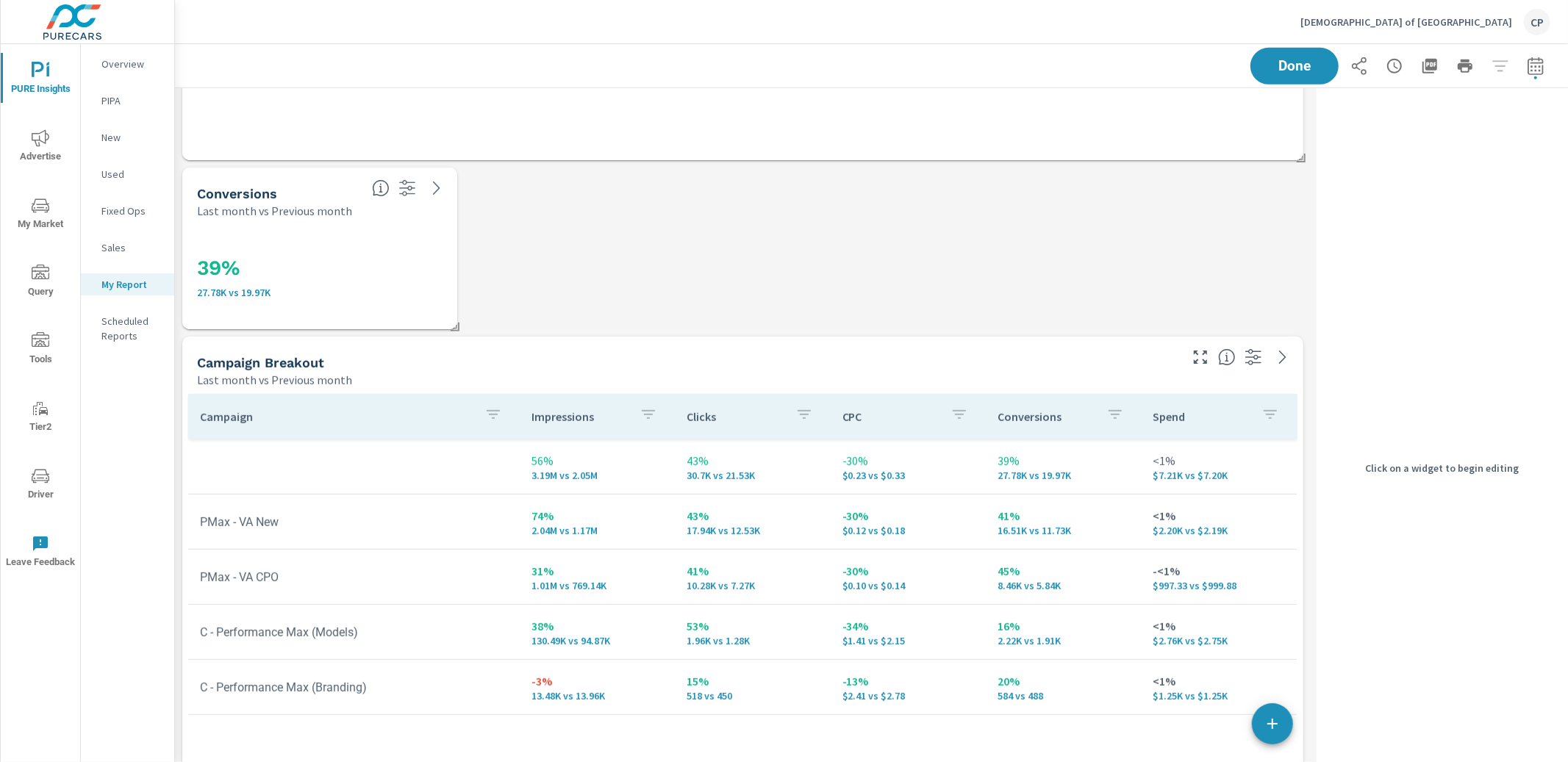
scroll to position [593, 0]
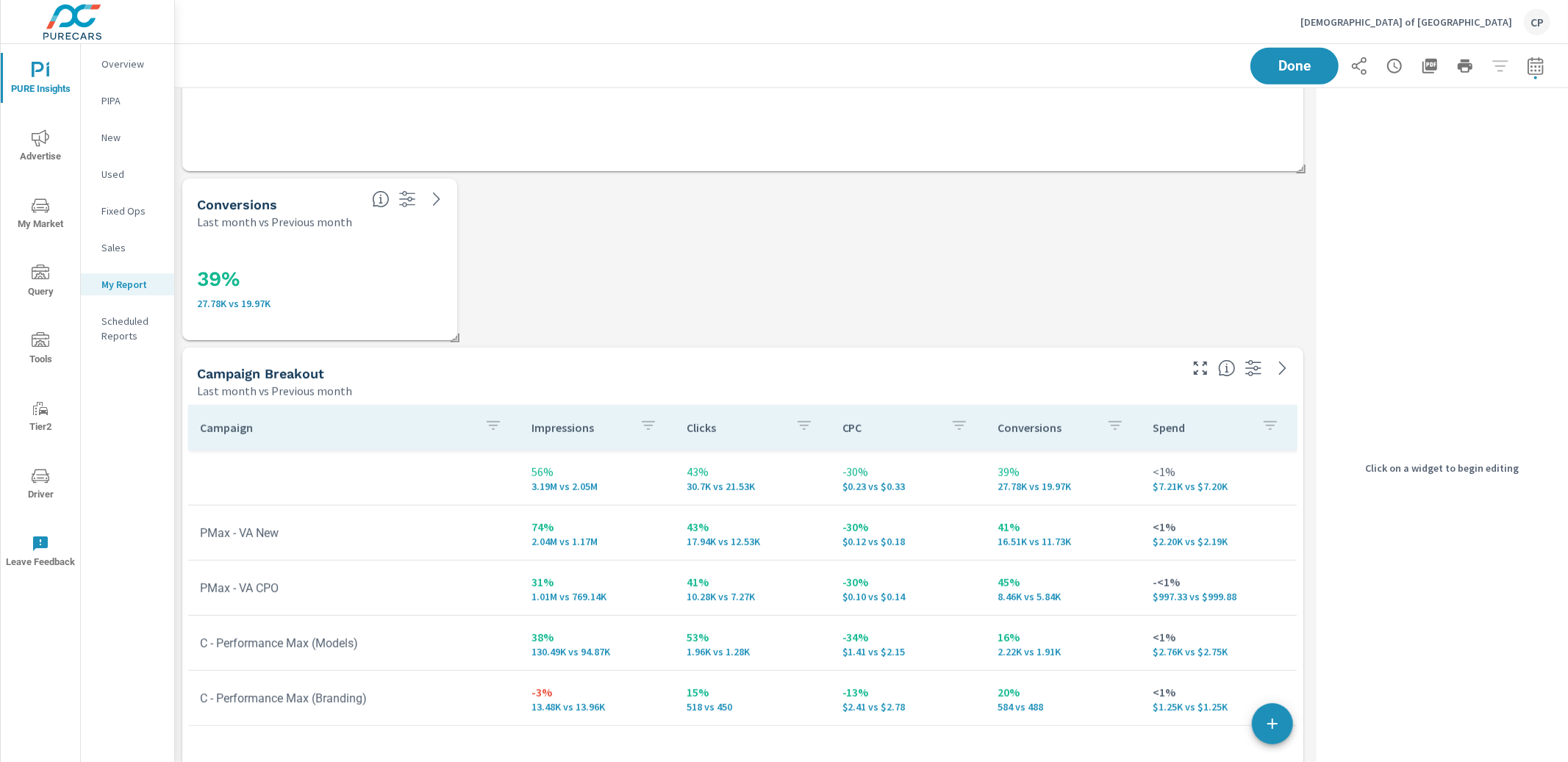
click at [405, 238] on div "39% 27.78K vs 19.97K" at bounding box center [319, 285] width 263 height 98
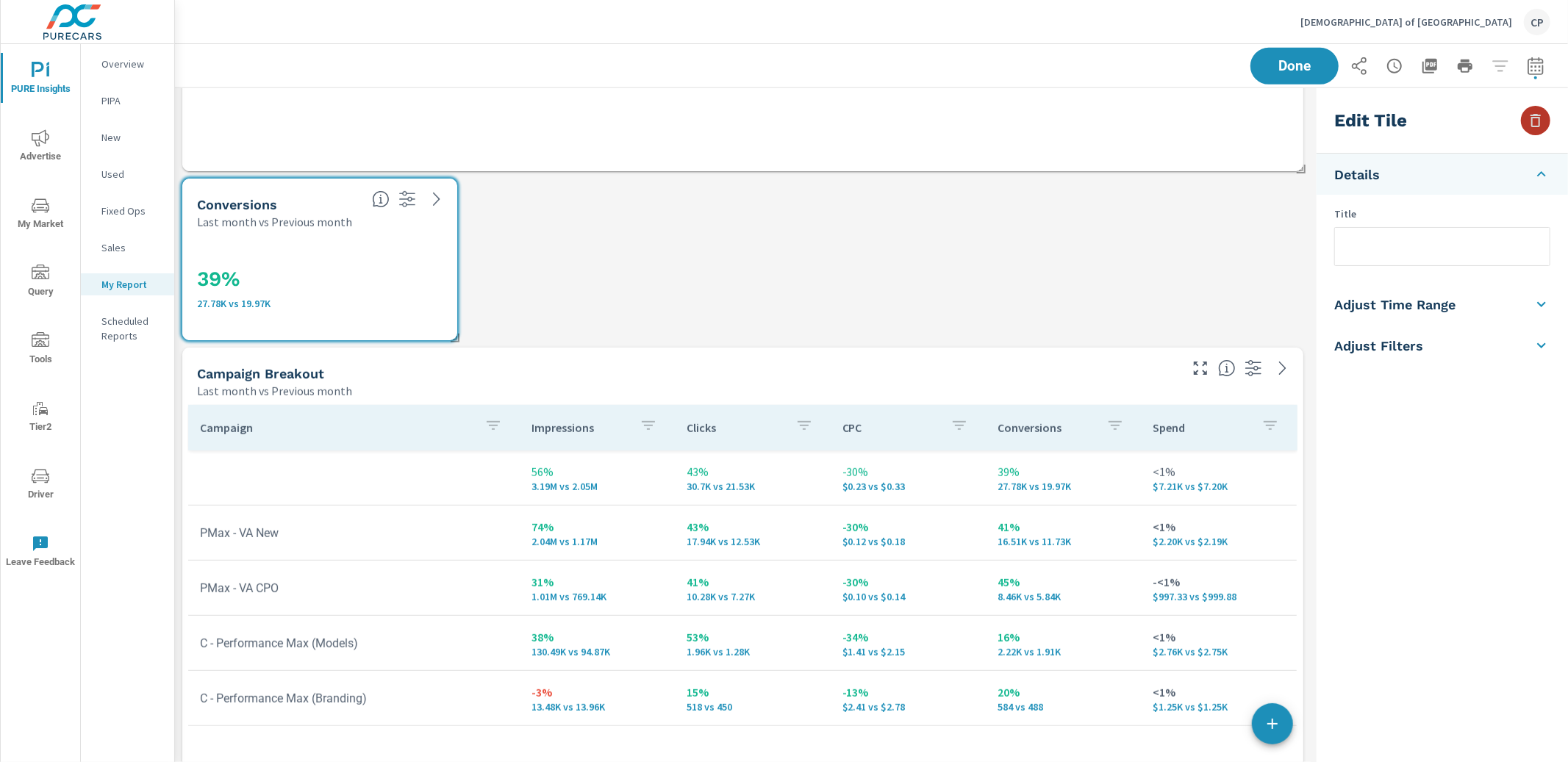
click at [1540, 121] on icon "button" at bounding box center [1535, 120] width 17 height 17
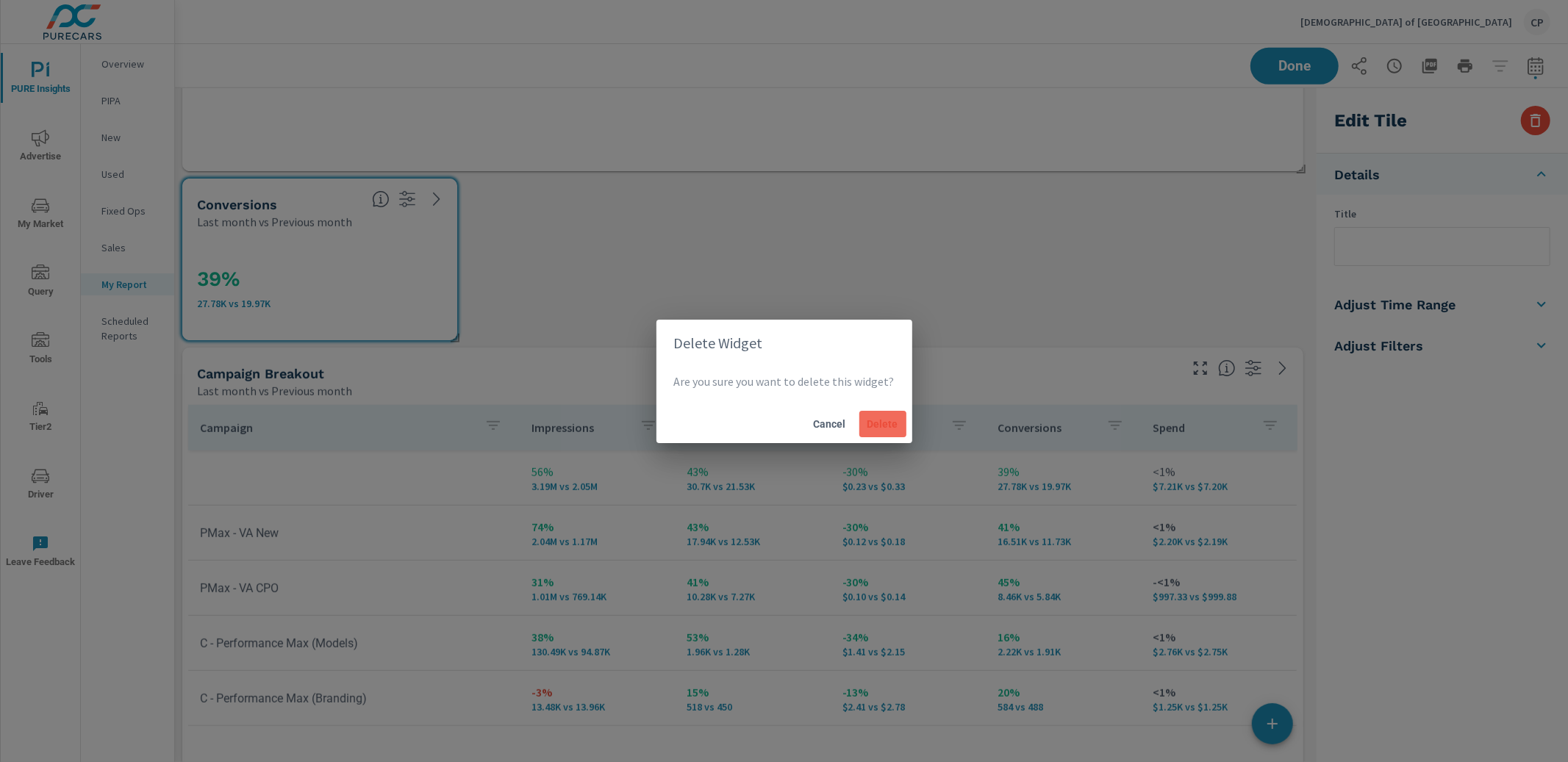
click at [884, 426] on span "Delete" at bounding box center [883, 424] width 36 height 13
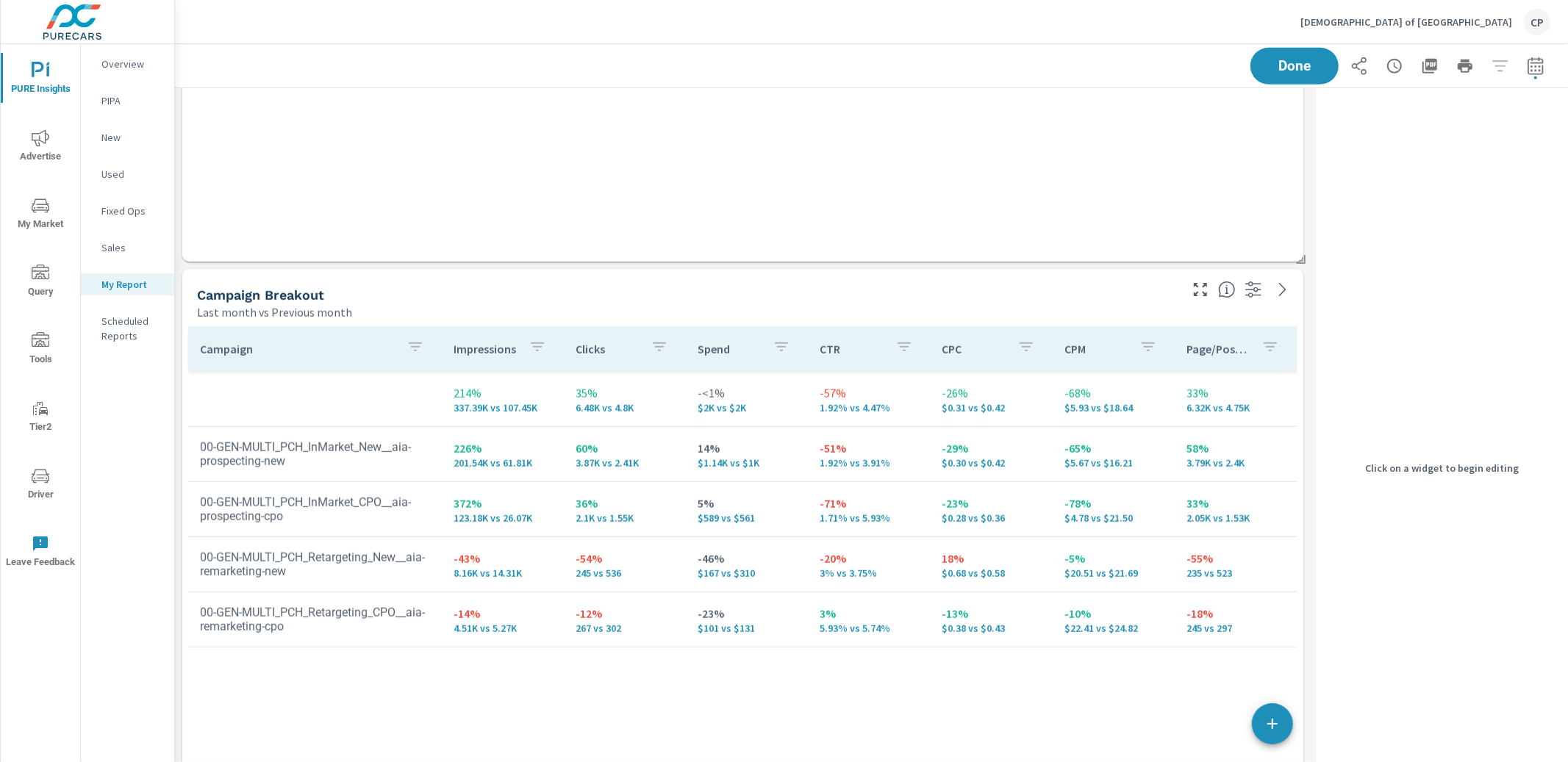
scroll to position [1181, 0]
click at [407, 340] on icon "button" at bounding box center [415, 343] width 17 height 17
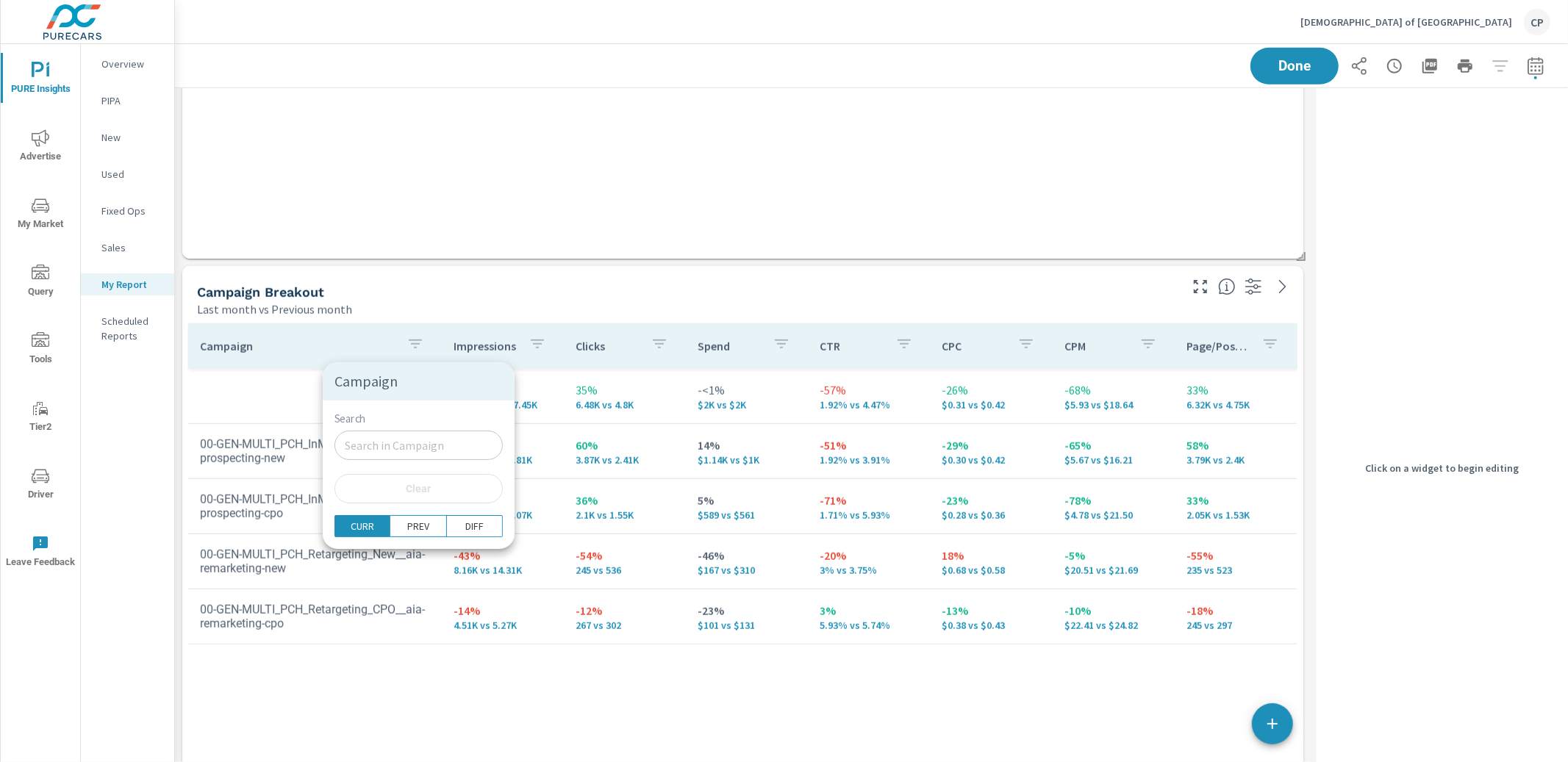
click at [377, 443] on input "Search" at bounding box center [418, 444] width 168 height 30
paste input "ia-prospecting"
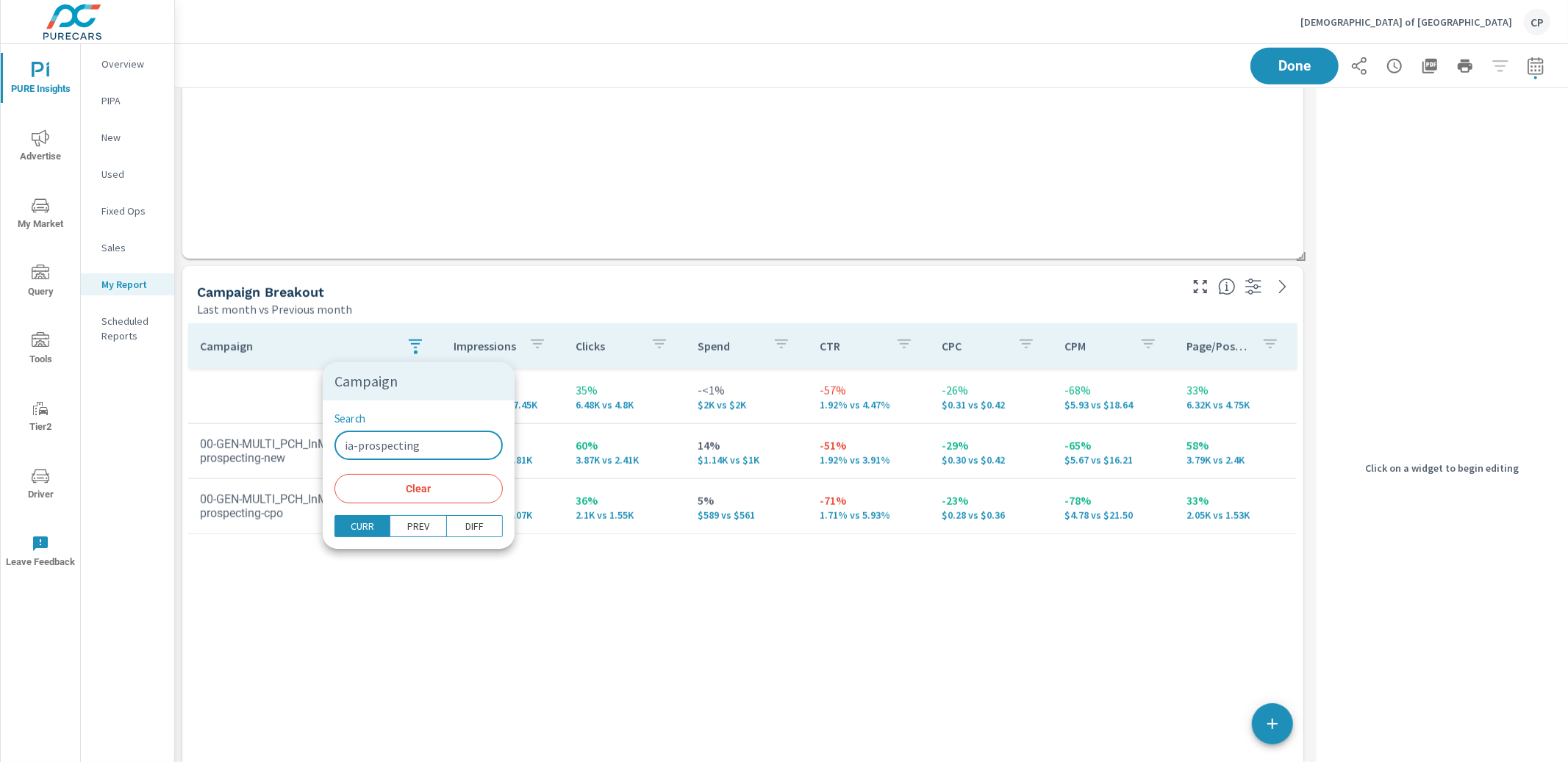
type input "ia-prospecting"
drag, startPoint x: 514, startPoint y: 578, endPoint x: 521, endPoint y: 558, distance: 21.2
click at [514, 577] on div at bounding box center [784, 381] width 1568 height 762
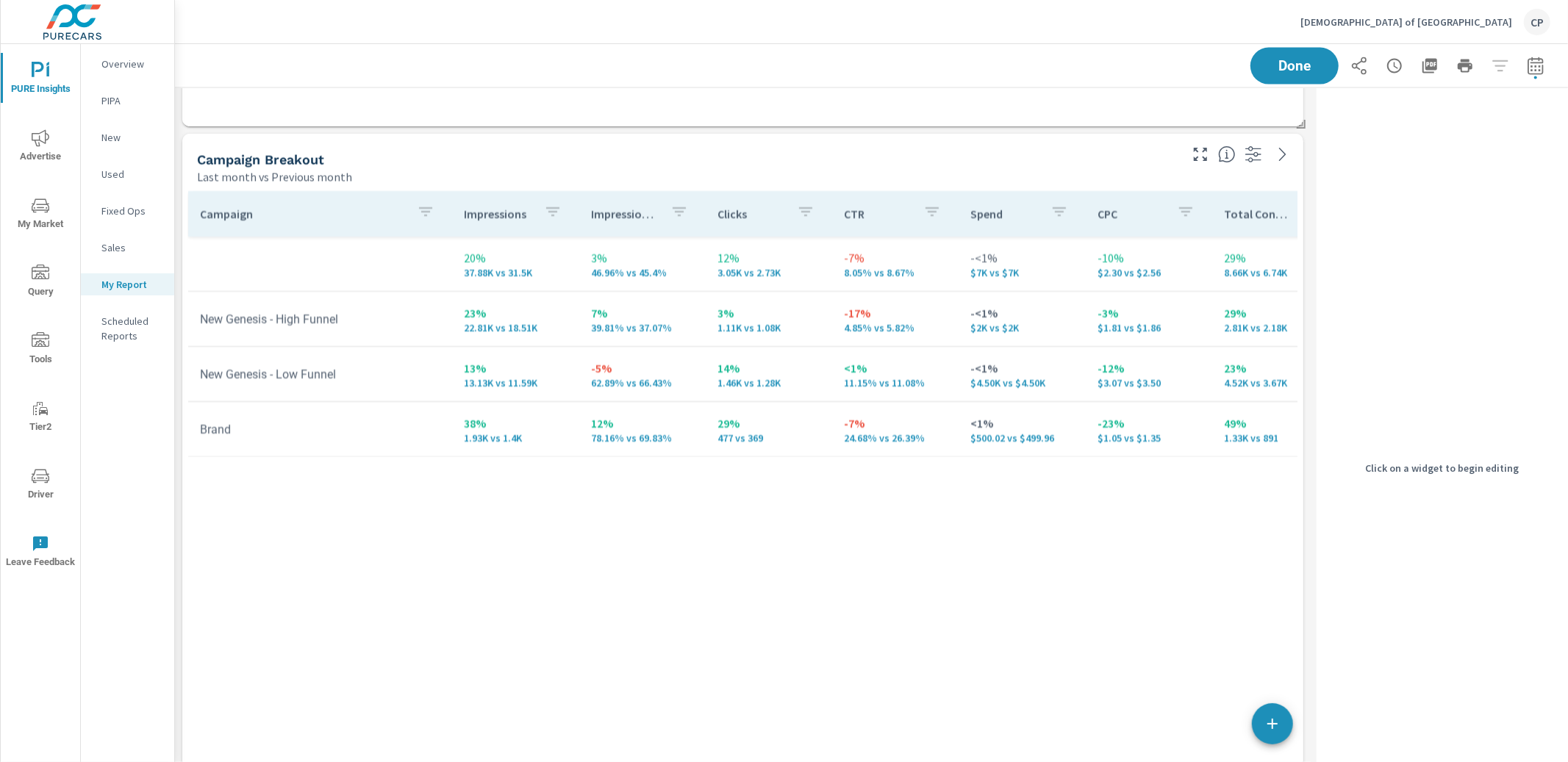
scroll to position [2015, 0]
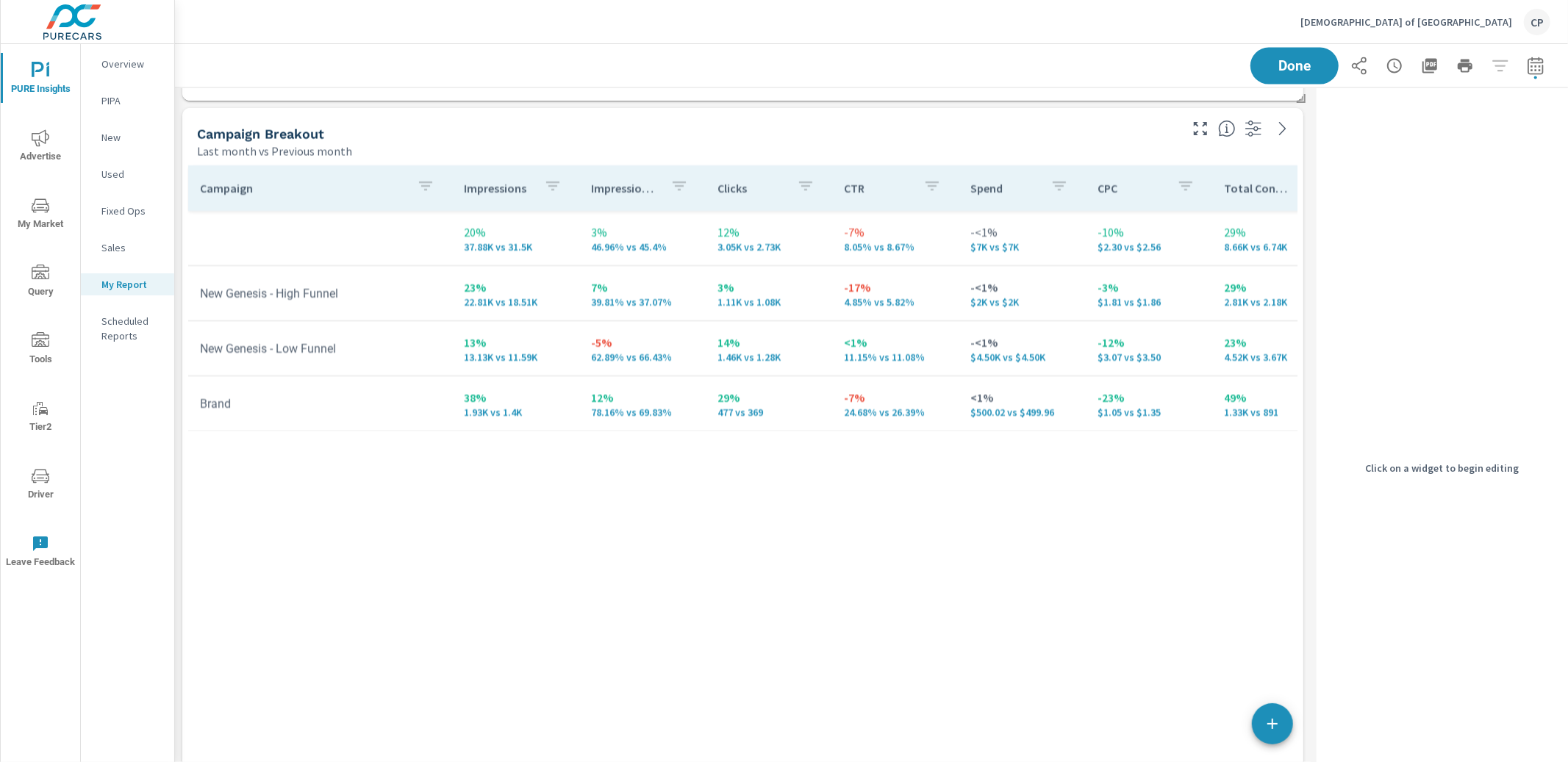
click at [1152, 143] on div "Last month vs Previous month" at bounding box center [687, 151] width 980 height 17
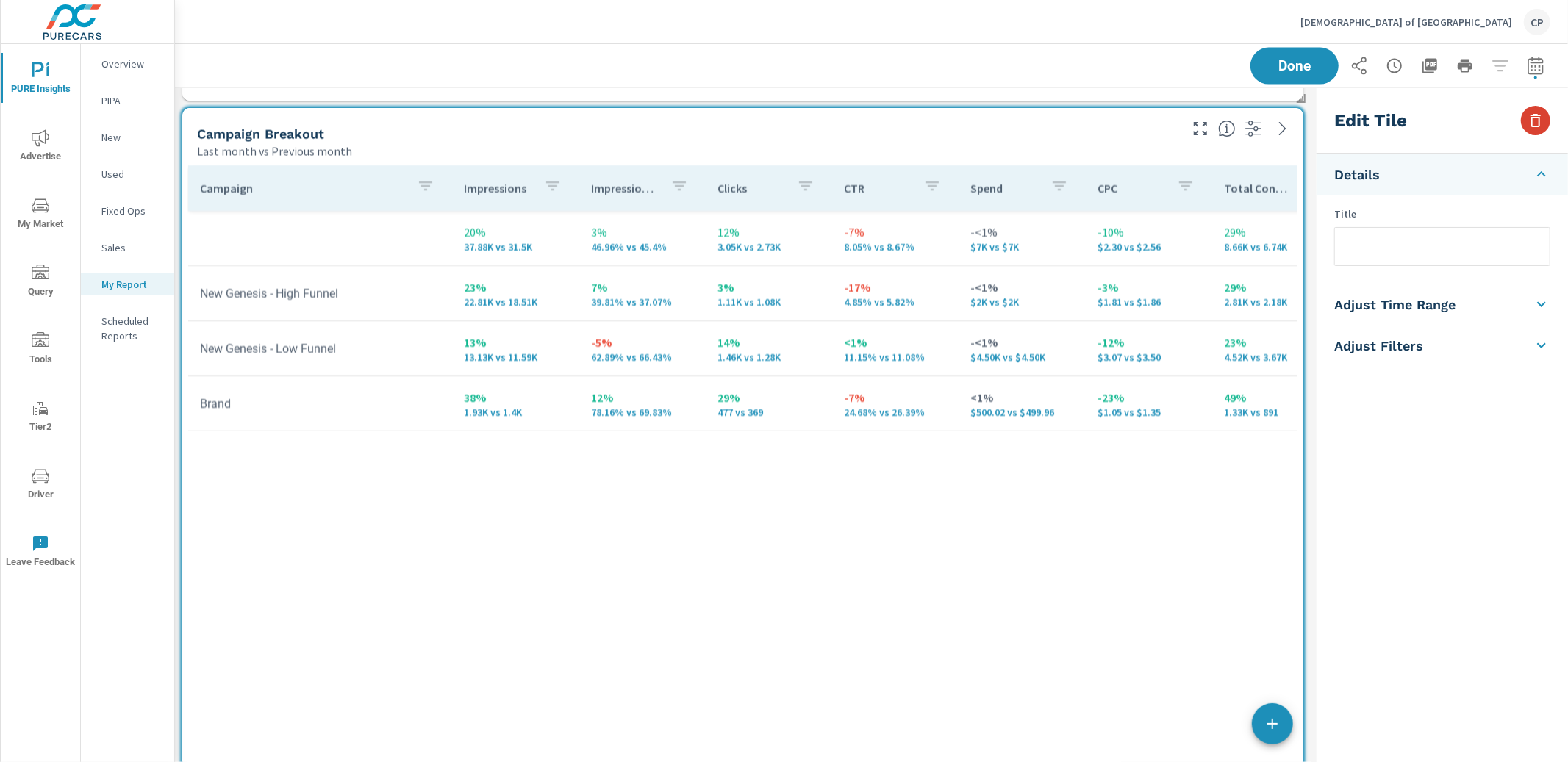
click at [1540, 114] on icon "button" at bounding box center [1535, 120] width 17 height 17
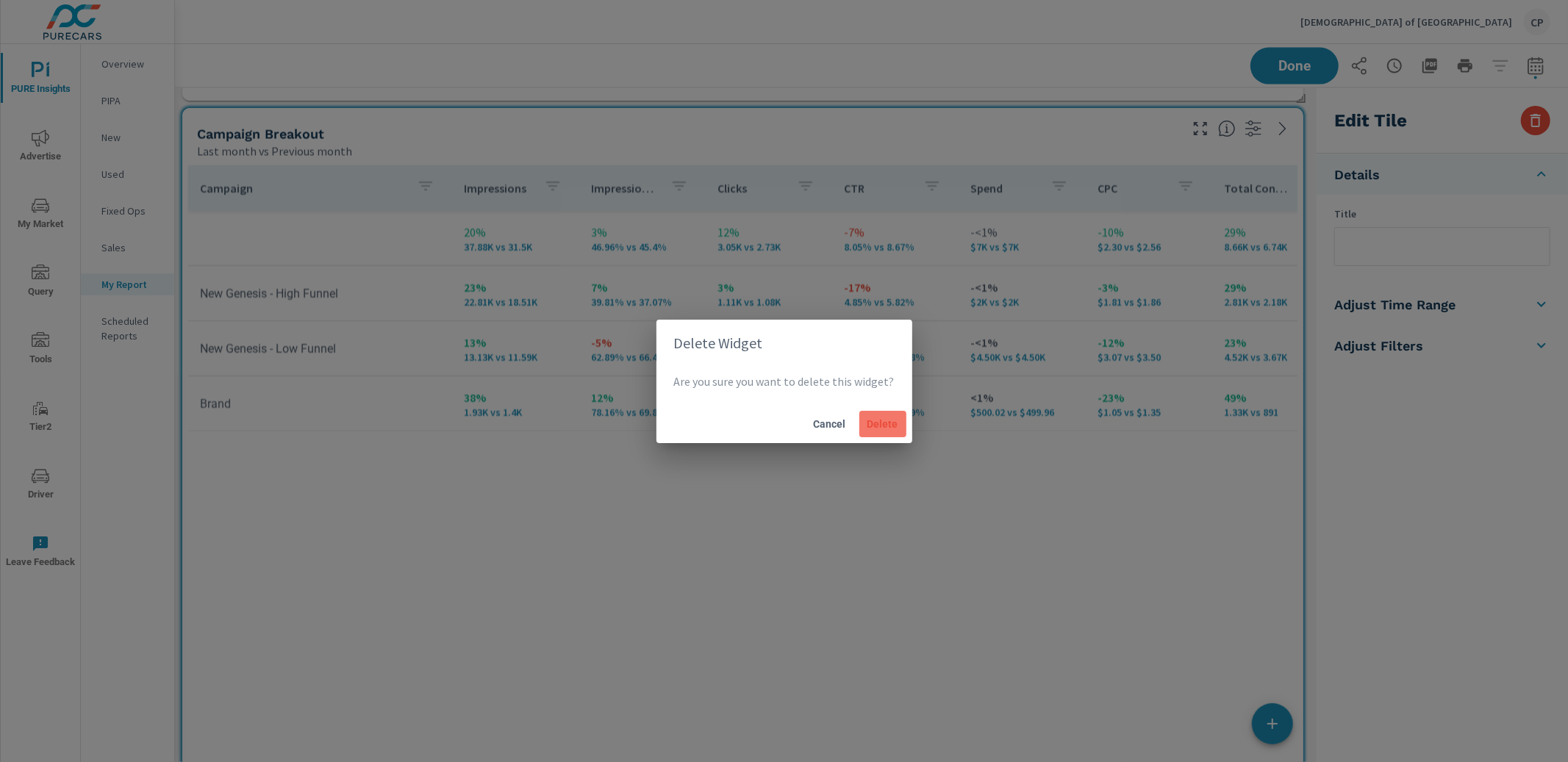
click at [894, 415] on button "Delete" at bounding box center [883, 423] width 47 height 26
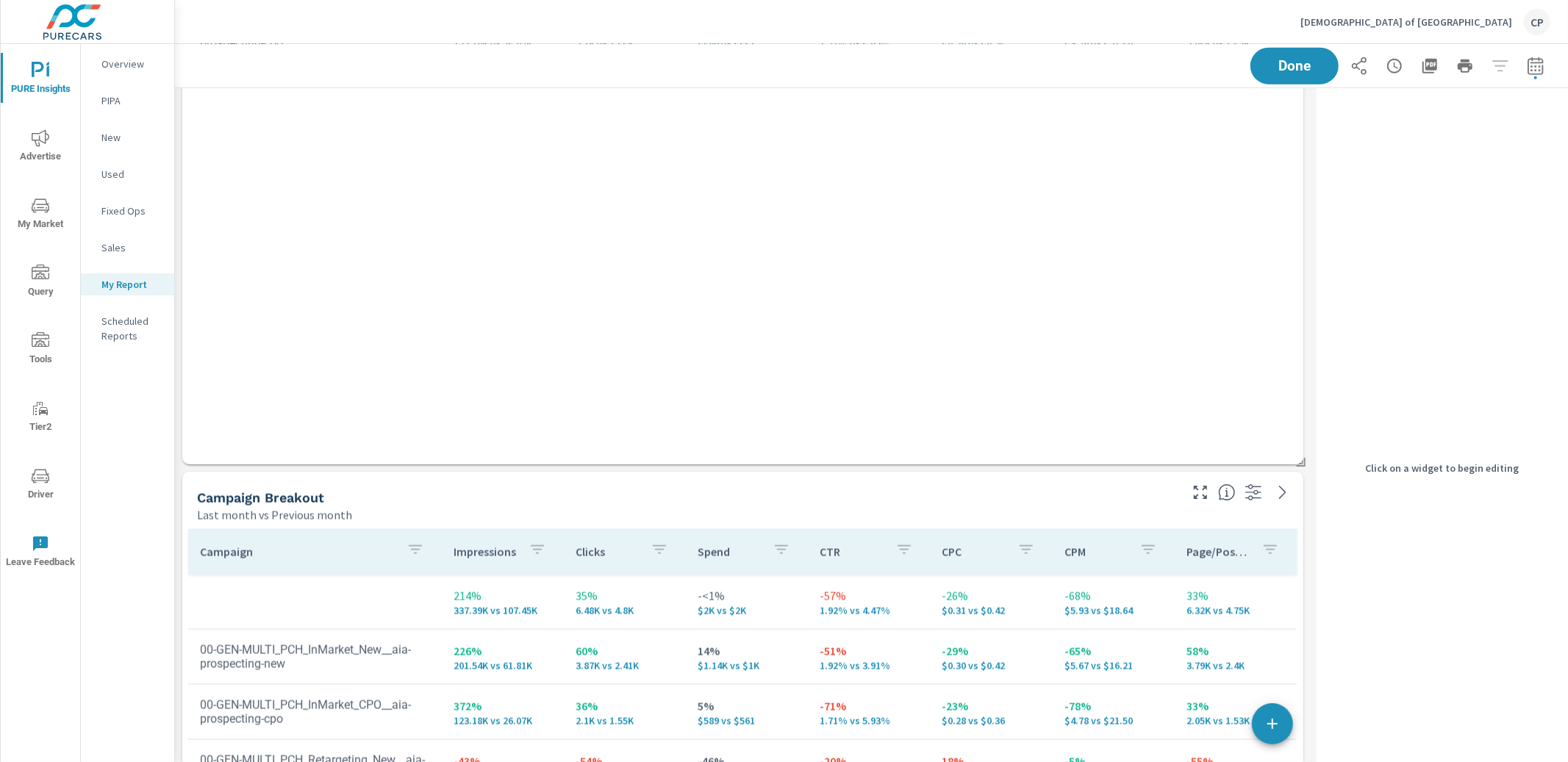
scroll to position [1655, 0]
click at [778, 499] on div "Campaign Breakout" at bounding box center [687, 495] width 980 height 17
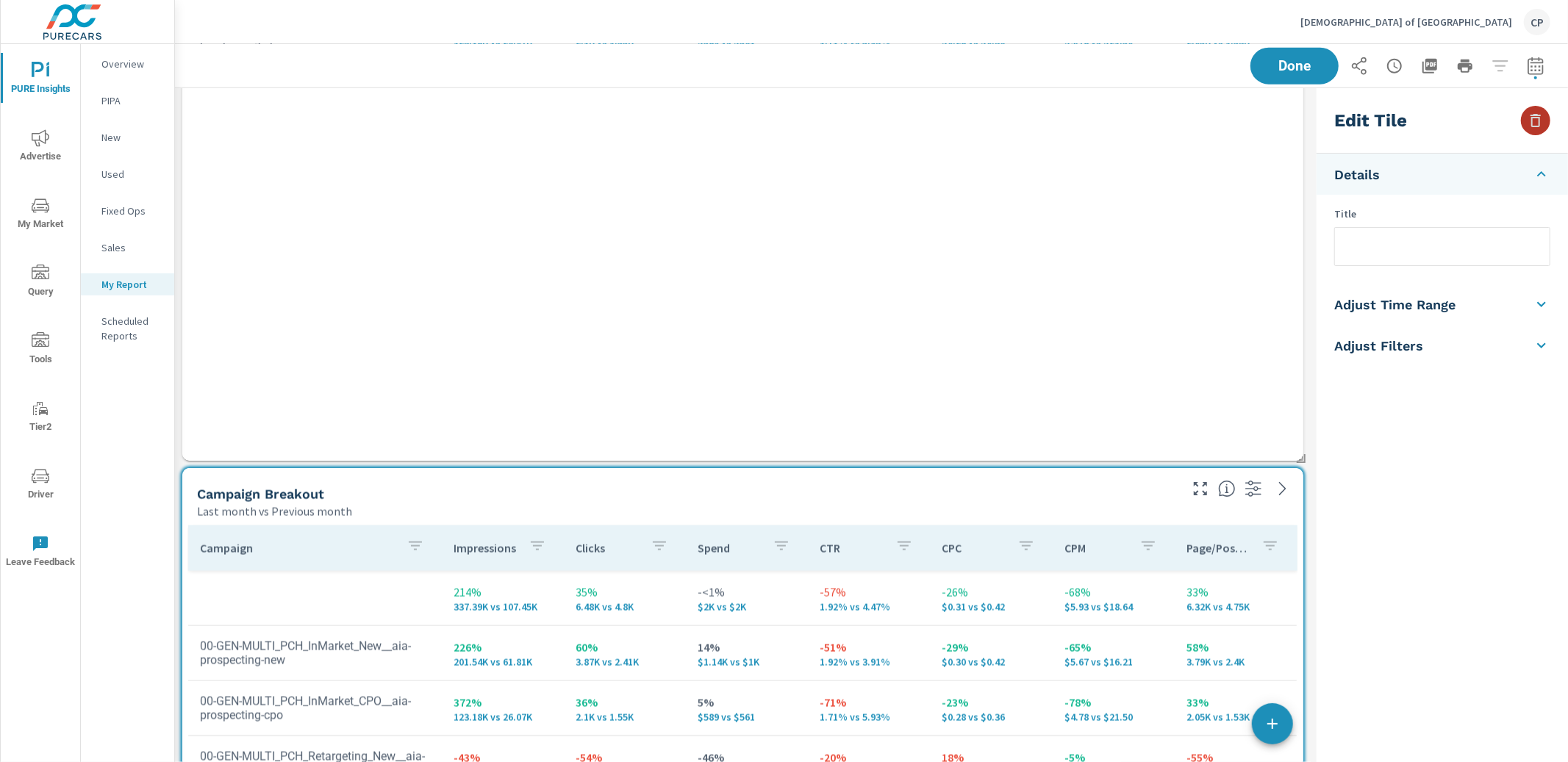
click at [1540, 122] on icon "button" at bounding box center [1535, 120] width 17 height 17
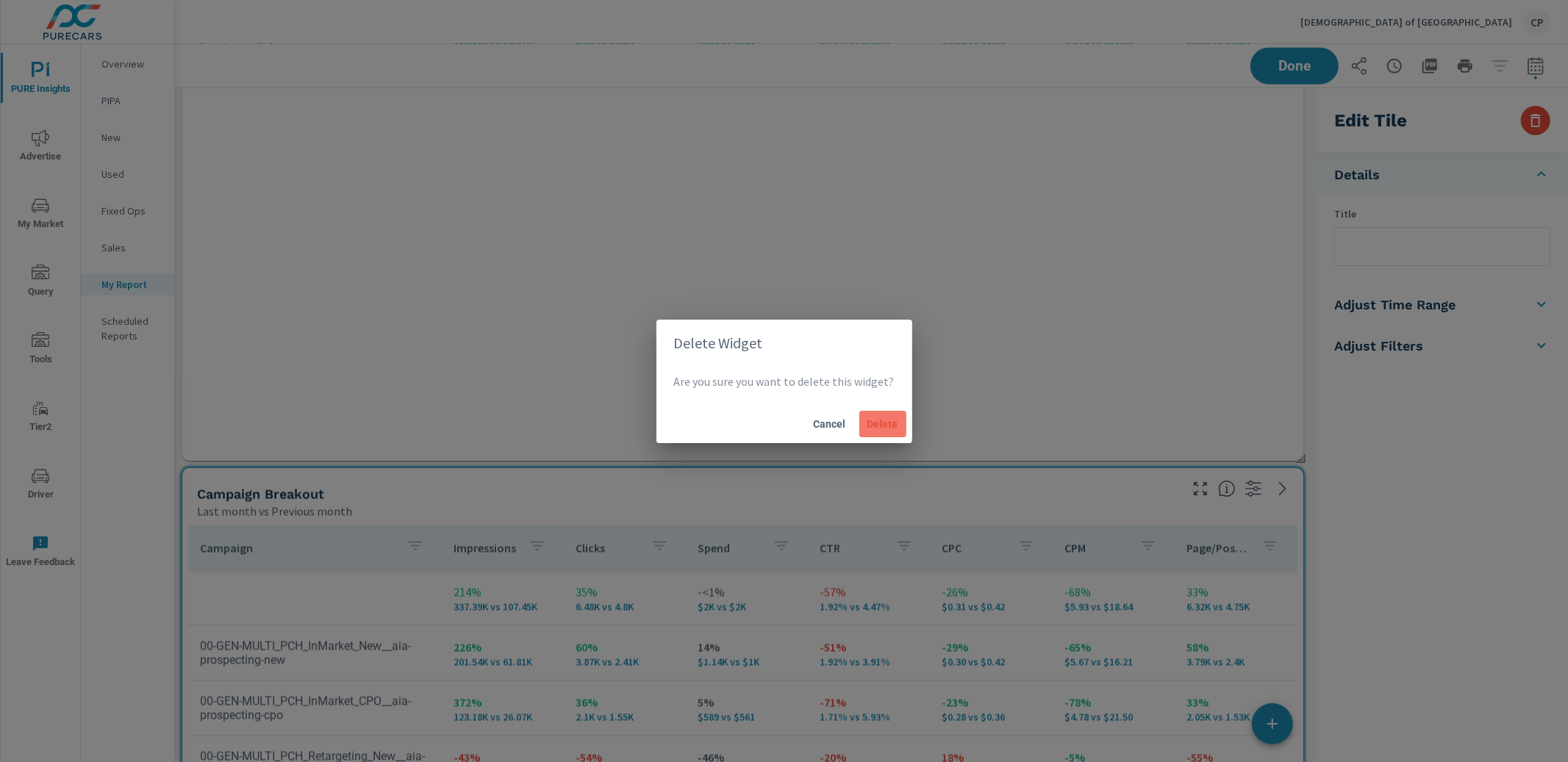
click at [869, 426] on span "Delete" at bounding box center [883, 424] width 36 height 13
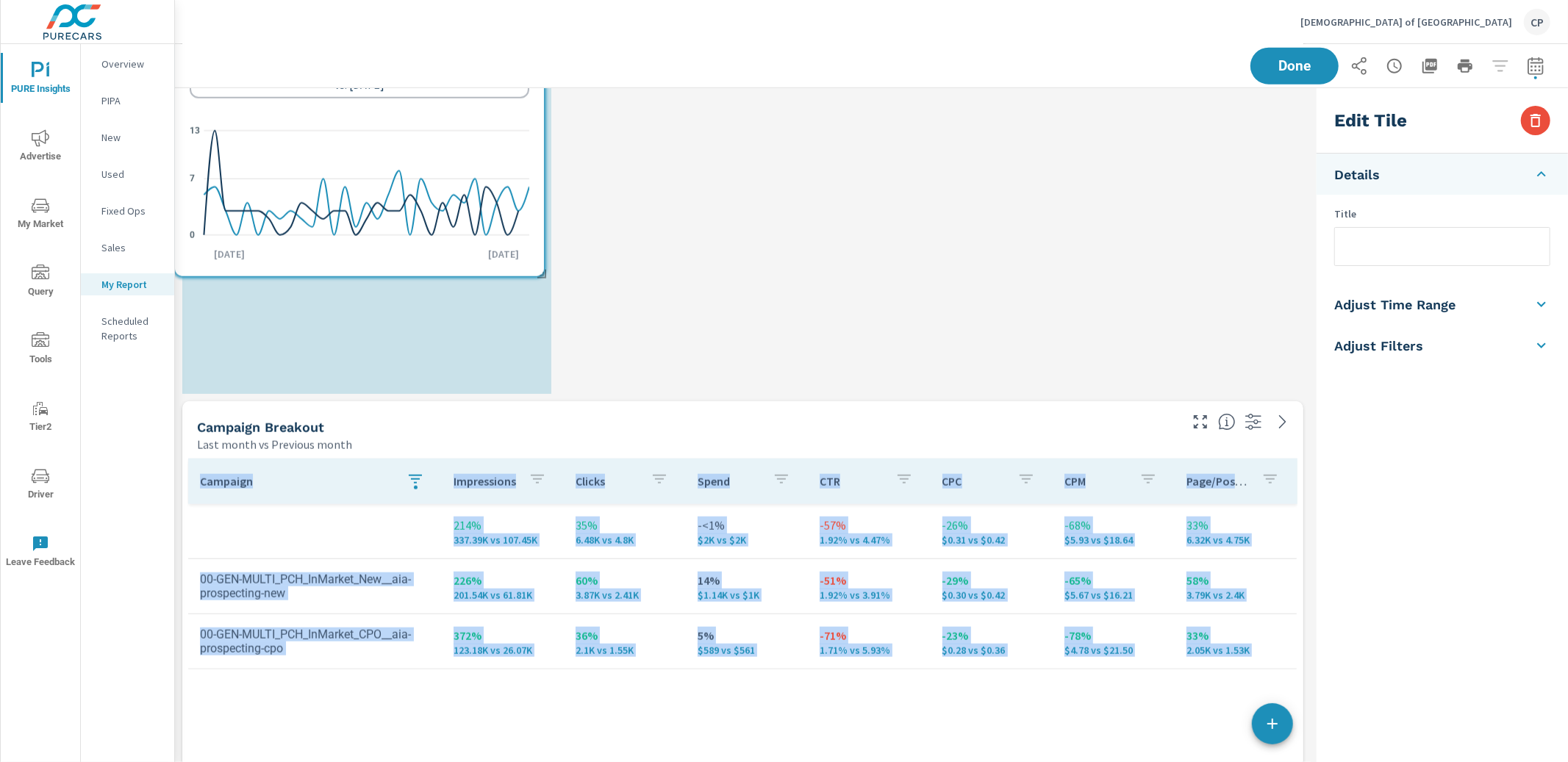
scroll to position [0, 0]
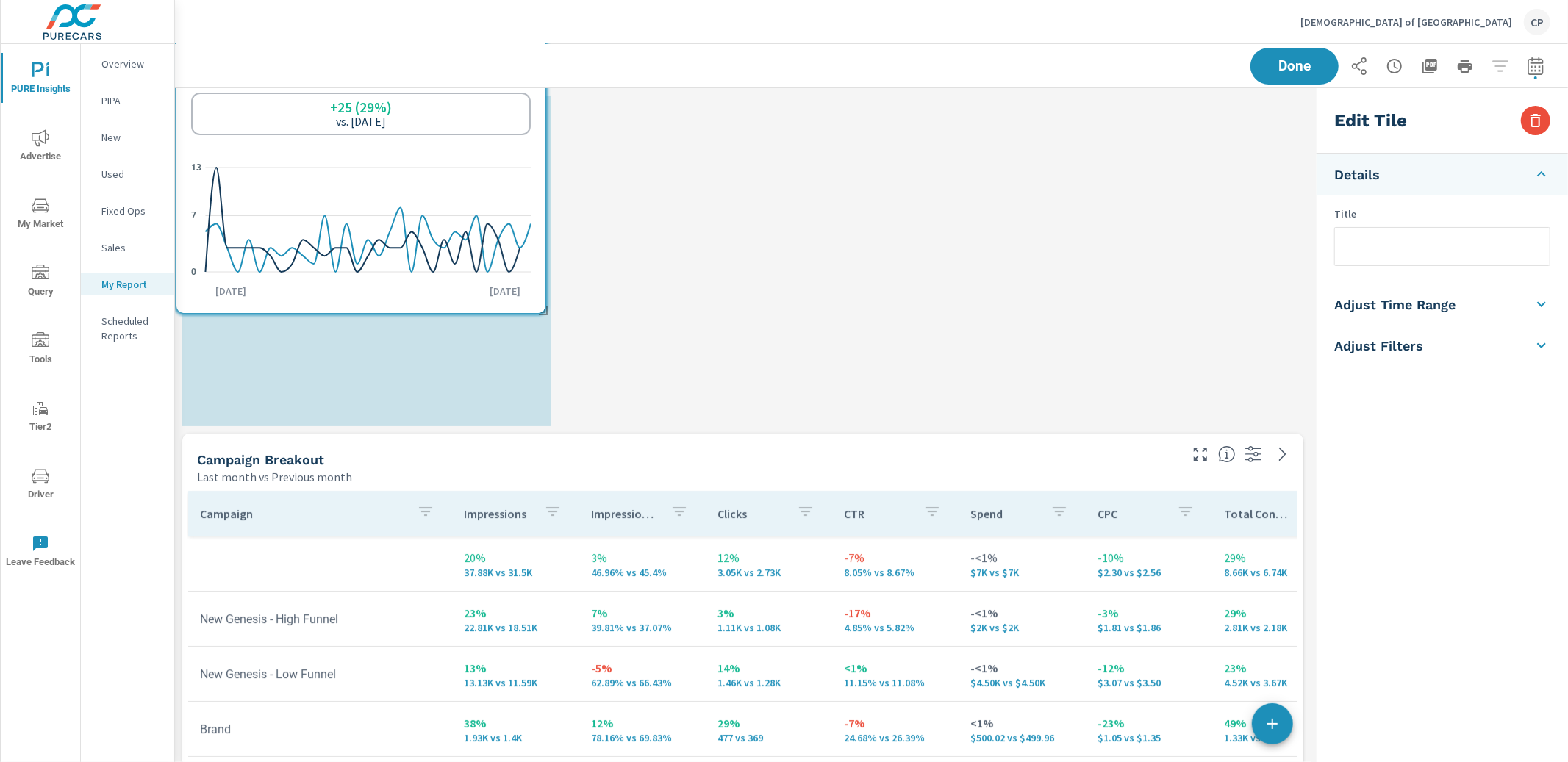
drag, startPoint x: 415, startPoint y: 450, endPoint x: 410, endPoint y: 120, distance: 330.0
click at [410, 120] on div "+25 (29%) vs. Jun 2025" at bounding box center [361, 114] width 340 height 42
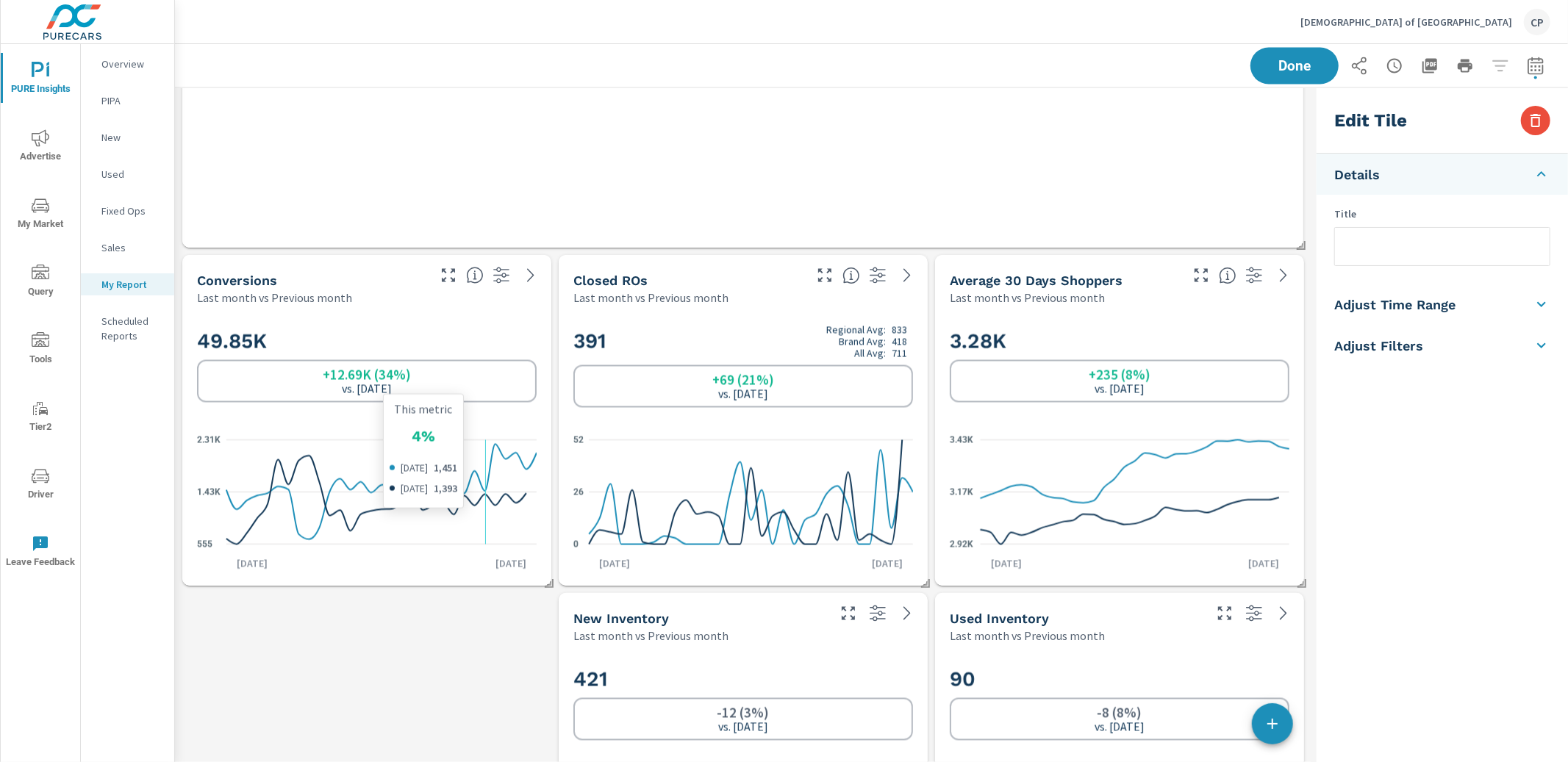
click at [475, 445] on icon "555 1.43K 2.31K" at bounding box center [367, 492] width 340 height 128
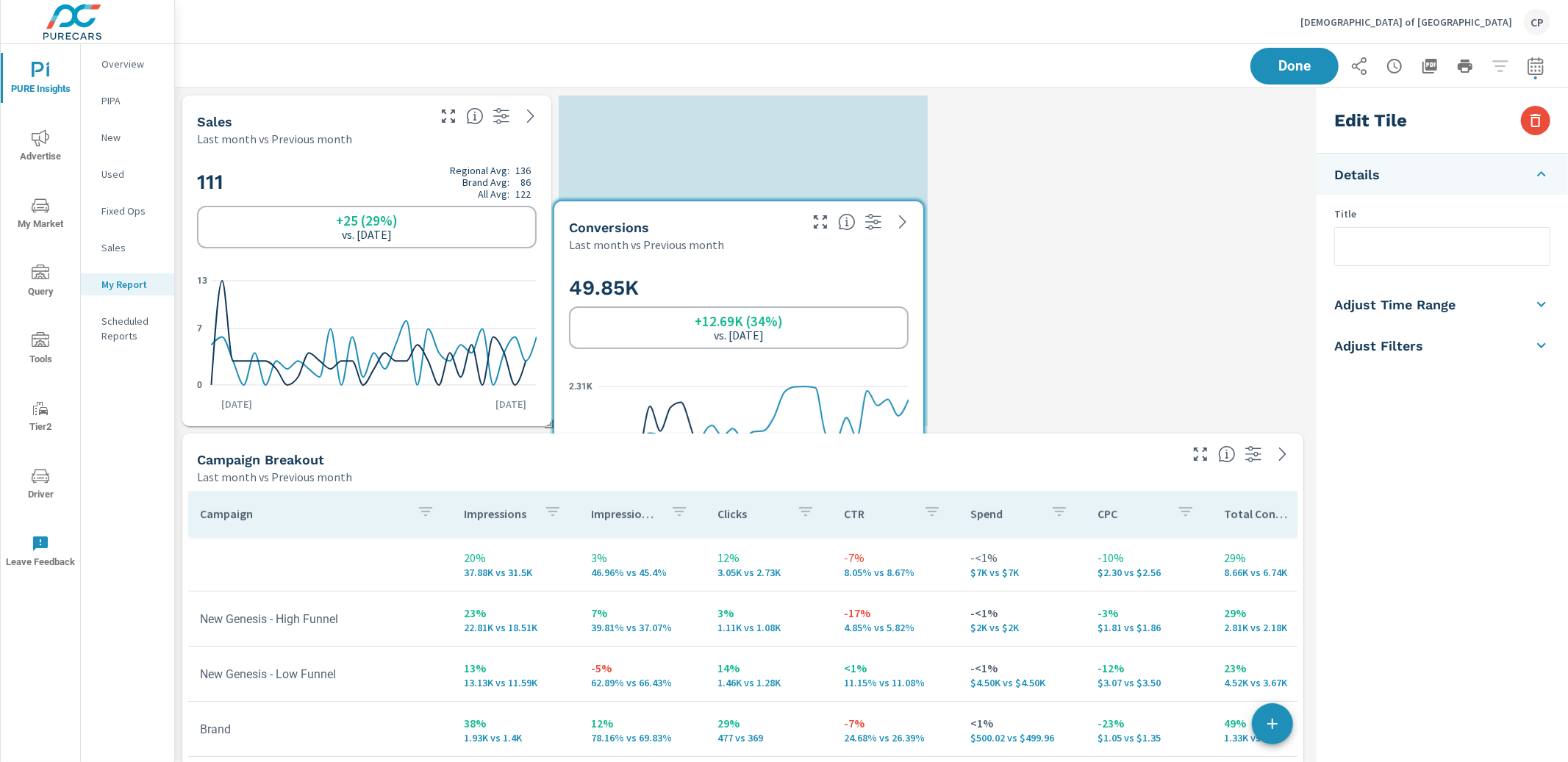
drag, startPoint x: 503, startPoint y: 473, endPoint x: 872, endPoint y: 415, distance: 373.5
click at [872, 419] on icon "555 1.43K 2.31K" at bounding box center [738, 438] width 340 height 128
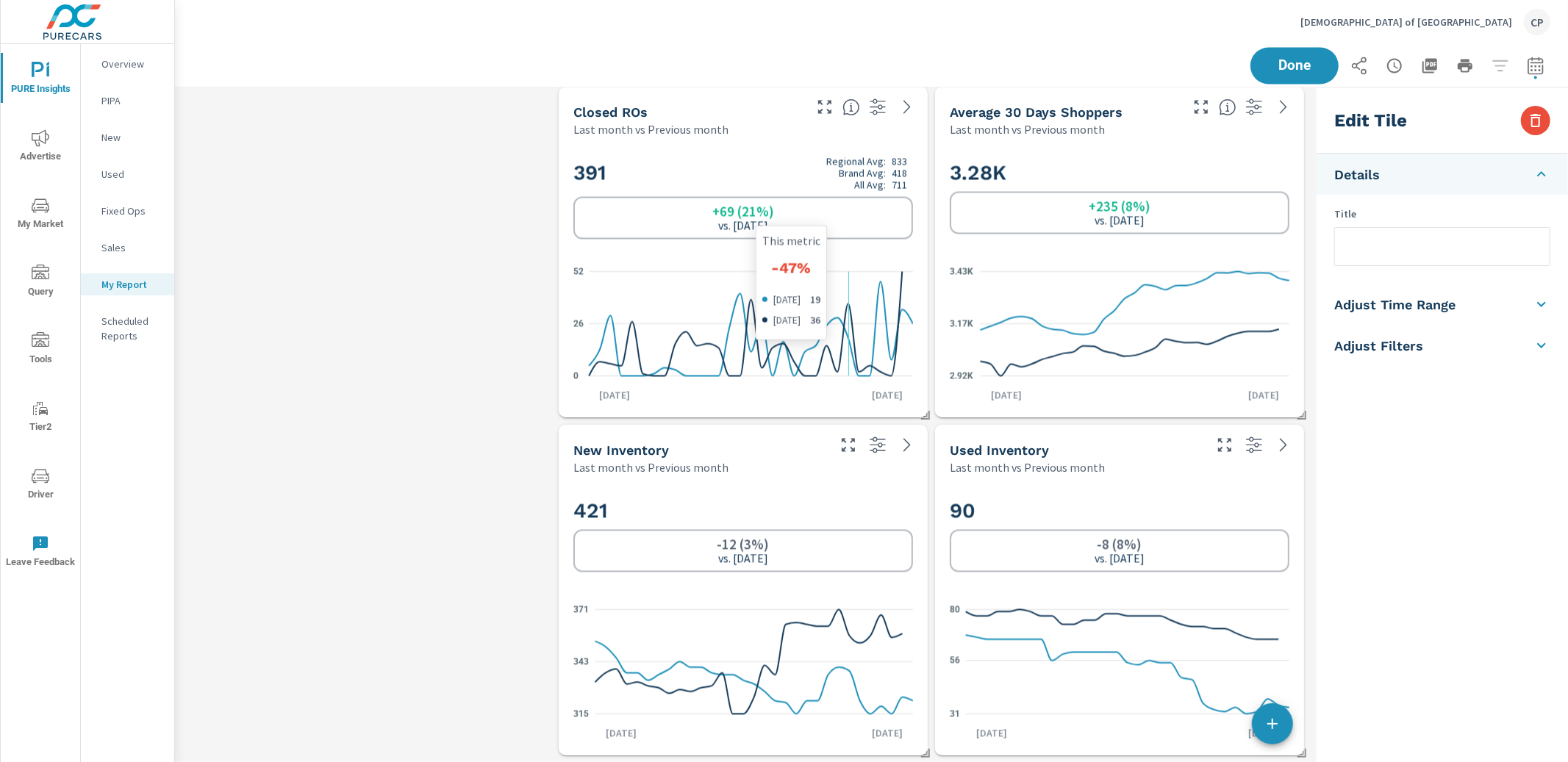
click at [828, 318] on icon at bounding box center [745, 324] width 313 height 104
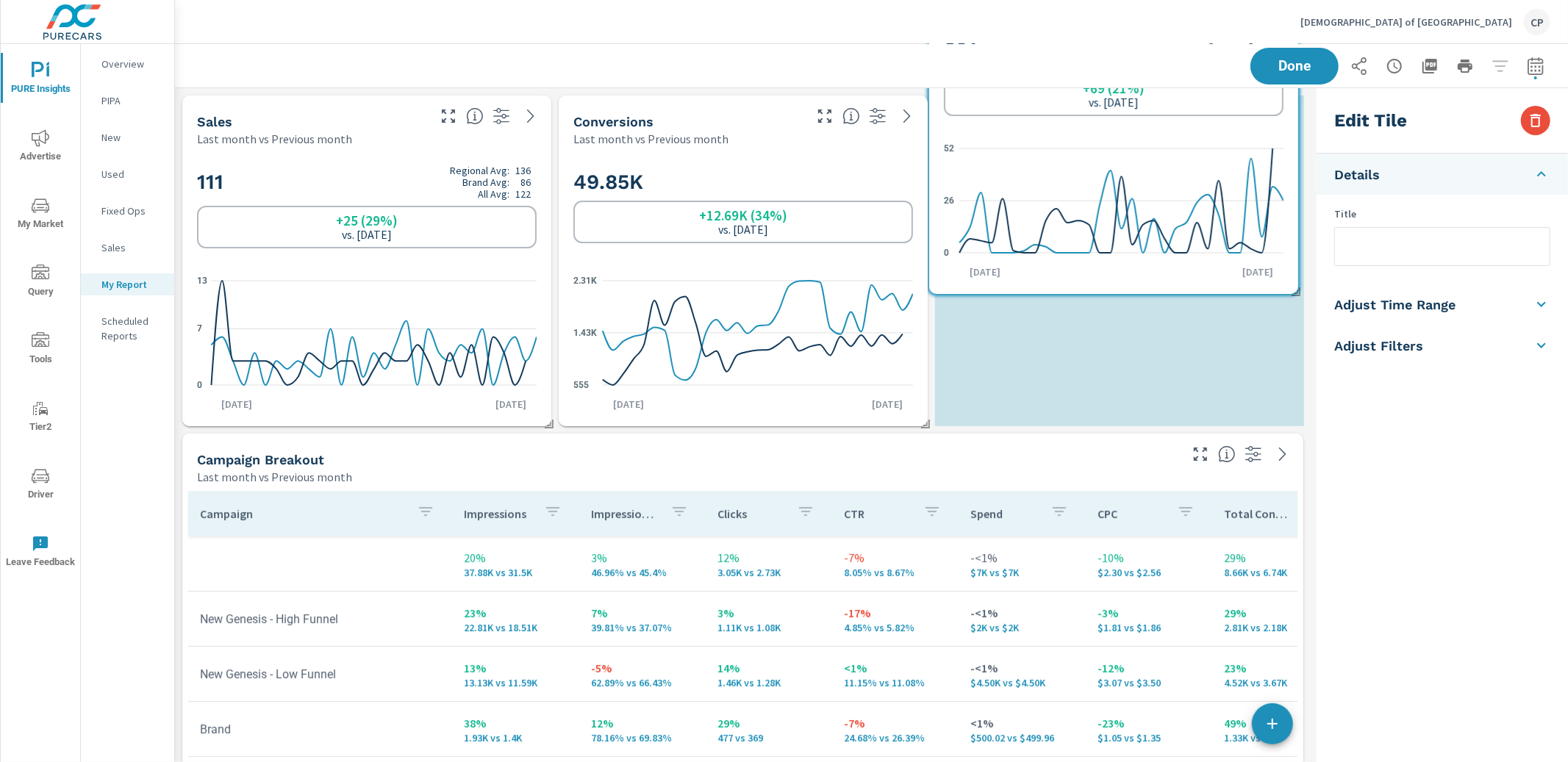
drag, startPoint x: 836, startPoint y: 333, endPoint x: 1197, endPoint y: 205, distance: 383.0
click at [1198, 208] on icon at bounding box center [1115, 200] width 313 height 104
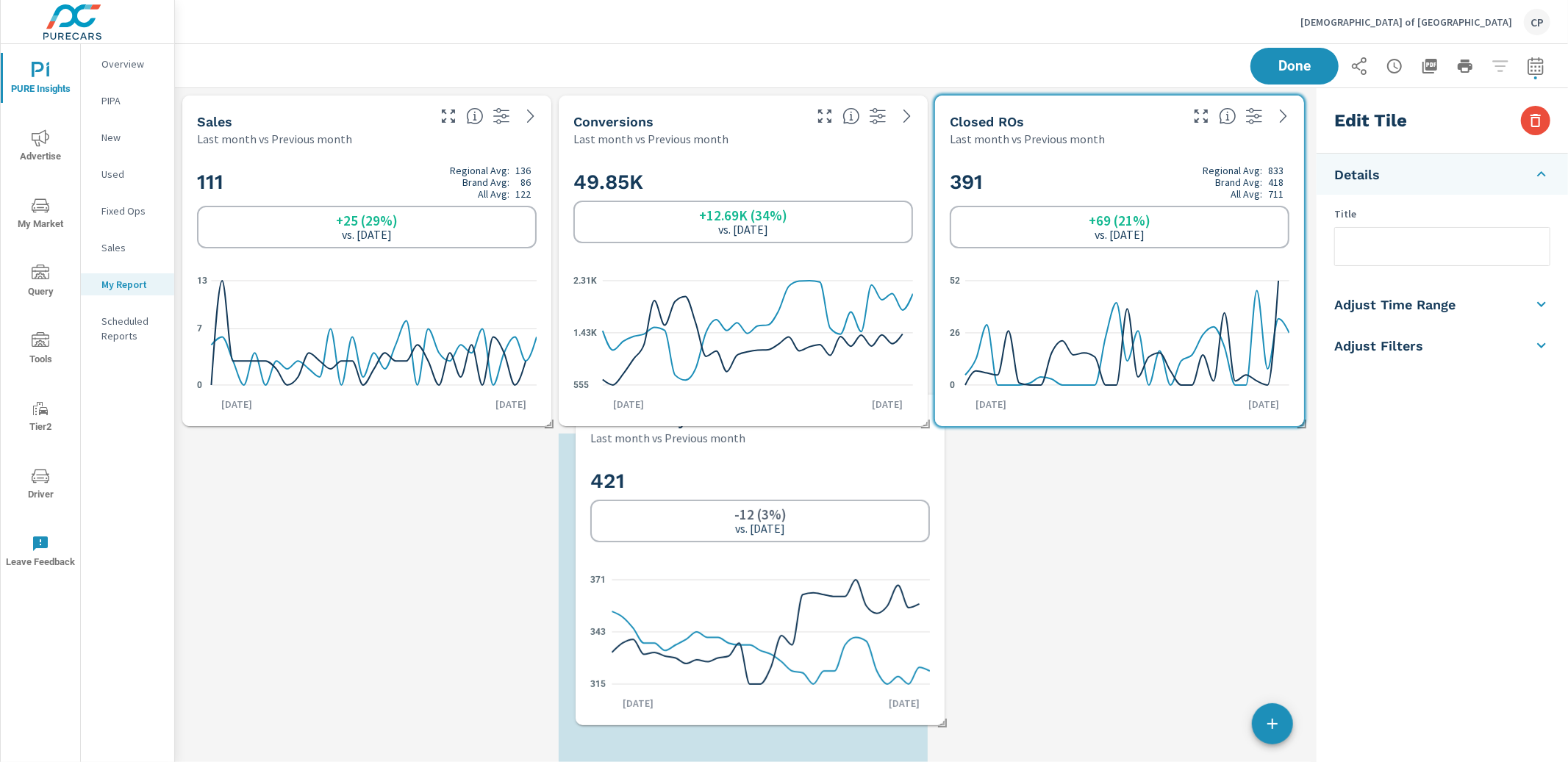
drag, startPoint x: 718, startPoint y: 401, endPoint x: 737, endPoint y: 616, distance: 215.8
click at [739, 619] on icon "315 343 371" at bounding box center [759, 631] width 340 height 128
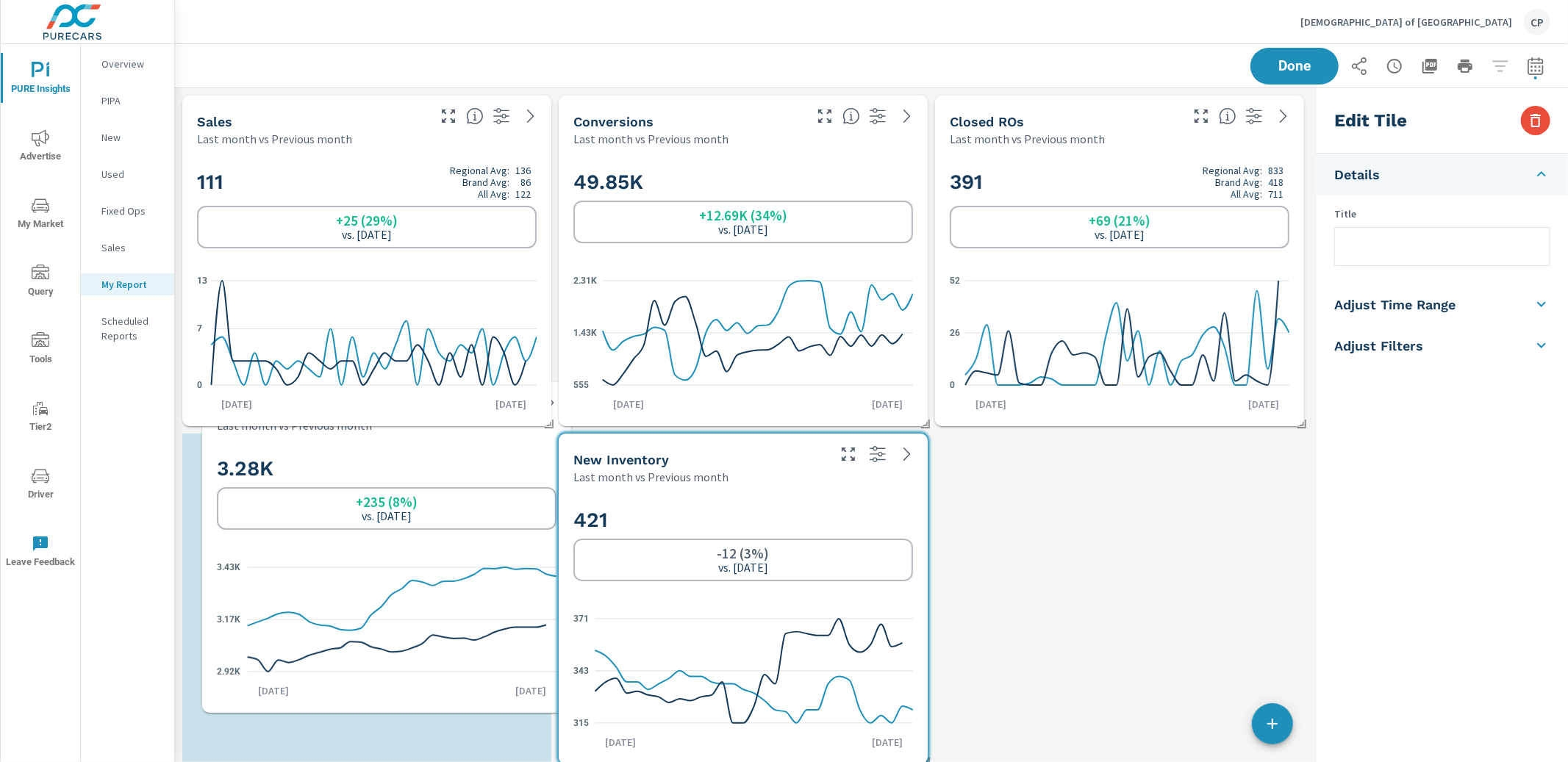
drag, startPoint x: 1060, startPoint y: 467, endPoint x: 347, endPoint y: 665, distance: 740.0
click at [347, 665] on icon "2.92K 3.17K 3.43K" at bounding box center [386, 619] width 340 height 128
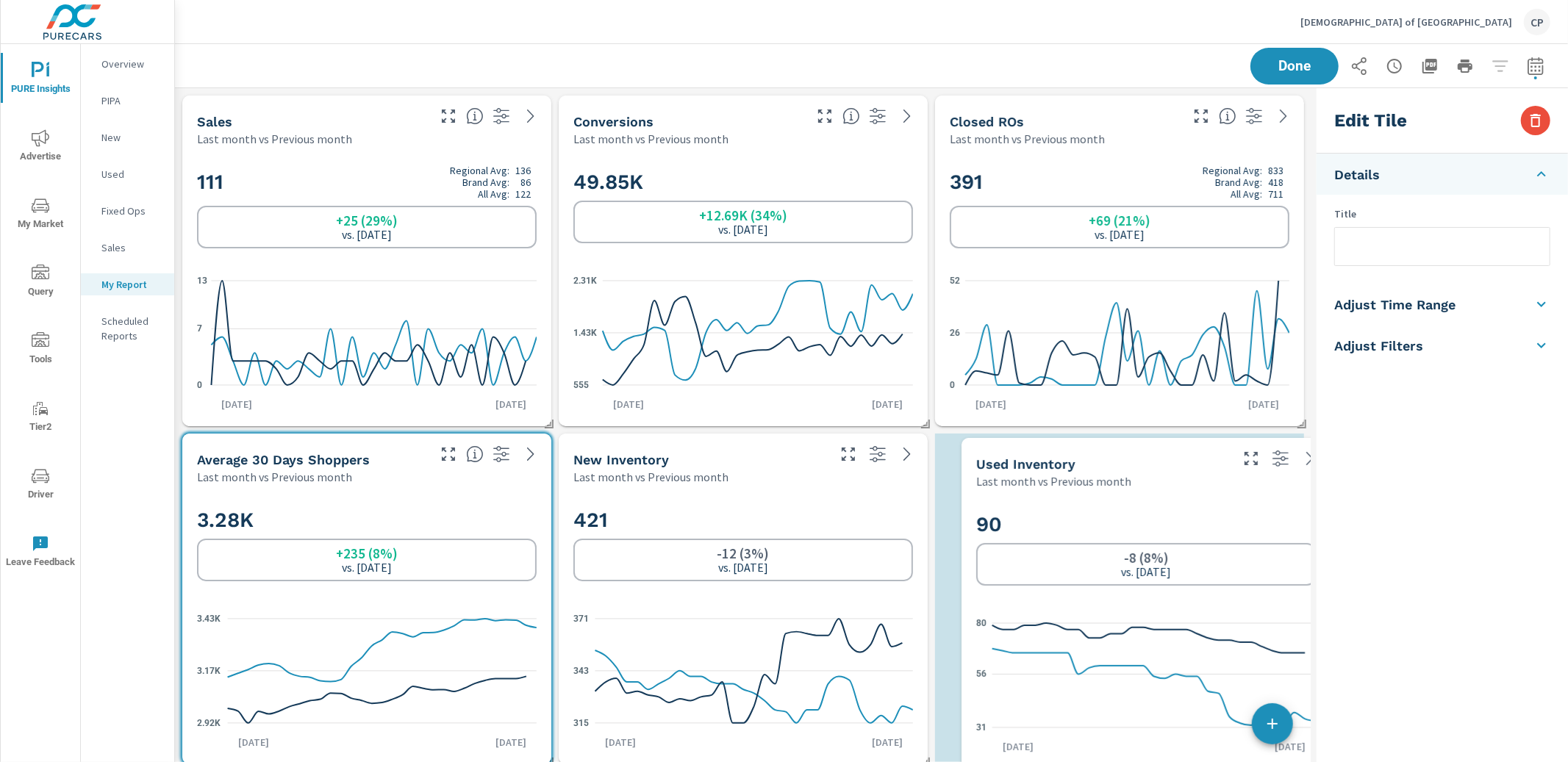
drag, startPoint x: 1095, startPoint y: 480, endPoint x: 1117, endPoint y: 480, distance: 22.0
click at [1122, 496] on div "90 -8 (8%) vs. Jun 2025 31 56 80 Jul 1st Jul 31st" at bounding box center [1145, 629] width 357 height 267
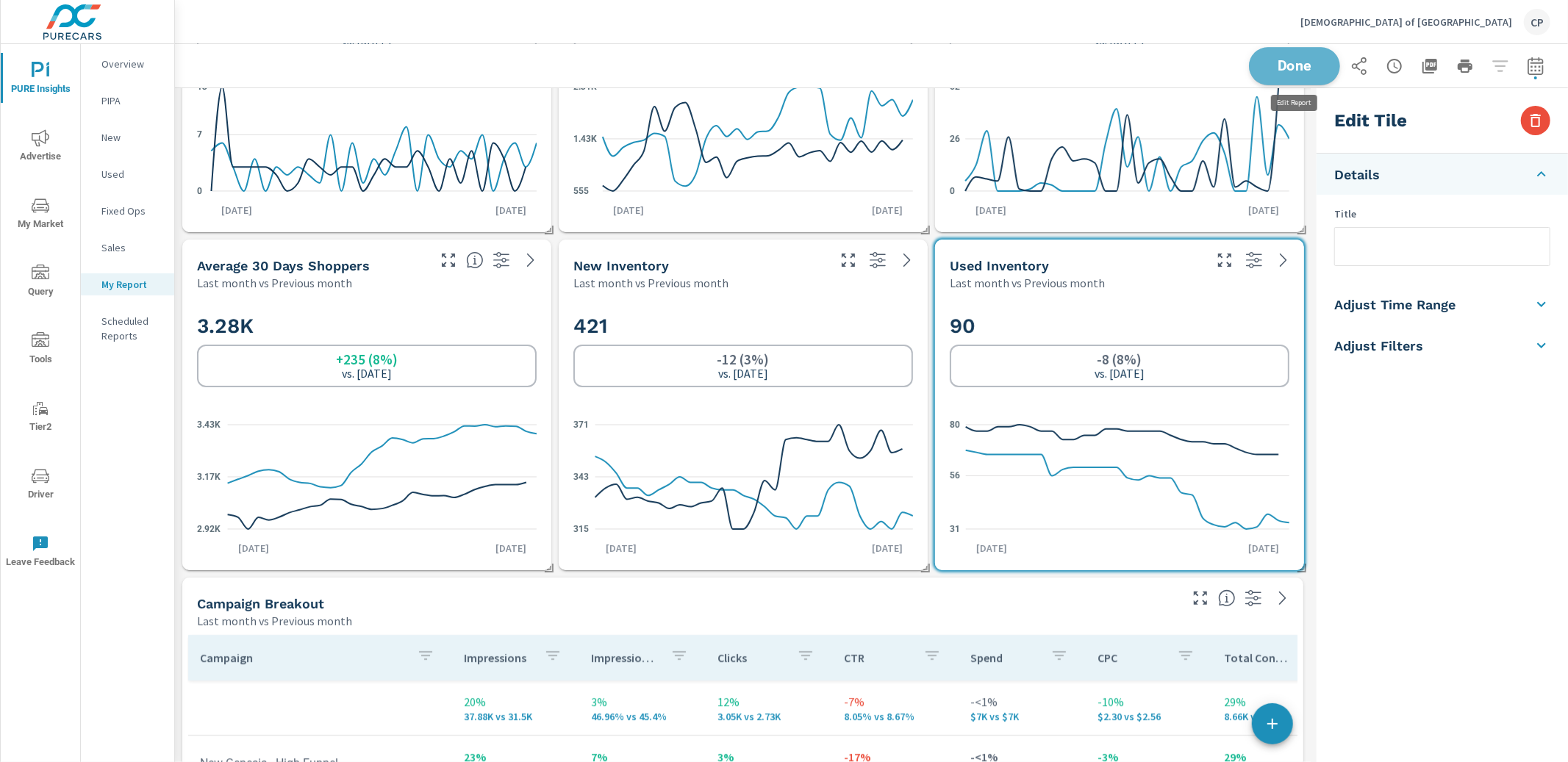
drag, startPoint x: 1299, startPoint y: 64, endPoint x: 1267, endPoint y: 66, distance: 32.1
click at [1298, 64] on span "Done" at bounding box center [1294, 65] width 61 height 14
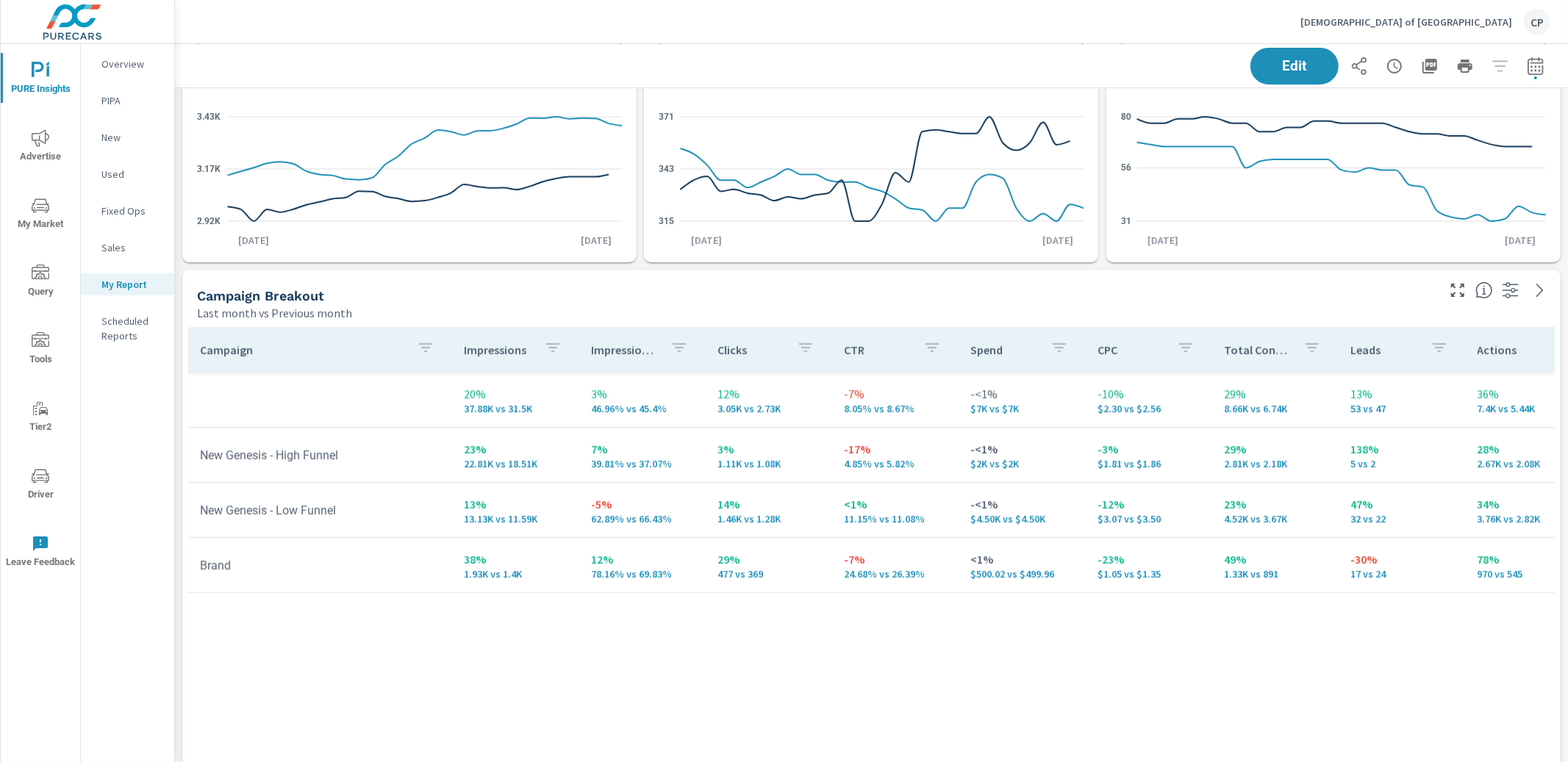
click at [114, 71] on div "Overview" at bounding box center [127, 64] width 93 height 22
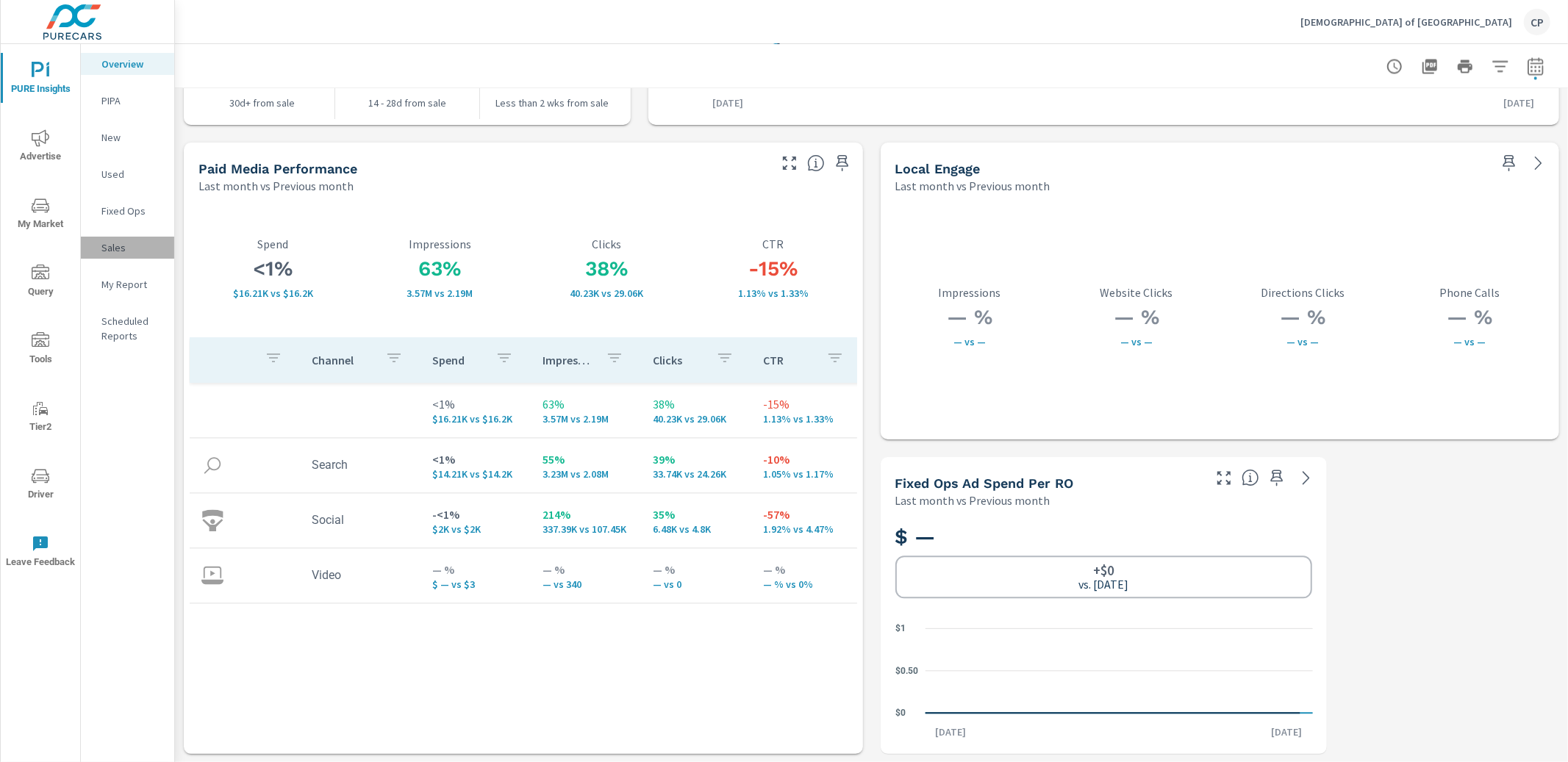
click at [121, 245] on p "Sales" at bounding box center [131, 247] width 61 height 14
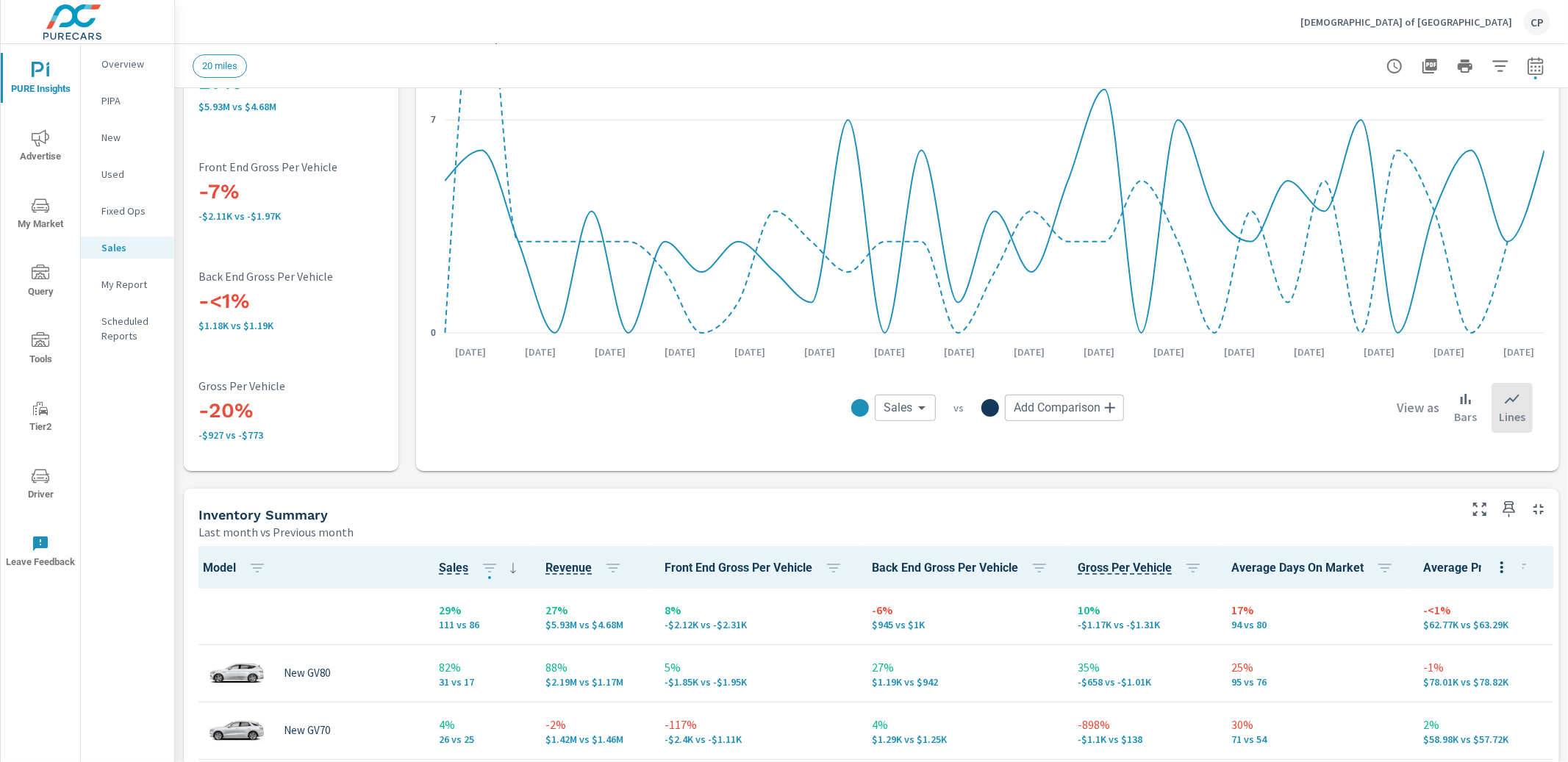
scroll to position [215, 0]
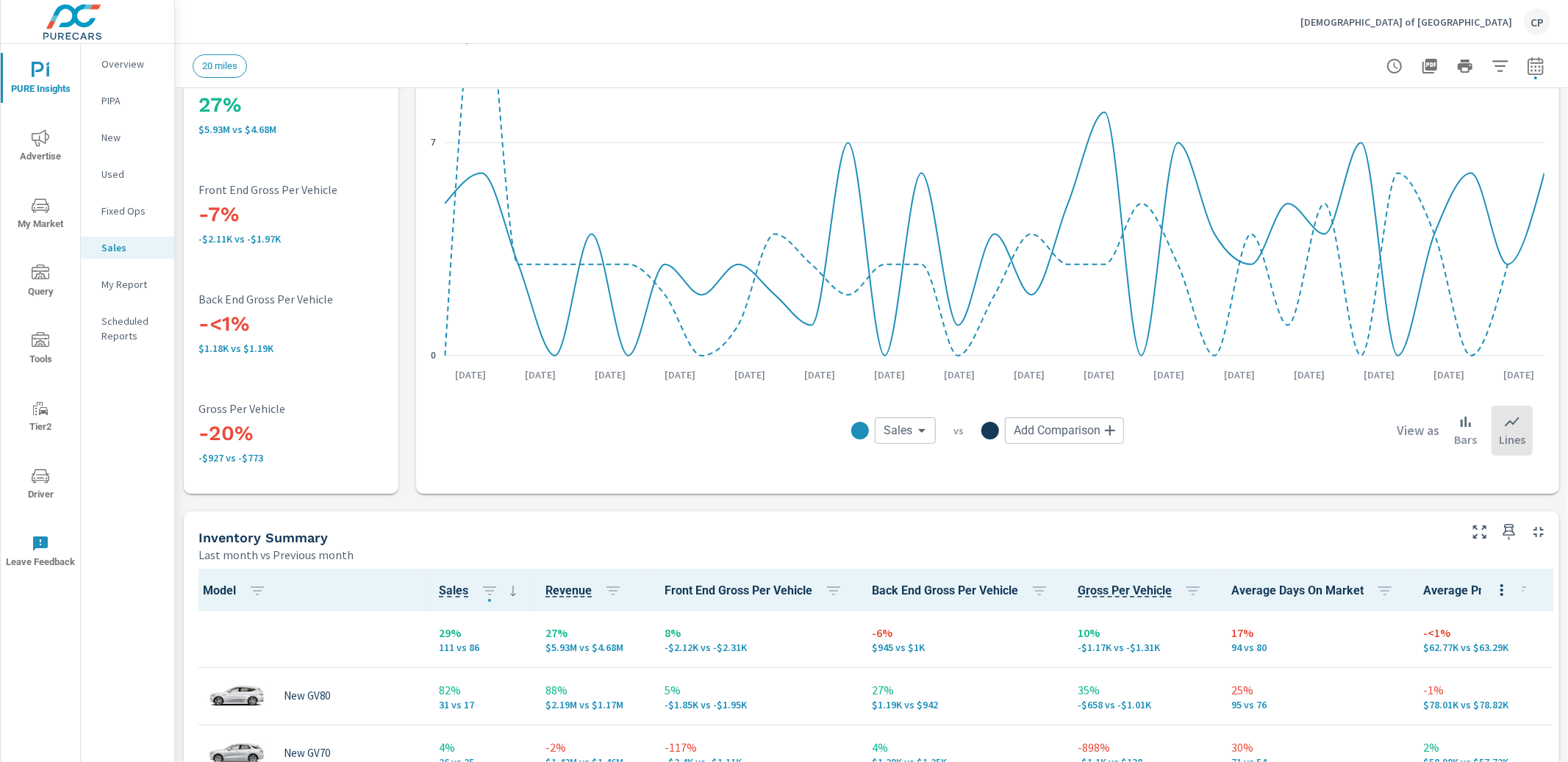
click at [36, 148] on span "Advertise" at bounding box center [39, 146] width 70 height 36
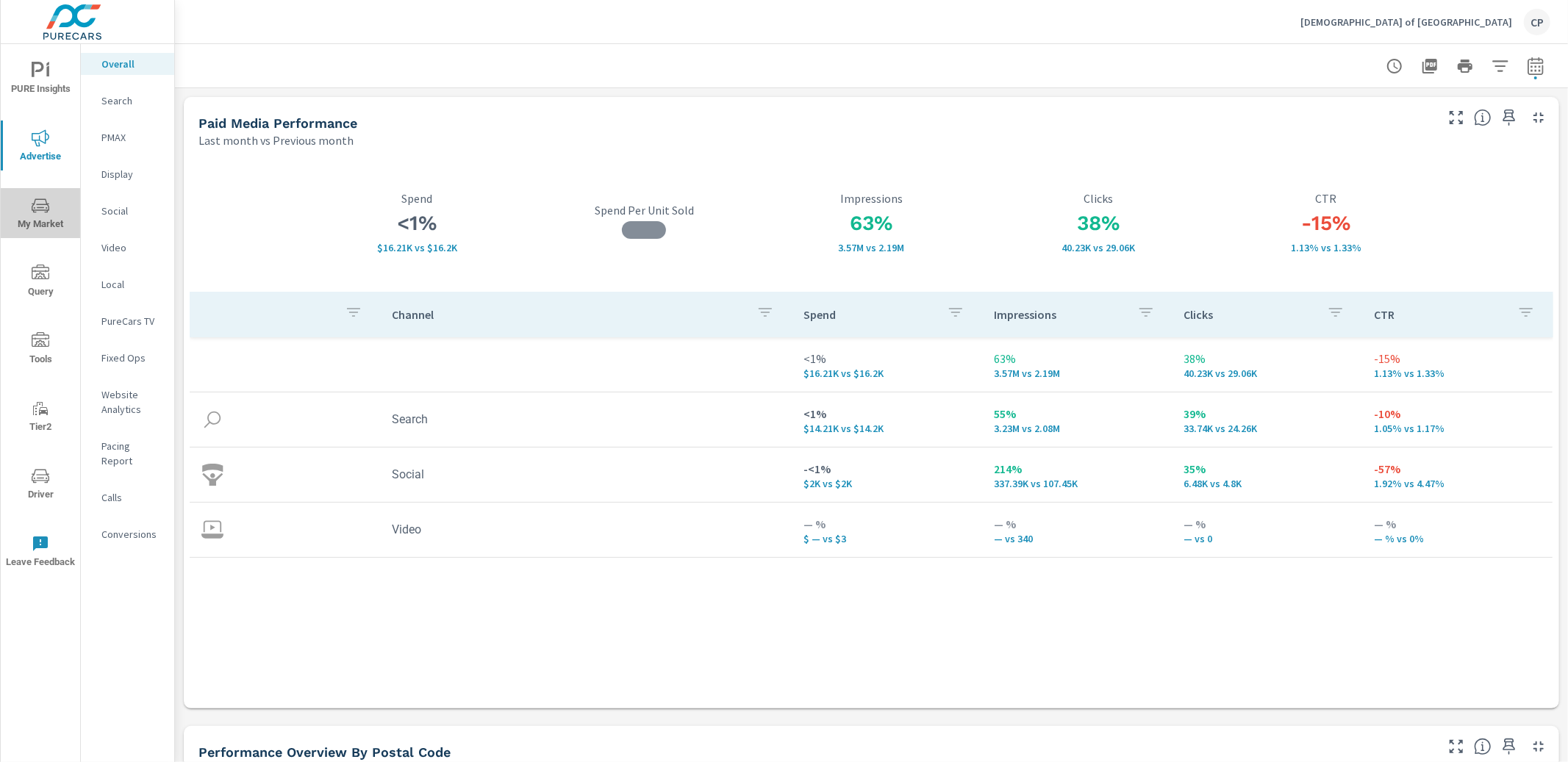
click at [51, 216] on span "My Market" at bounding box center [39, 215] width 70 height 36
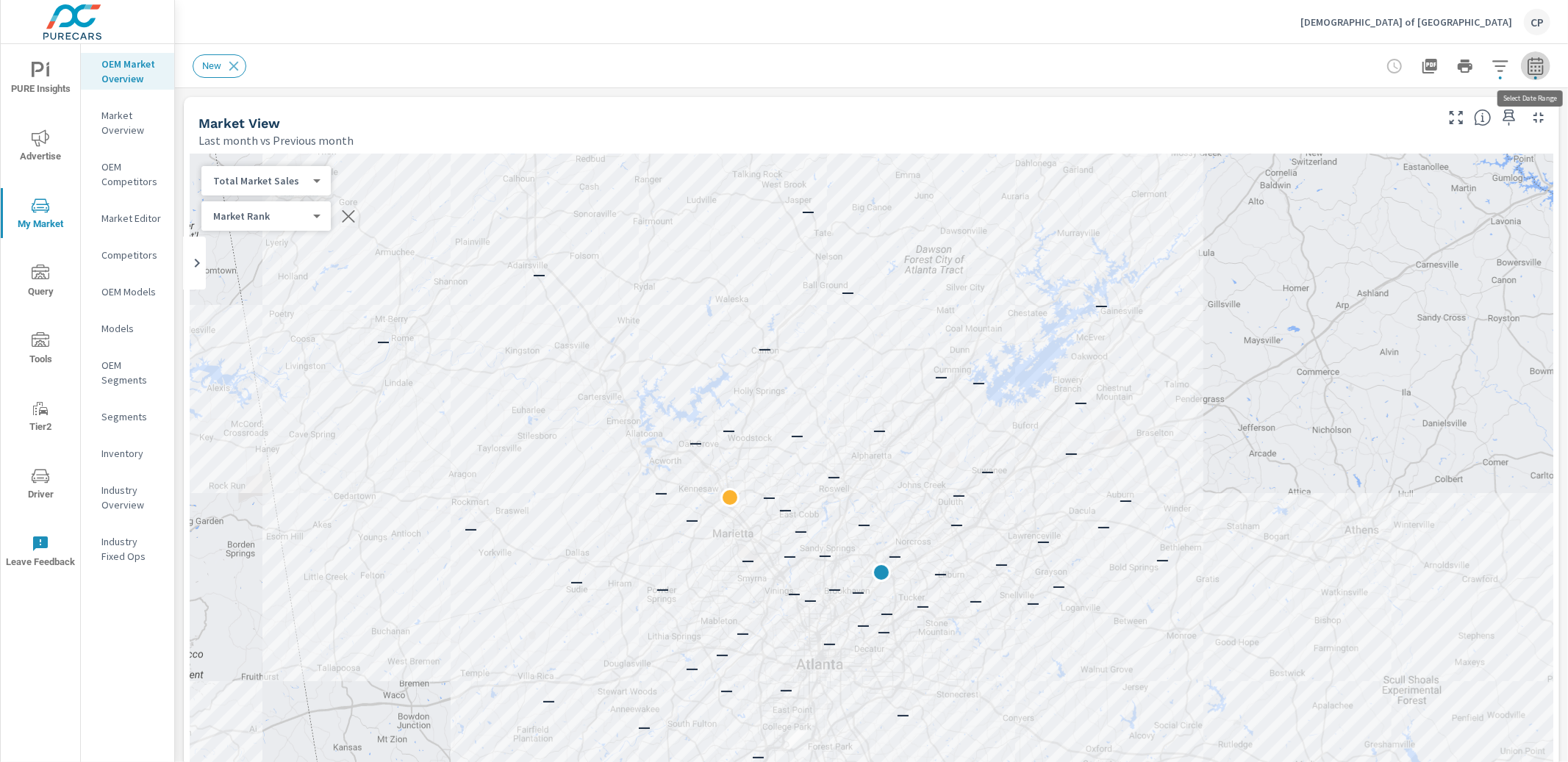
click at [1528, 60] on icon "button" at bounding box center [1535, 65] width 15 height 17
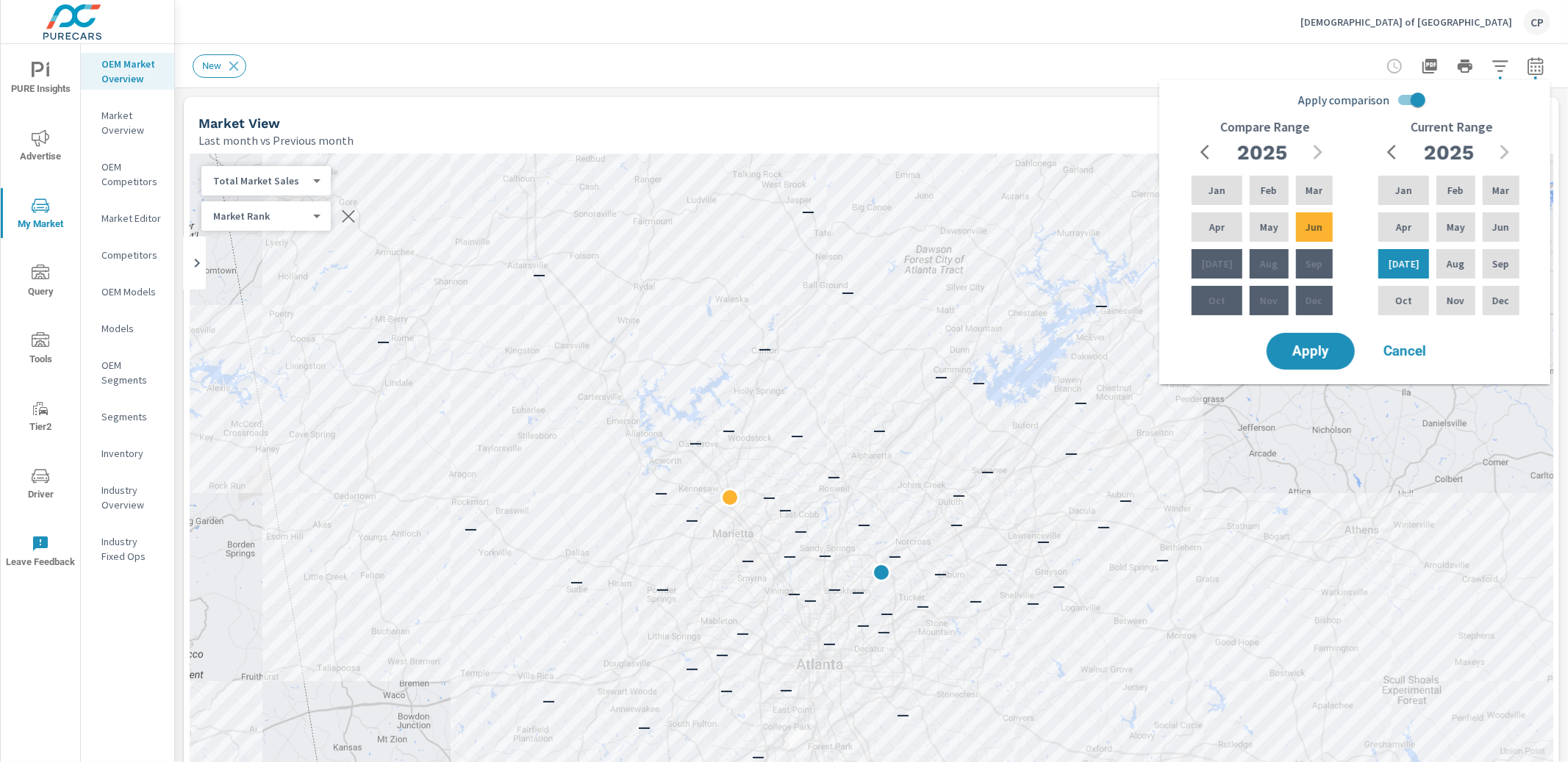
click at [1411, 98] on input "Apply comparison" at bounding box center [1417, 99] width 84 height 28
checkbox input "false"
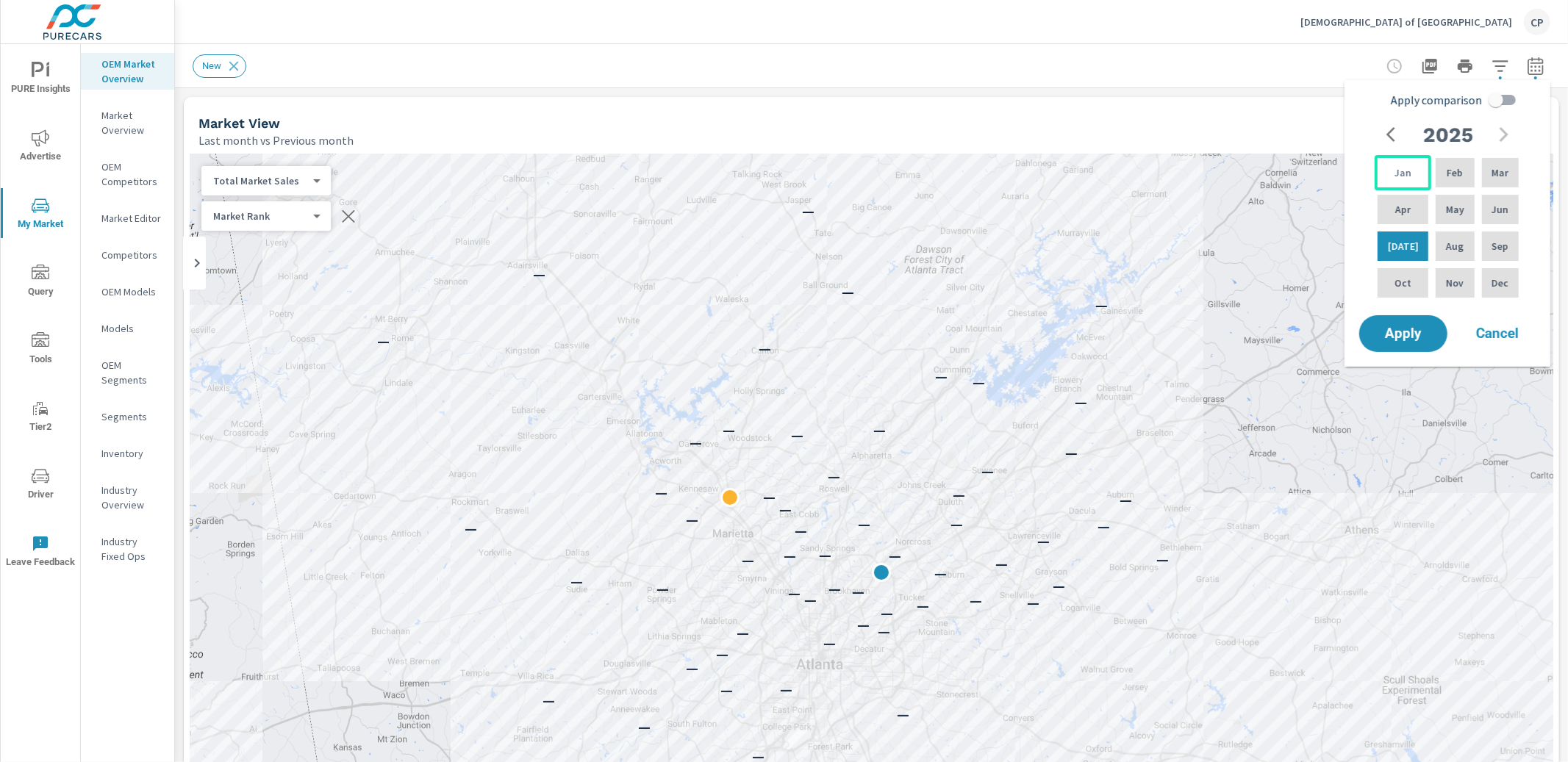
click at [1403, 180] on div "Jan" at bounding box center [1402, 172] width 57 height 36
click at [1494, 216] on p "Jun" at bounding box center [1500, 209] width 17 height 14
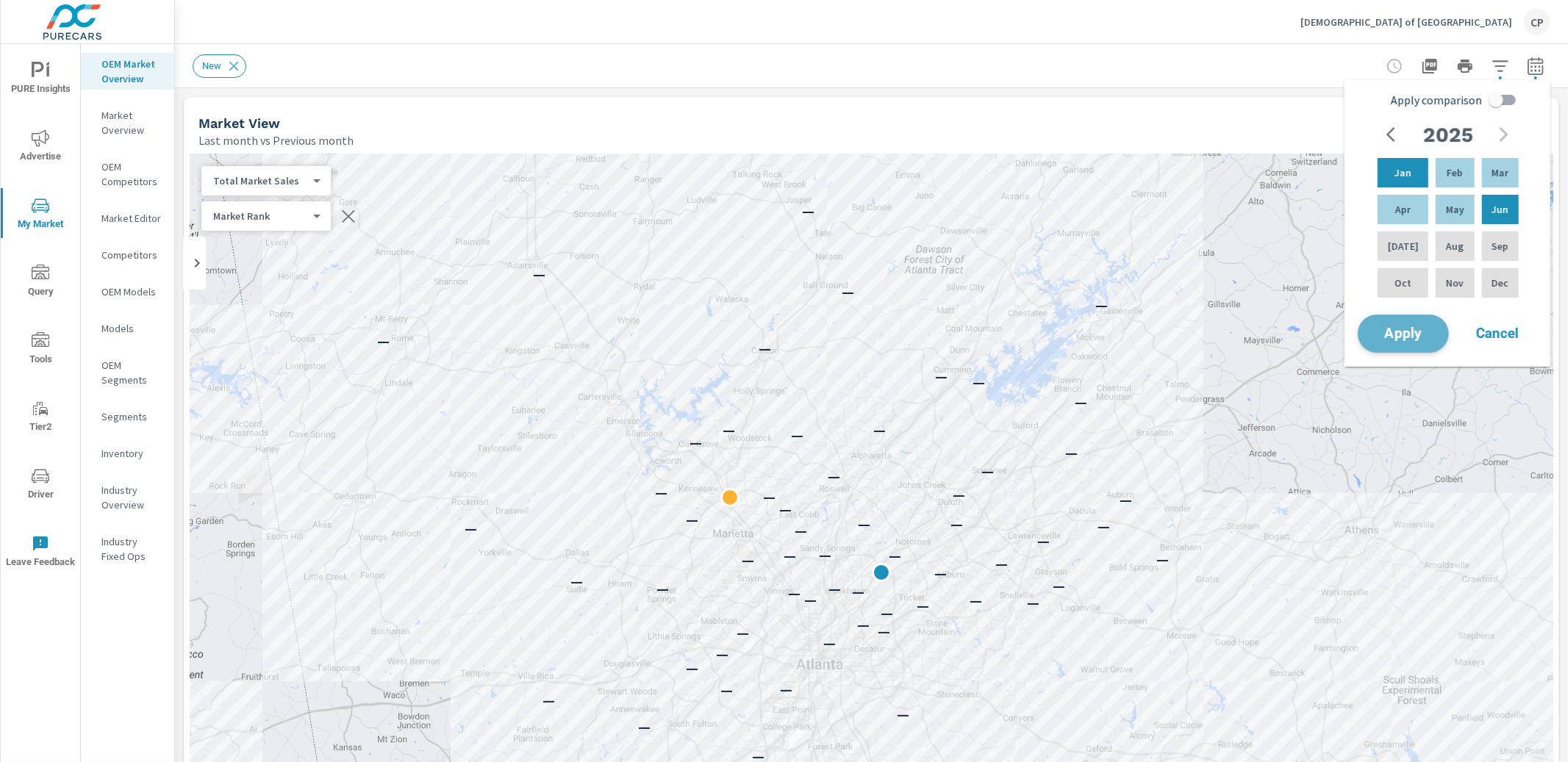
click at [1430, 323] on button "Apply" at bounding box center [1402, 334] width 91 height 38
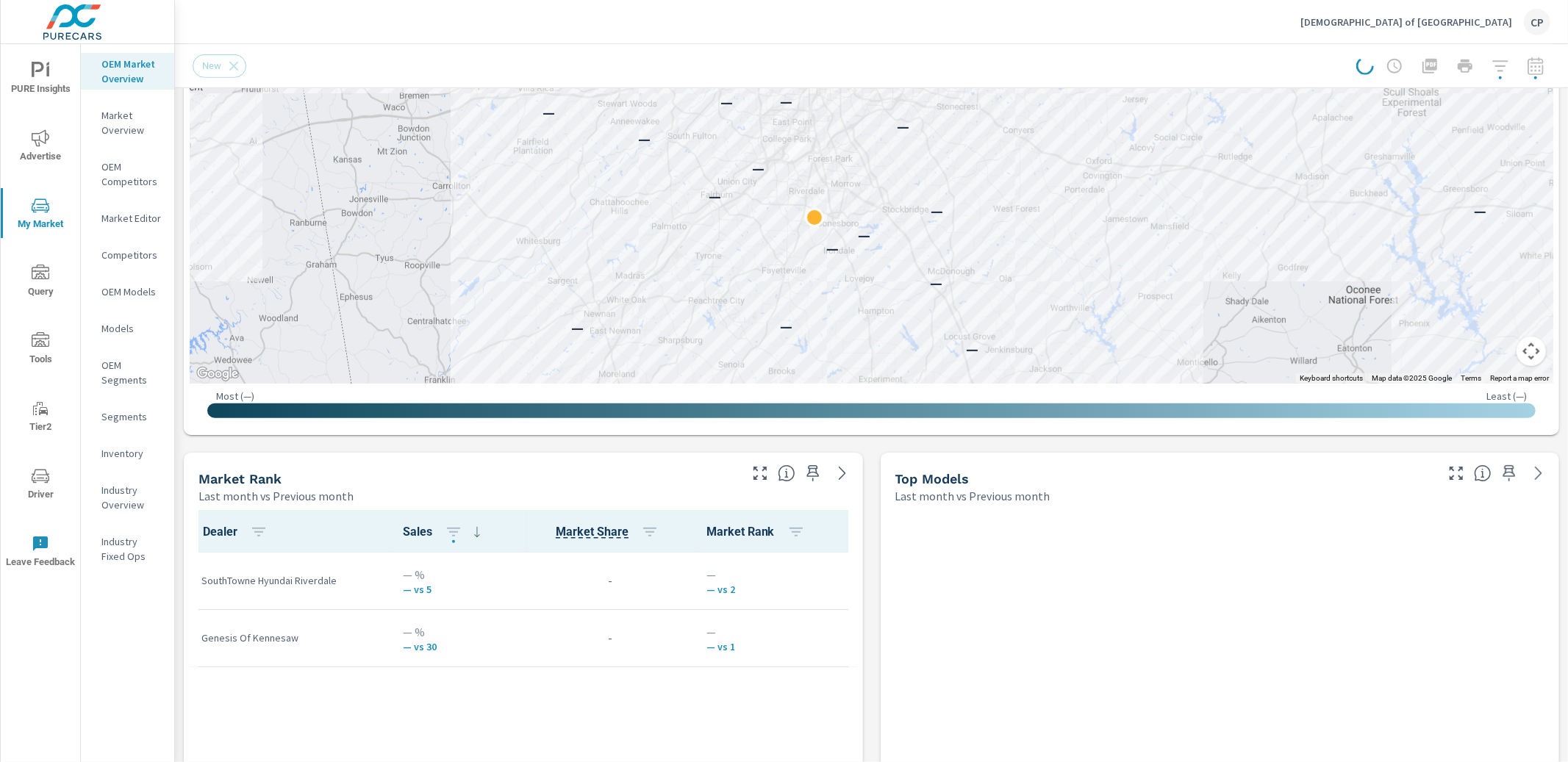
scroll to position [594, 0]
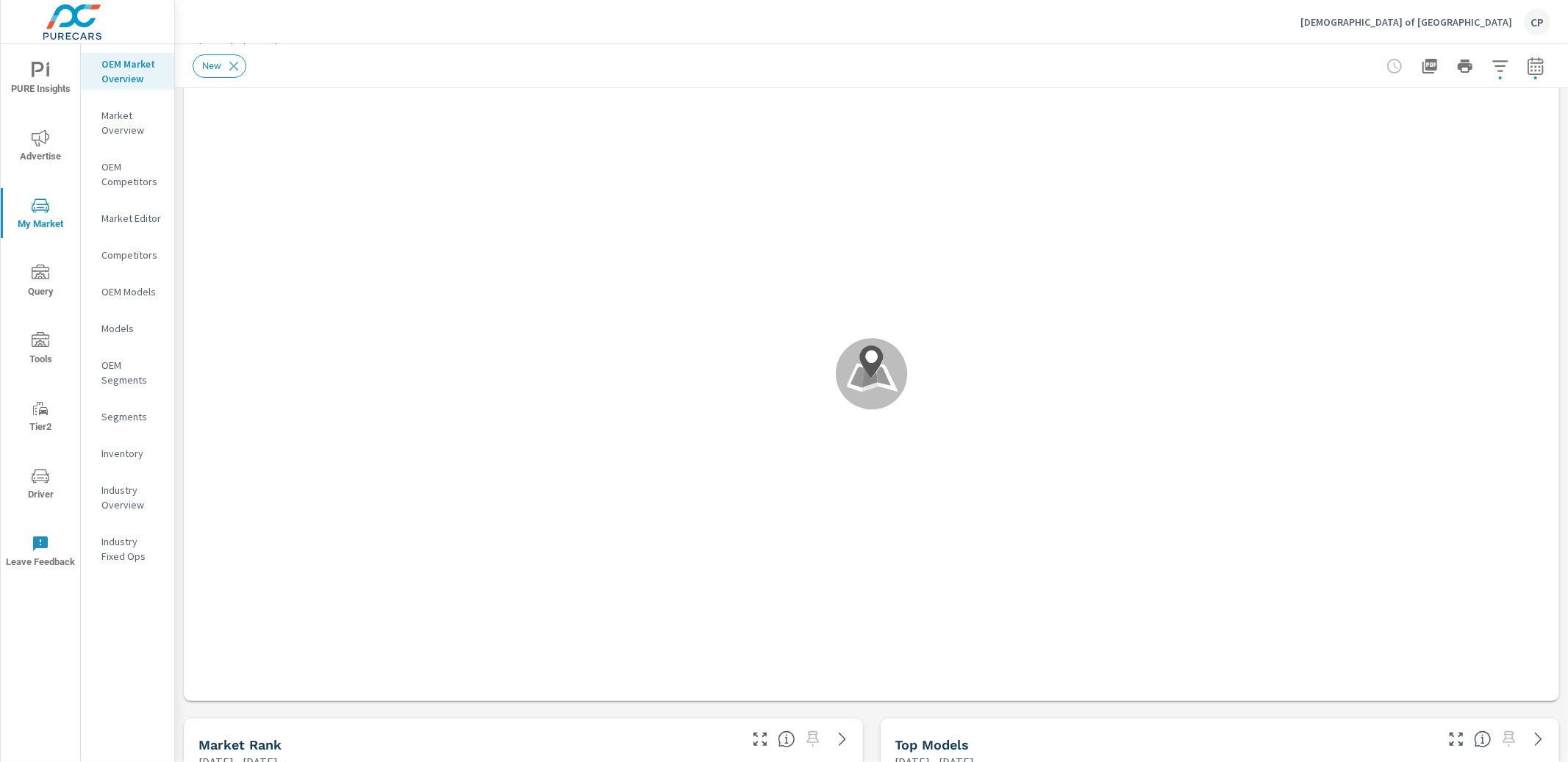
scroll to position [64, 0]
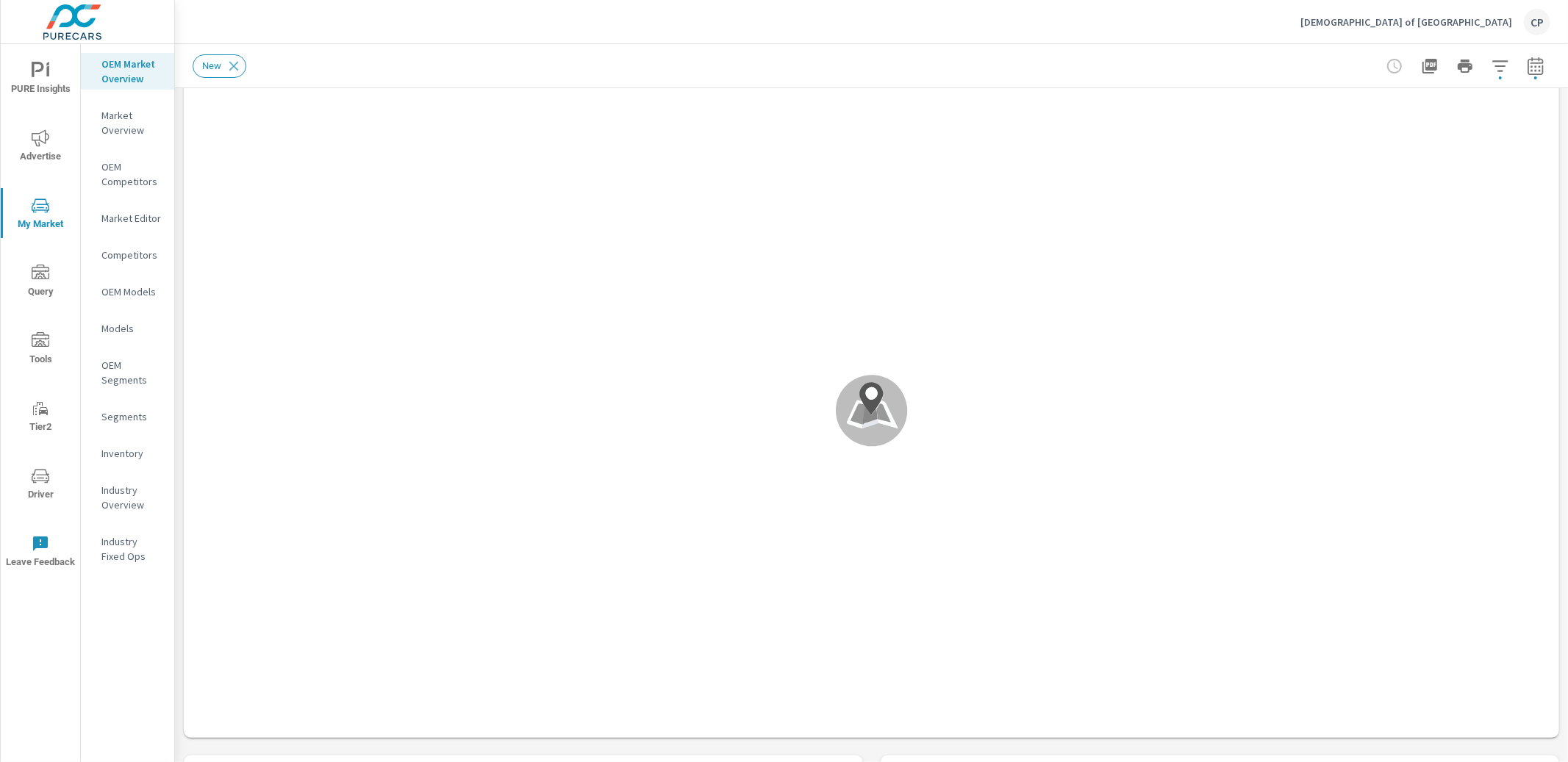
click at [1529, 70] on icon "button" at bounding box center [1535, 66] width 17 height 17
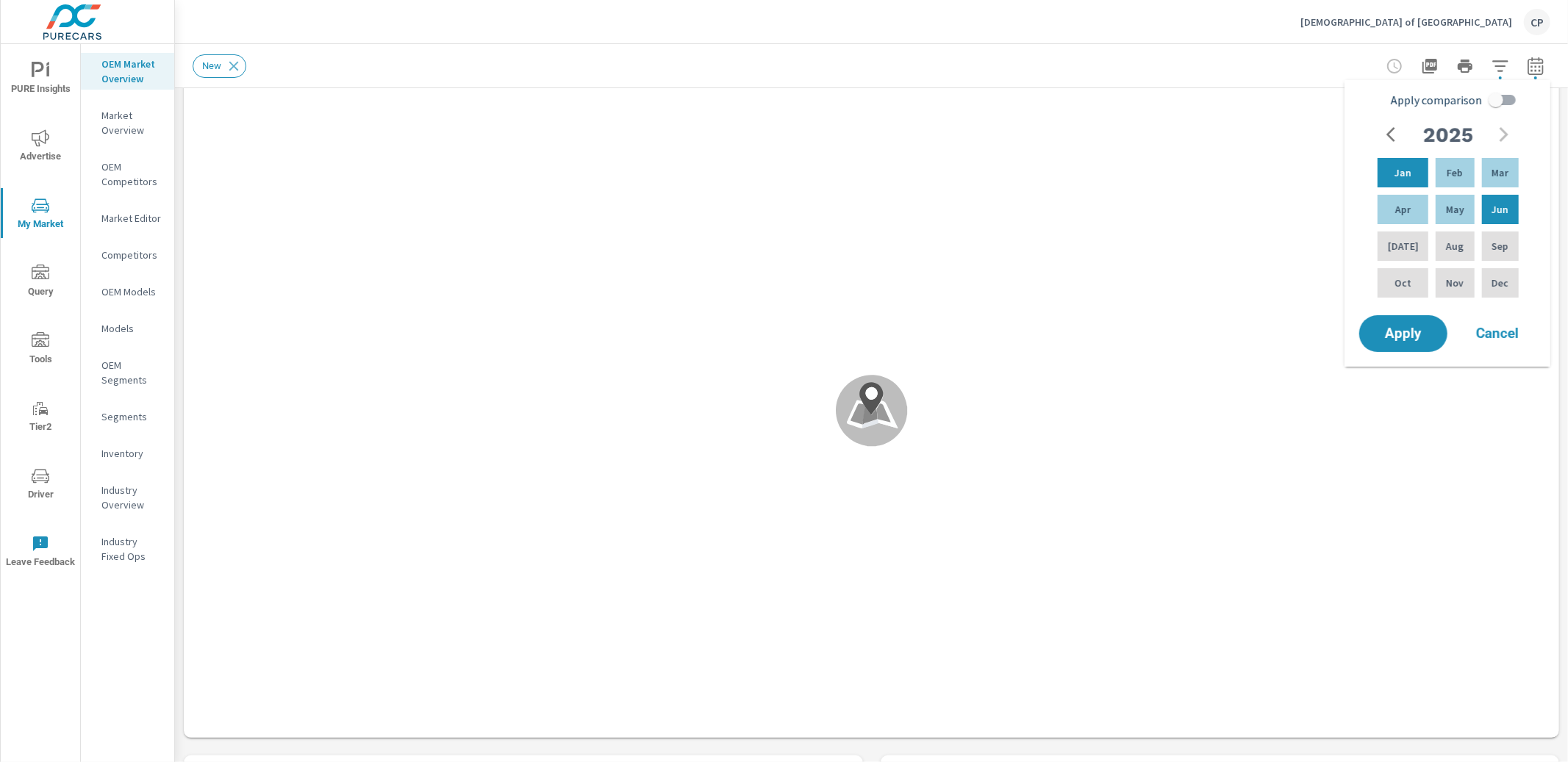
click at [1502, 106] on input "Apply comparison" at bounding box center [1495, 99] width 84 height 28
checkbox input "true"
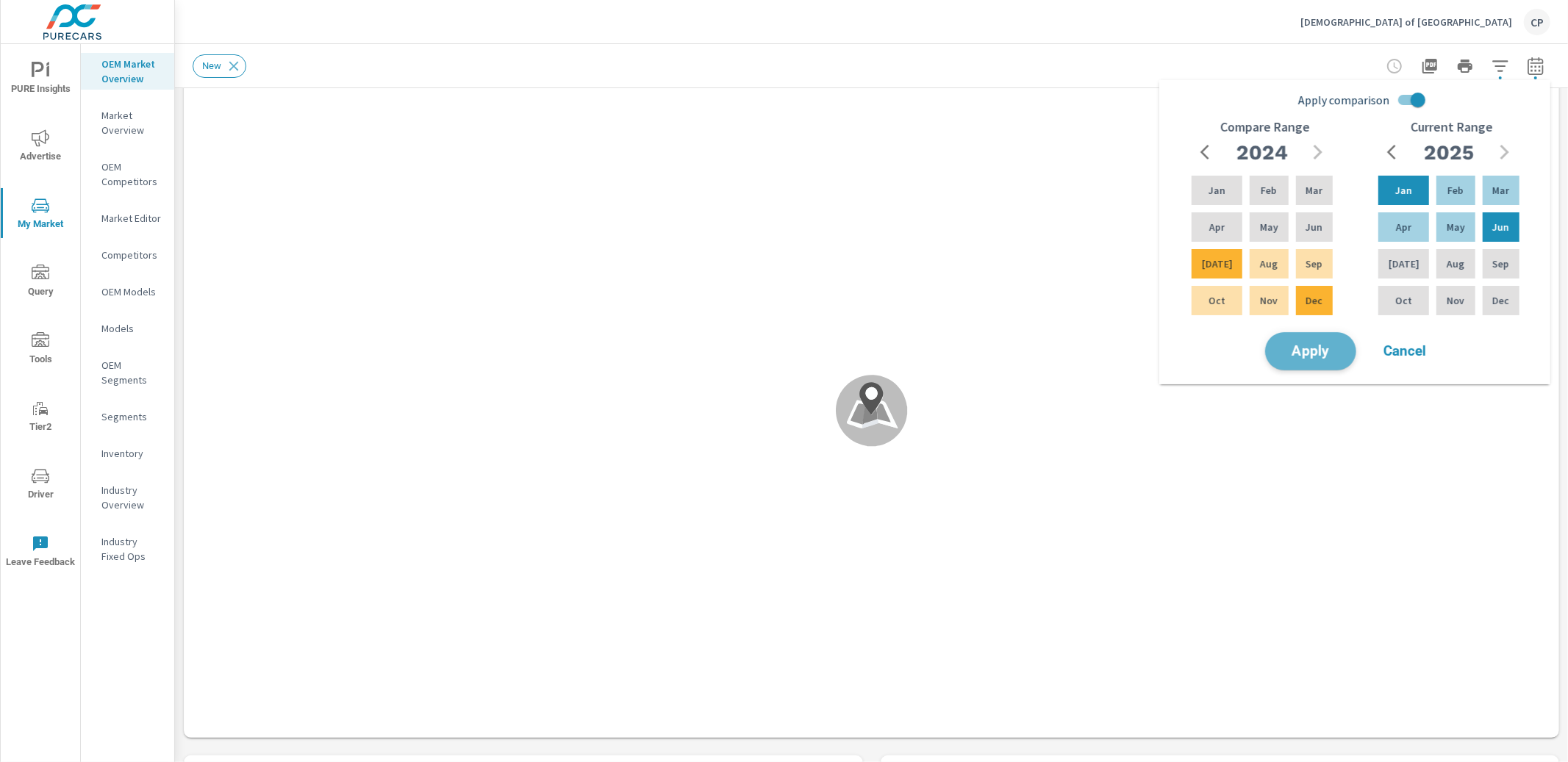
click at [1334, 353] on span "Apply" at bounding box center [1310, 351] width 61 height 14
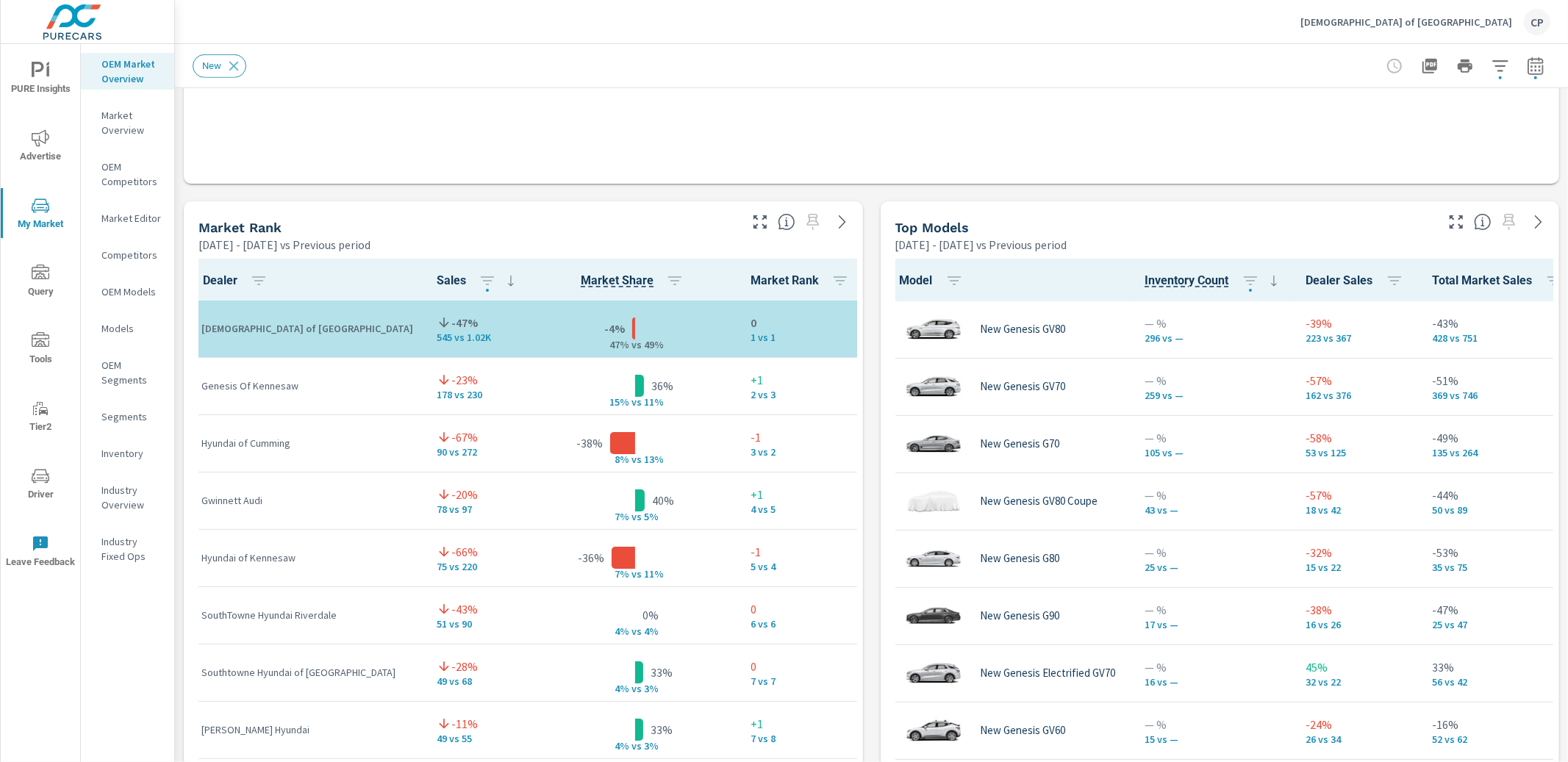
scroll to position [869, 0]
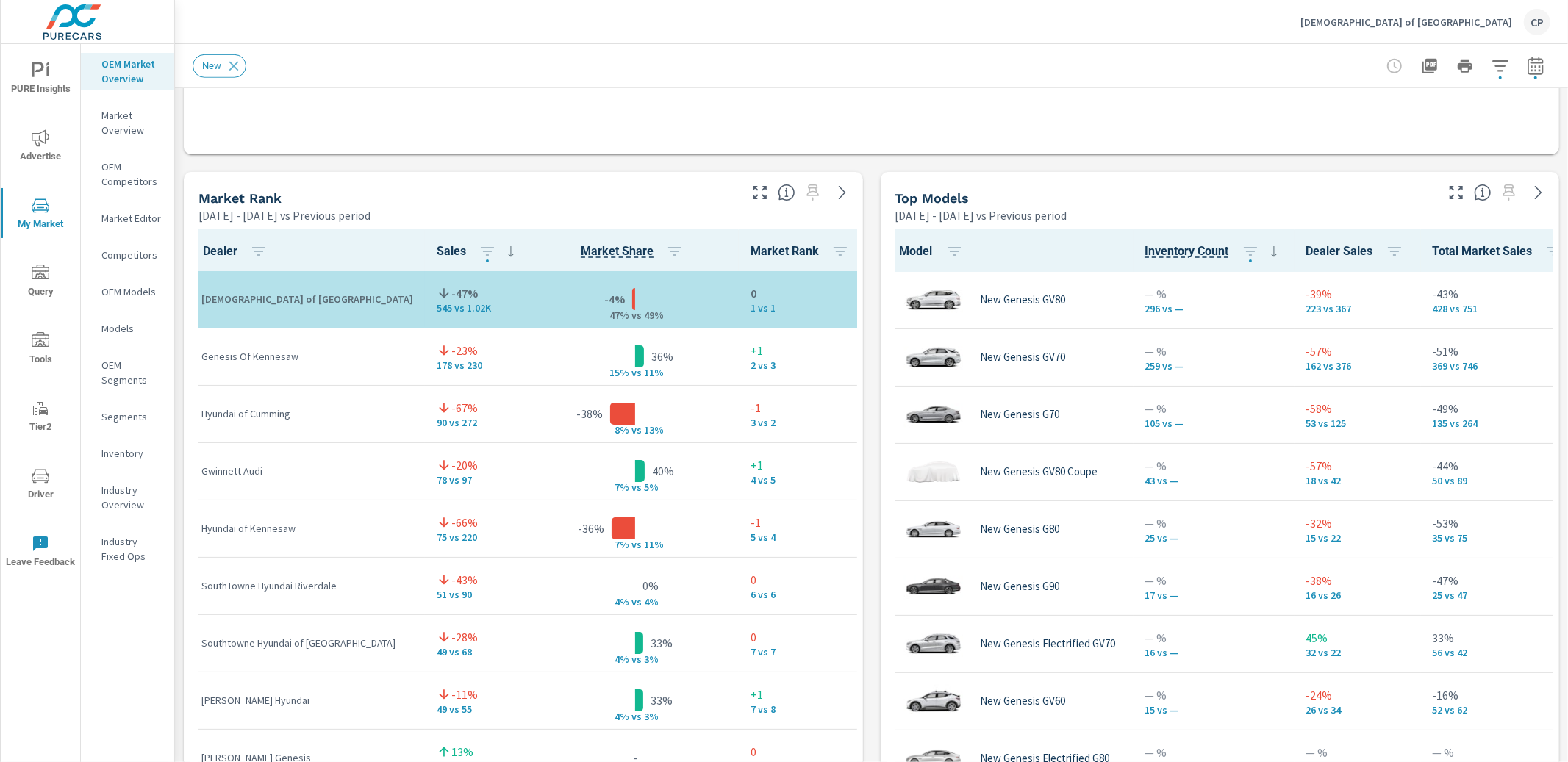
click at [1550, 69] on div at bounding box center [1464, 65] width 170 height 30
click at [1540, 68] on icon "button" at bounding box center [1535, 66] width 17 height 17
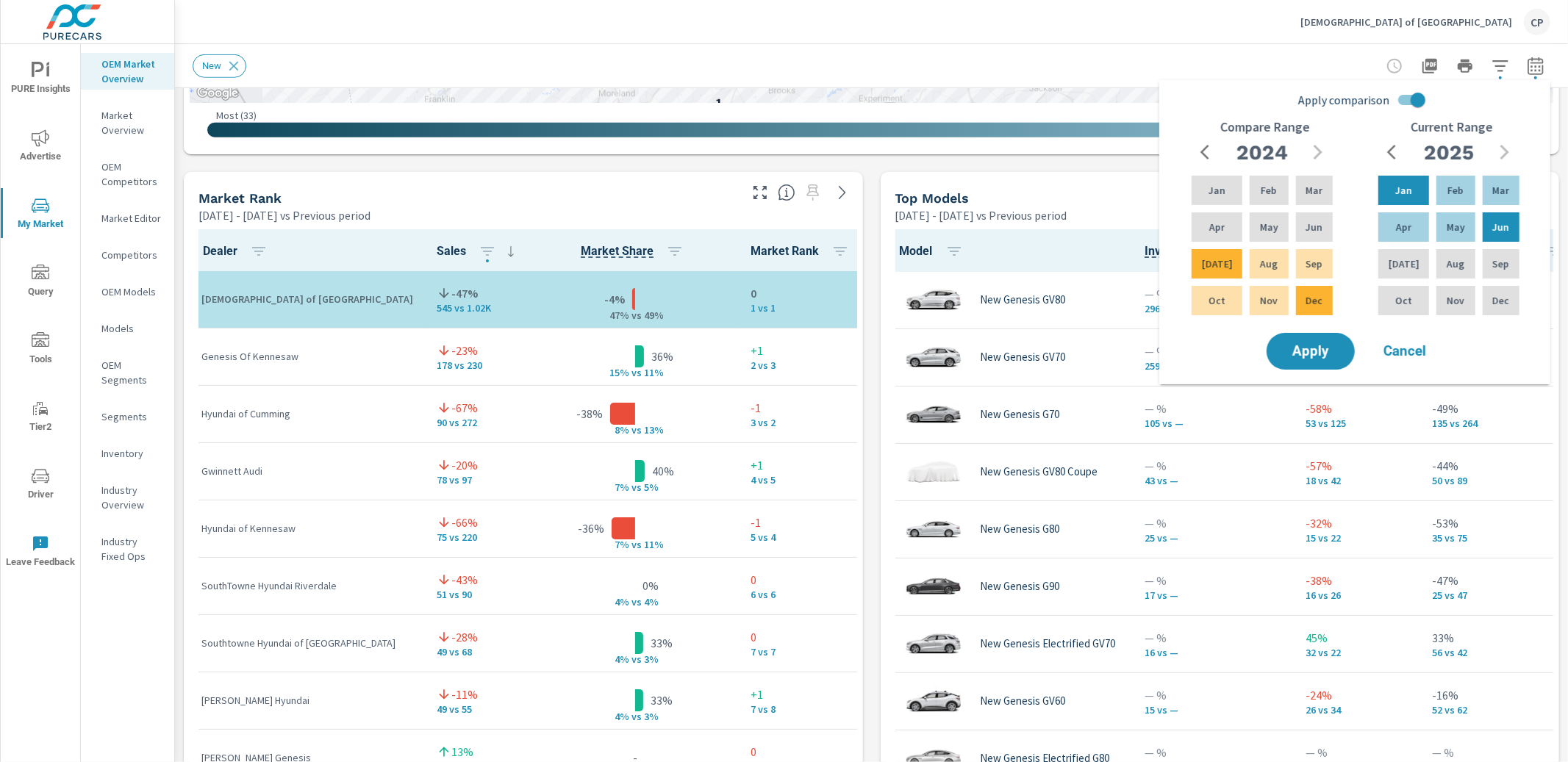
click at [1421, 101] on input "Apply comparison" at bounding box center [1417, 99] width 84 height 28
checkbox input "false"
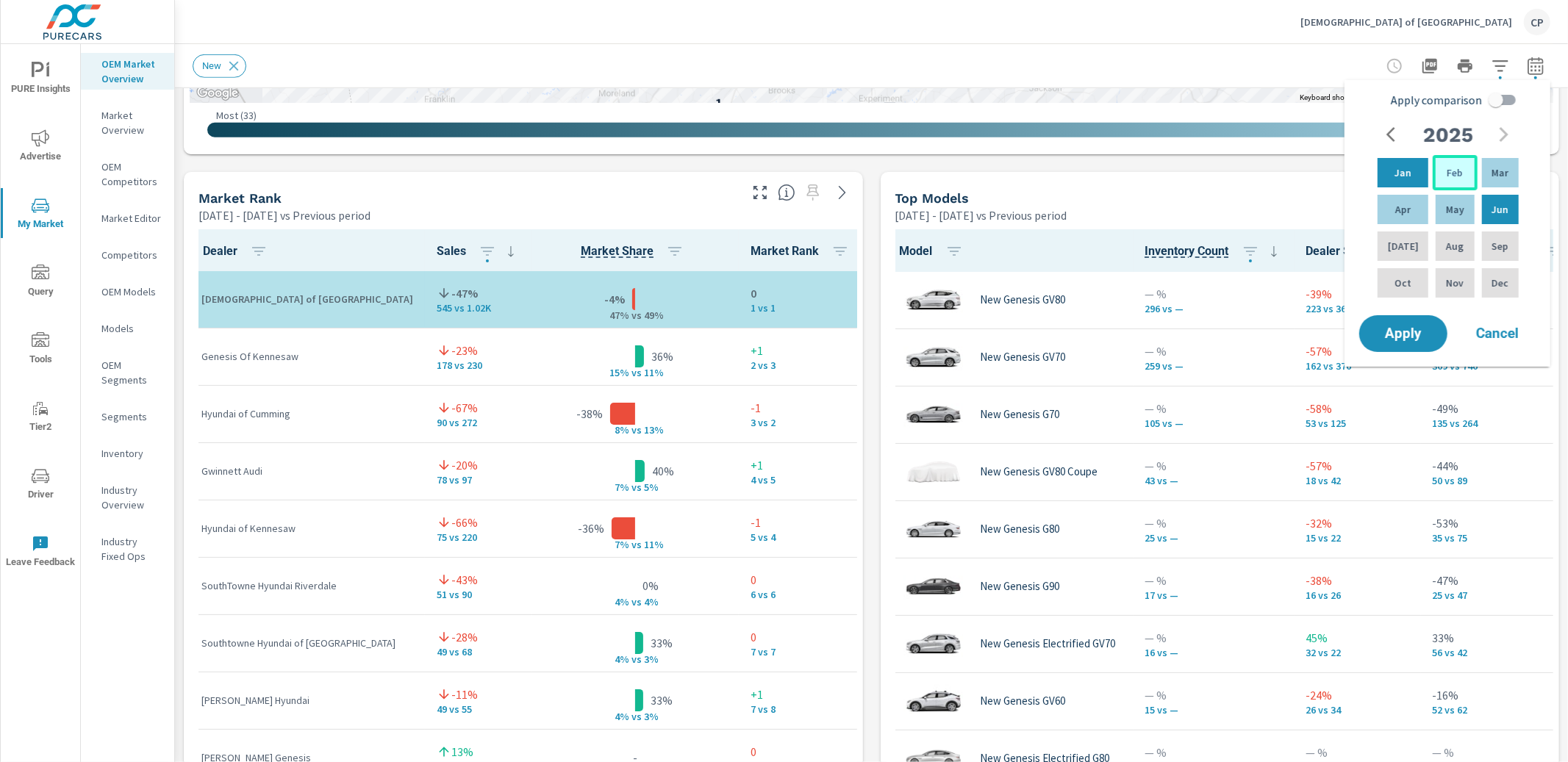
click at [1441, 180] on div "Feb" at bounding box center [1454, 172] width 44 height 36
click at [1408, 243] on div "Jul" at bounding box center [1402, 245] width 57 height 36
drag, startPoint x: 1409, startPoint y: 343, endPoint x: 1422, endPoint y: 339, distance: 13.6
click at [1410, 343] on button "Apply" at bounding box center [1402, 334] width 91 height 38
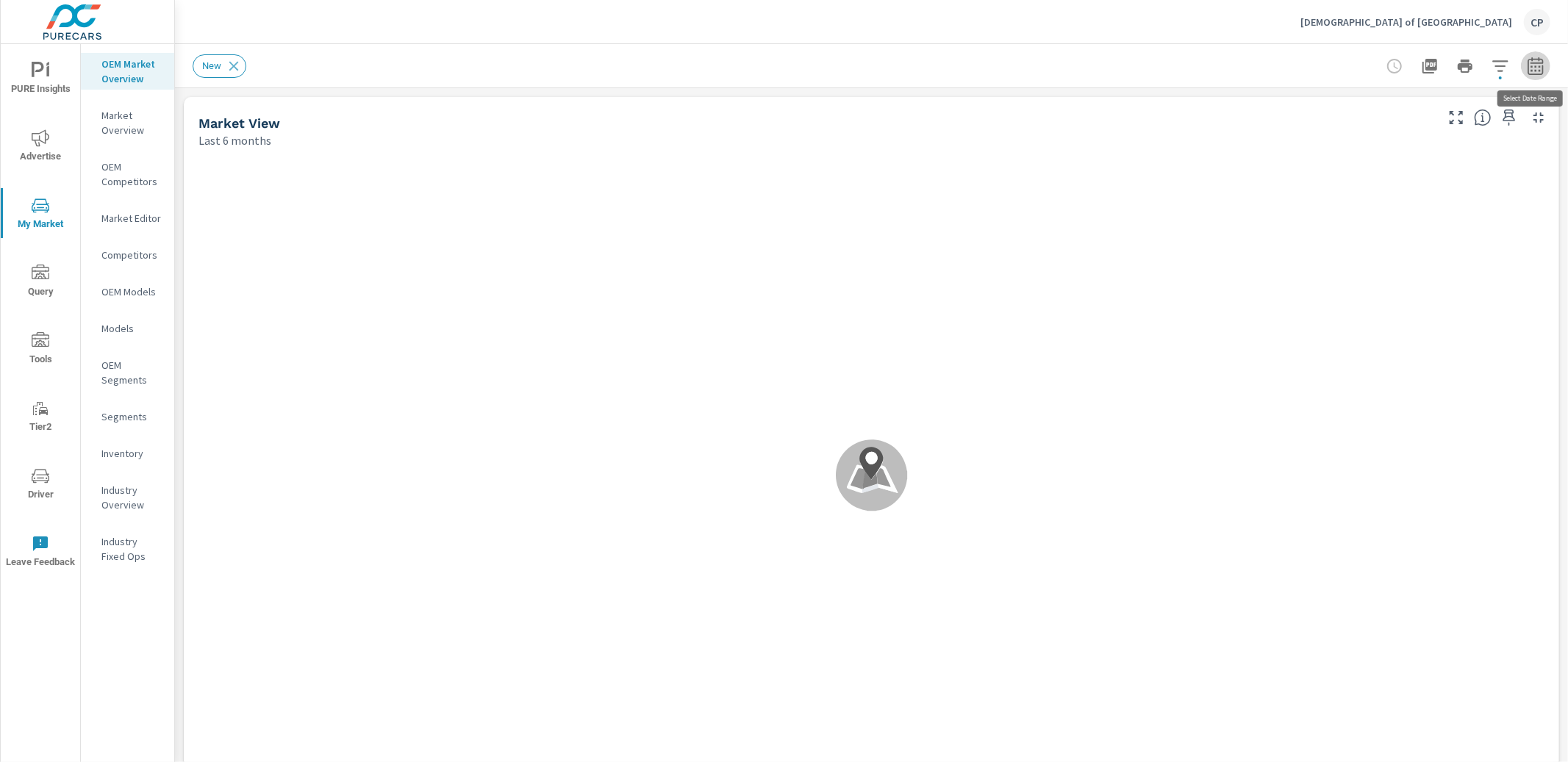
click at [1530, 69] on icon "button" at bounding box center [1535, 66] width 17 height 17
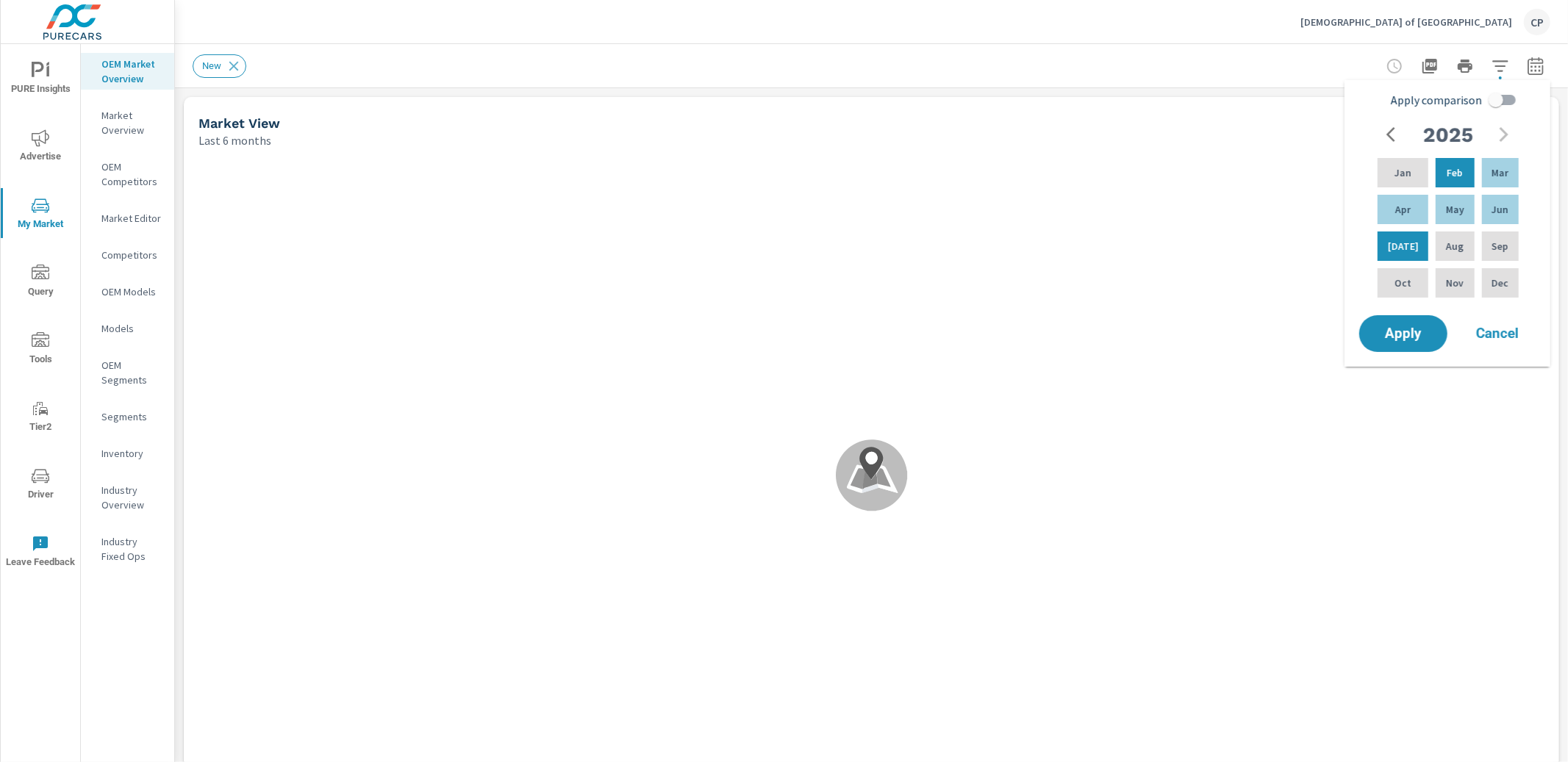
click at [1490, 103] on input "Apply comparison" at bounding box center [1495, 99] width 84 height 28
checkbox input "true"
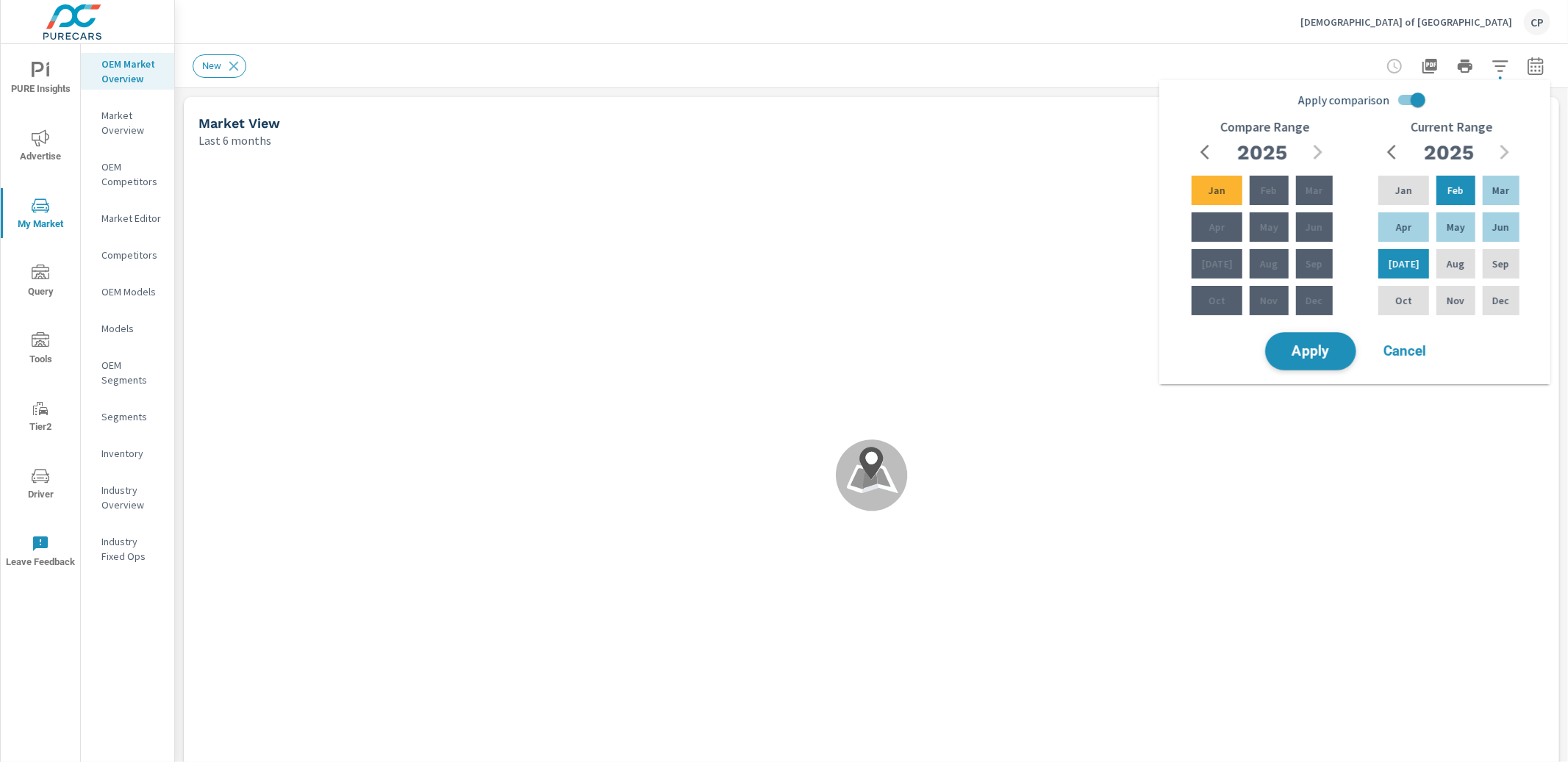
click at [1327, 356] on span "Apply" at bounding box center [1310, 351] width 61 height 14
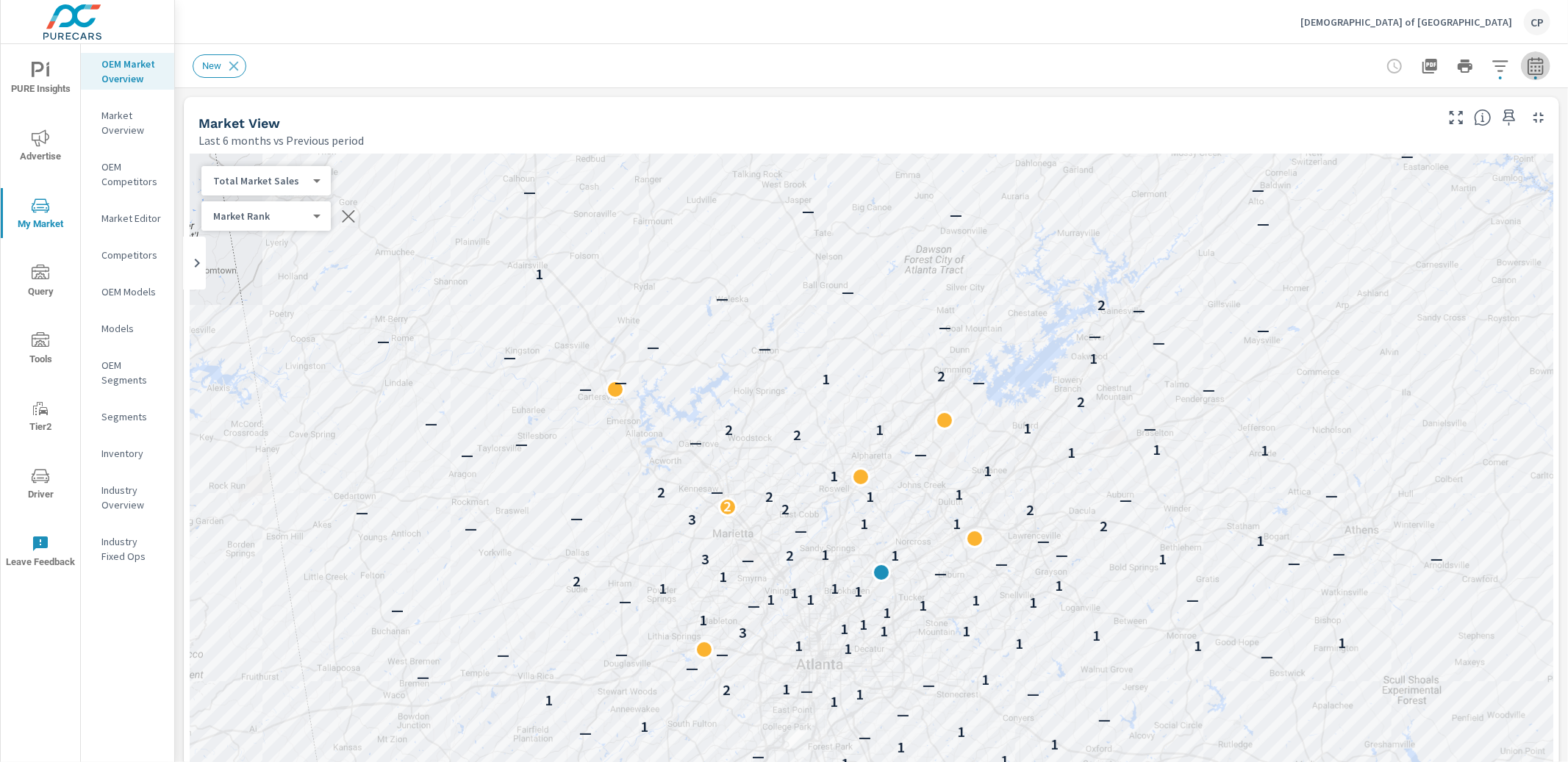
click at [1536, 70] on icon "button" at bounding box center [1535, 66] width 17 height 17
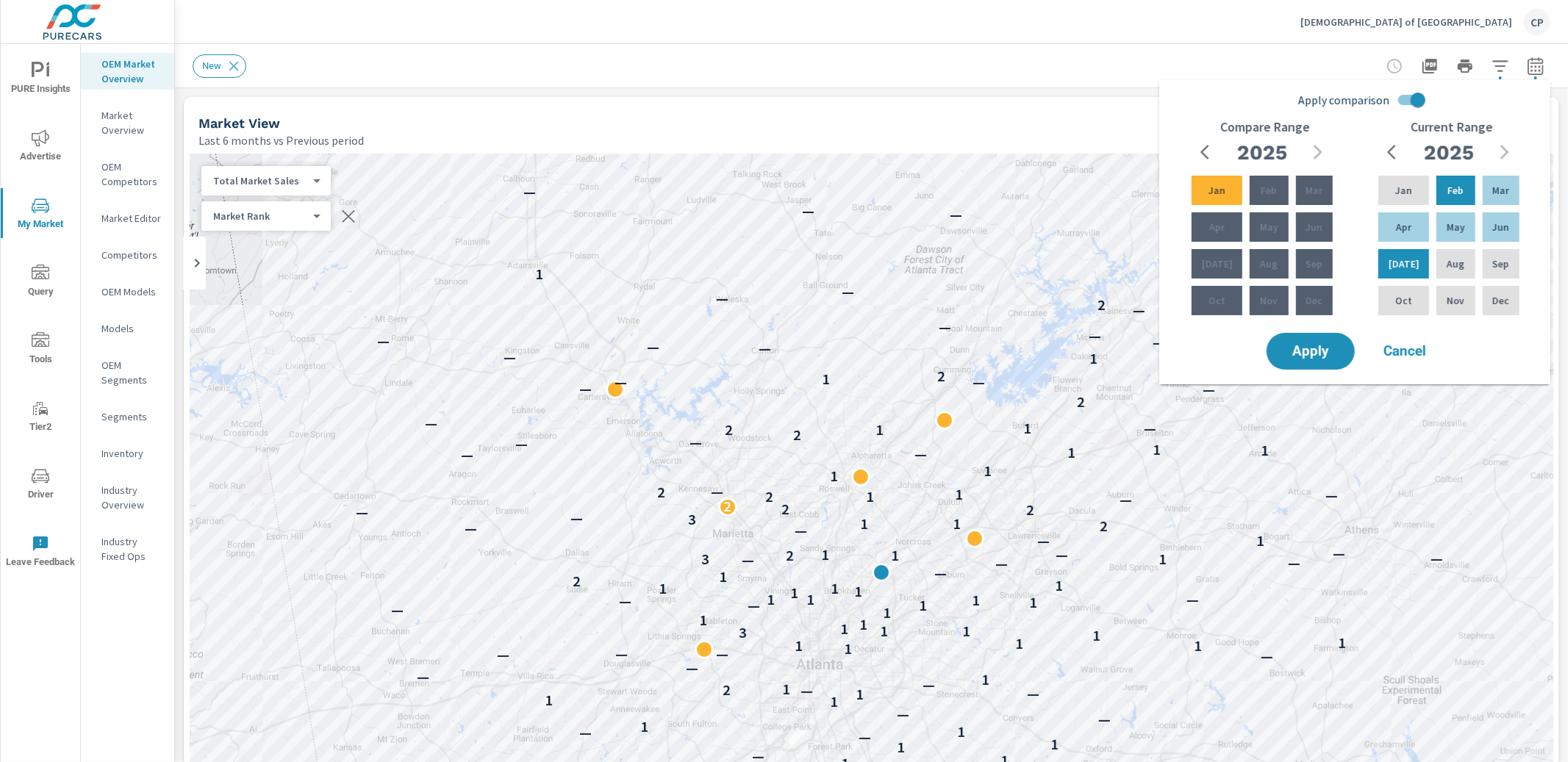
click at [1413, 91] on input "Apply comparison" at bounding box center [1417, 99] width 84 height 28
checkbox input "false"
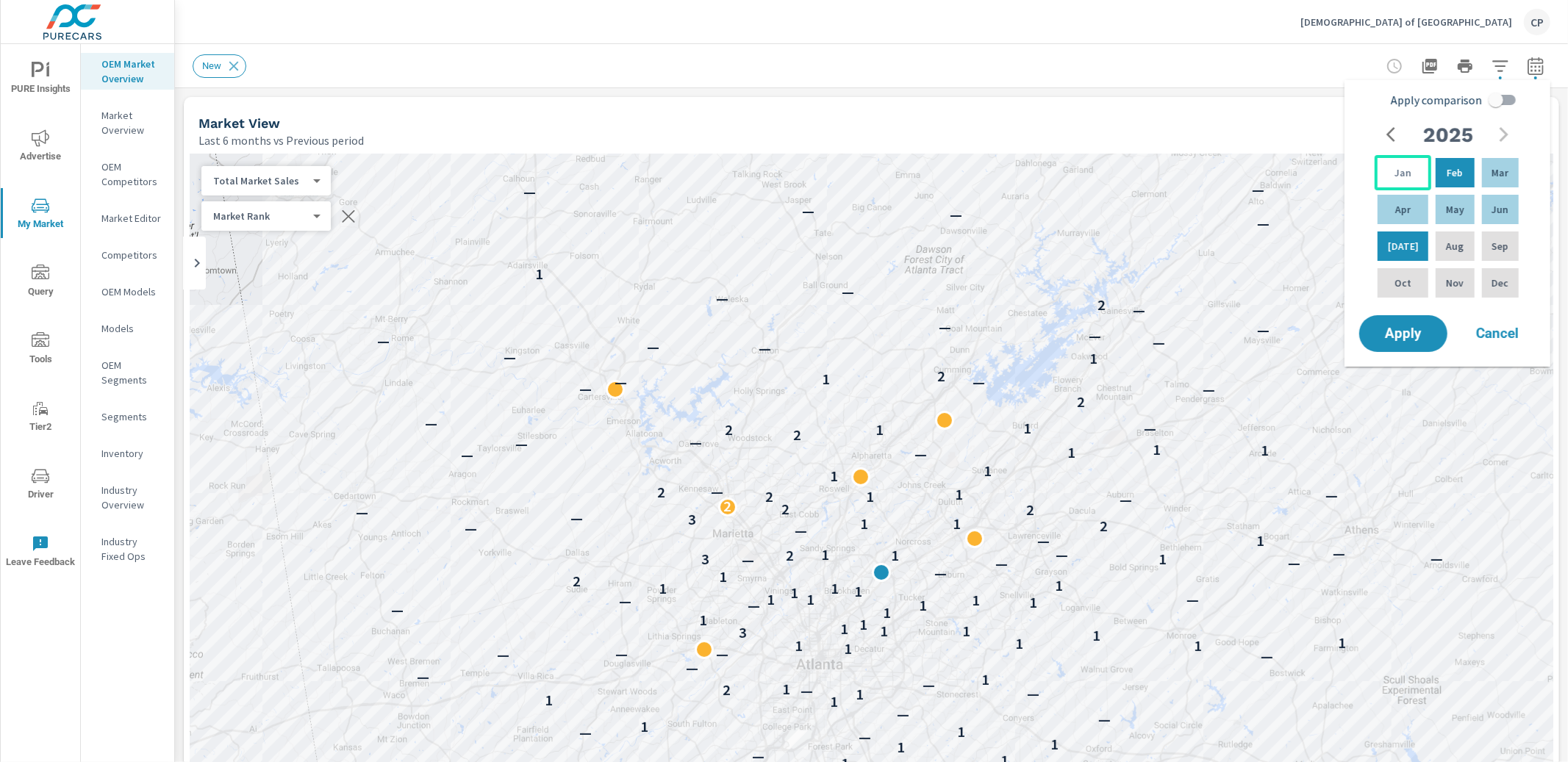
click at [1403, 163] on div "Jan" at bounding box center [1402, 172] width 57 height 36
click at [1494, 210] on p "Jun" at bounding box center [1500, 209] width 17 height 14
click at [1406, 317] on button "Apply" at bounding box center [1402, 334] width 91 height 38
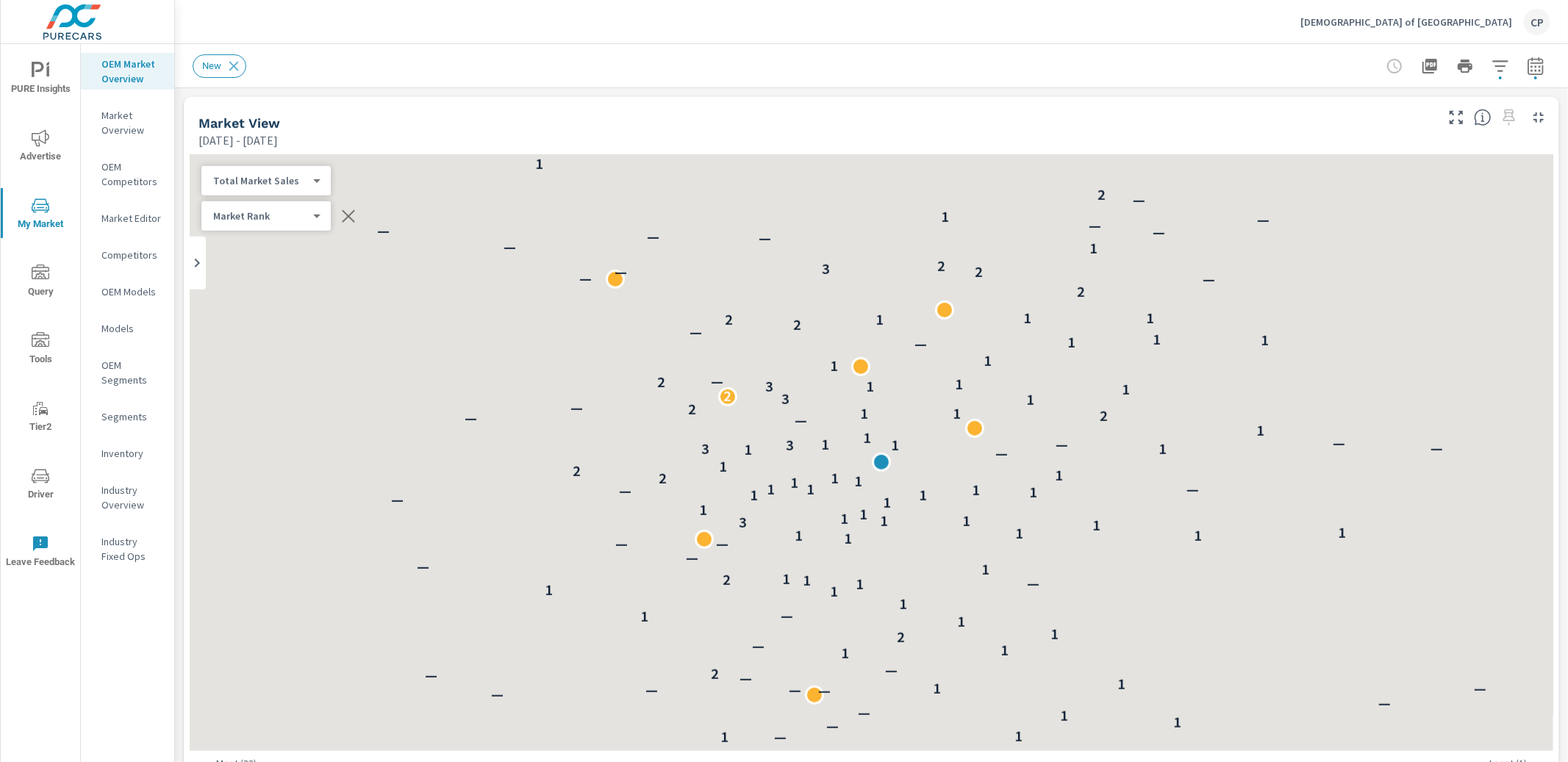
scroll to position [1, 0]
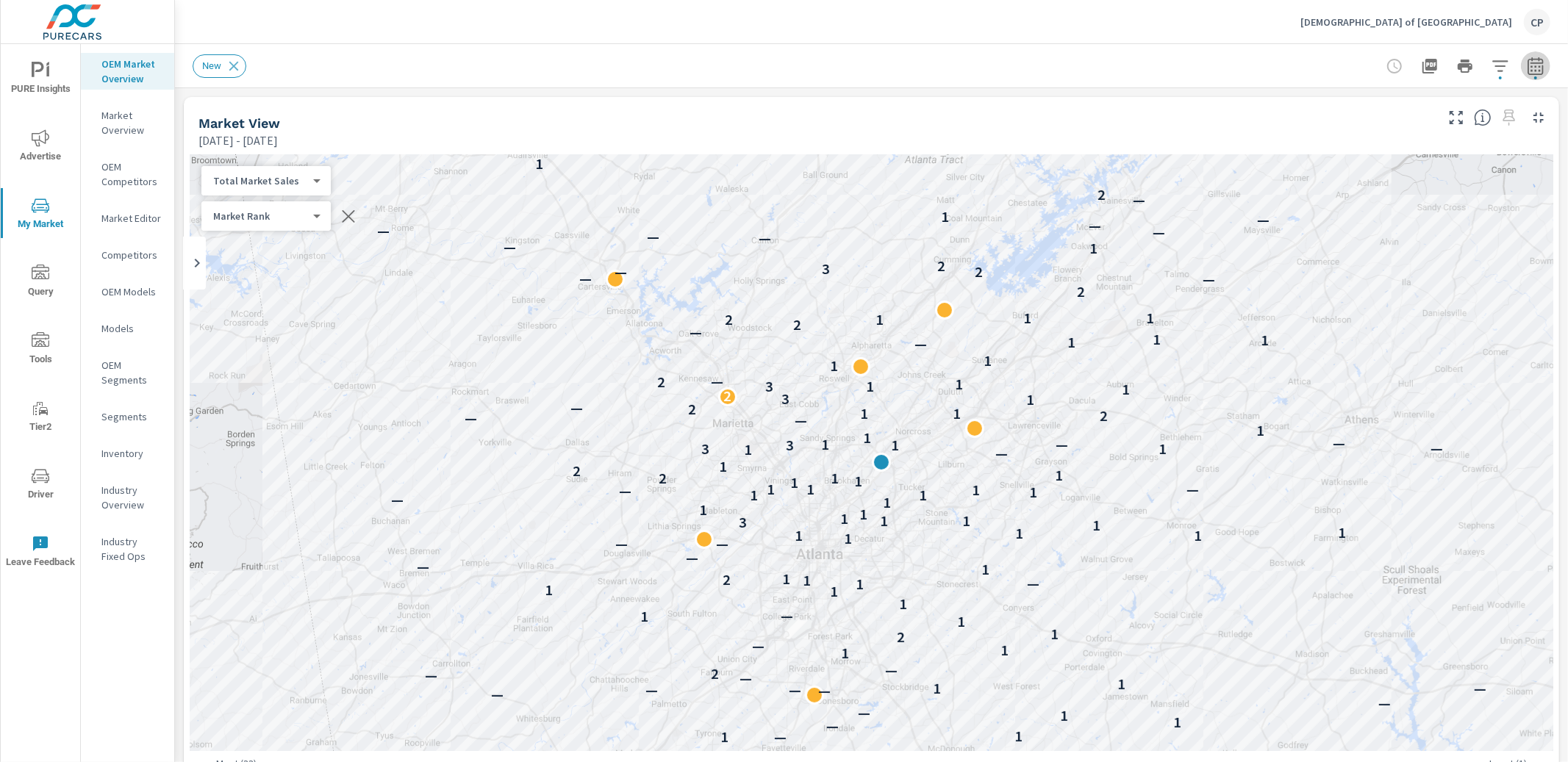
click at [1529, 65] on icon "button" at bounding box center [1535, 66] width 17 height 17
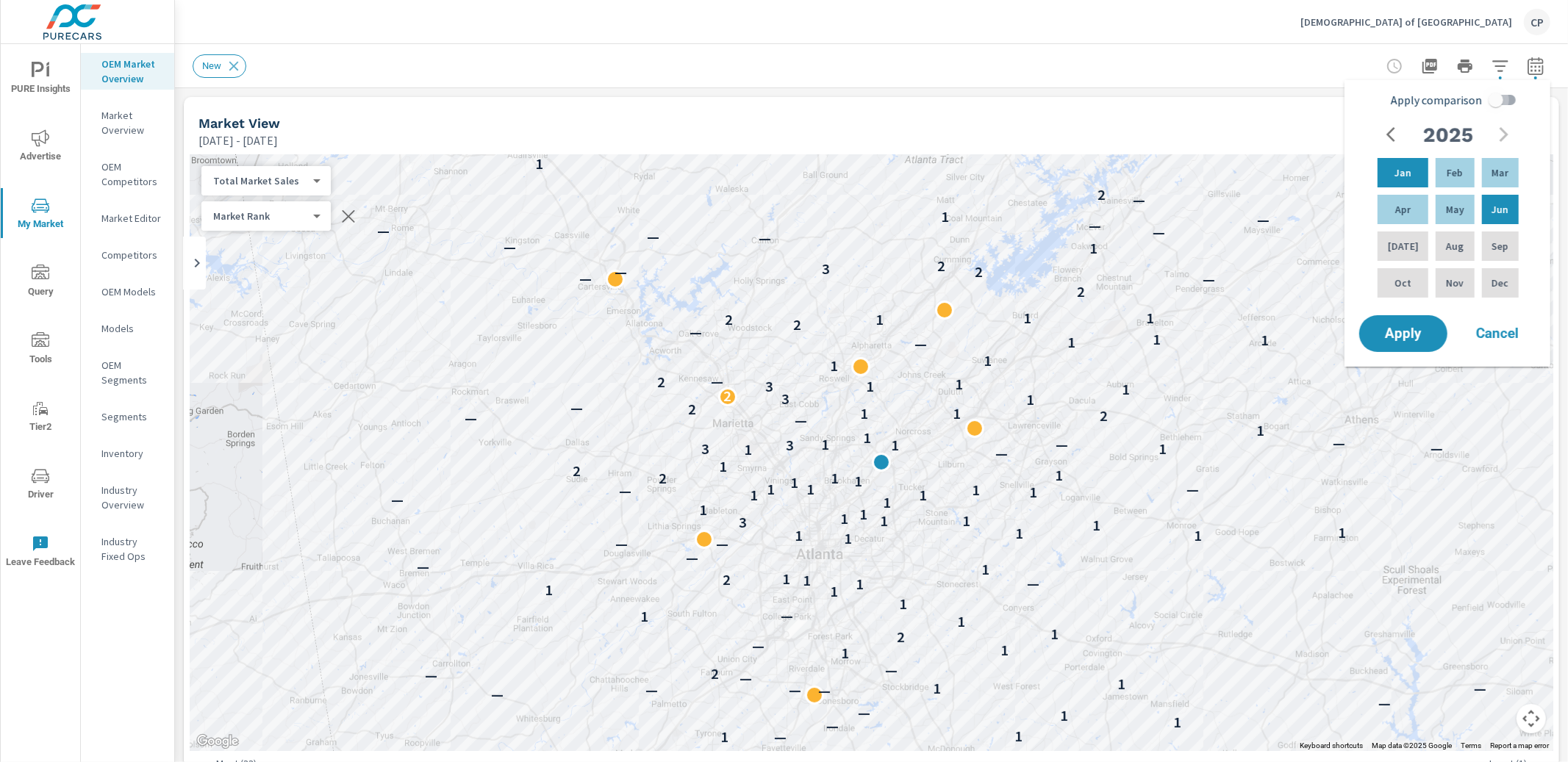
drag, startPoint x: 1491, startPoint y: 98, endPoint x: 1488, endPoint y: 116, distance: 18.2
click at [1491, 99] on input "Apply comparison" at bounding box center [1495, 99] width 84 height 28
checkbox input "true"
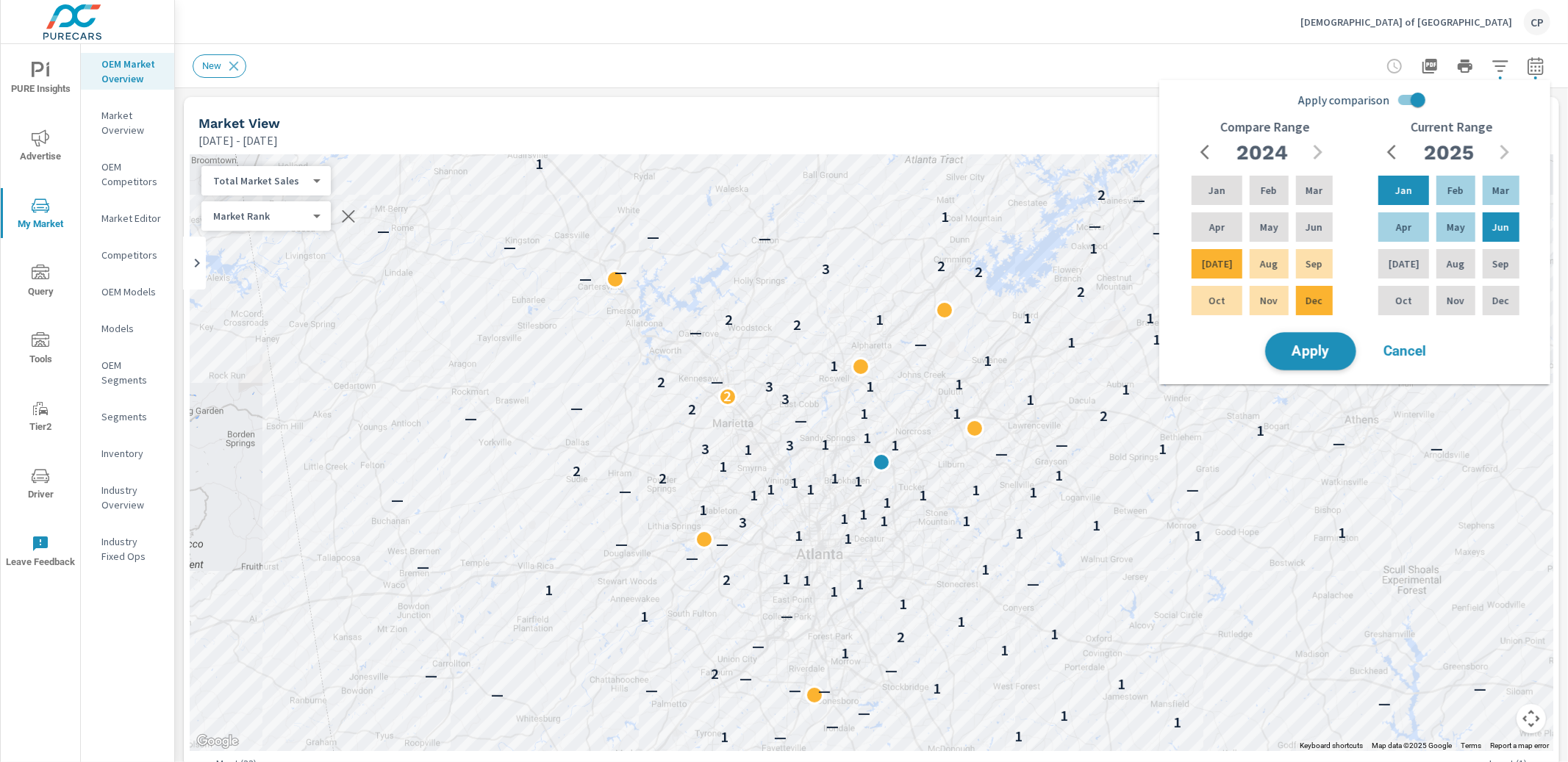
click at [1336, 341] on button "Apply" at bounding box center [1310, 351] width 91 height 38
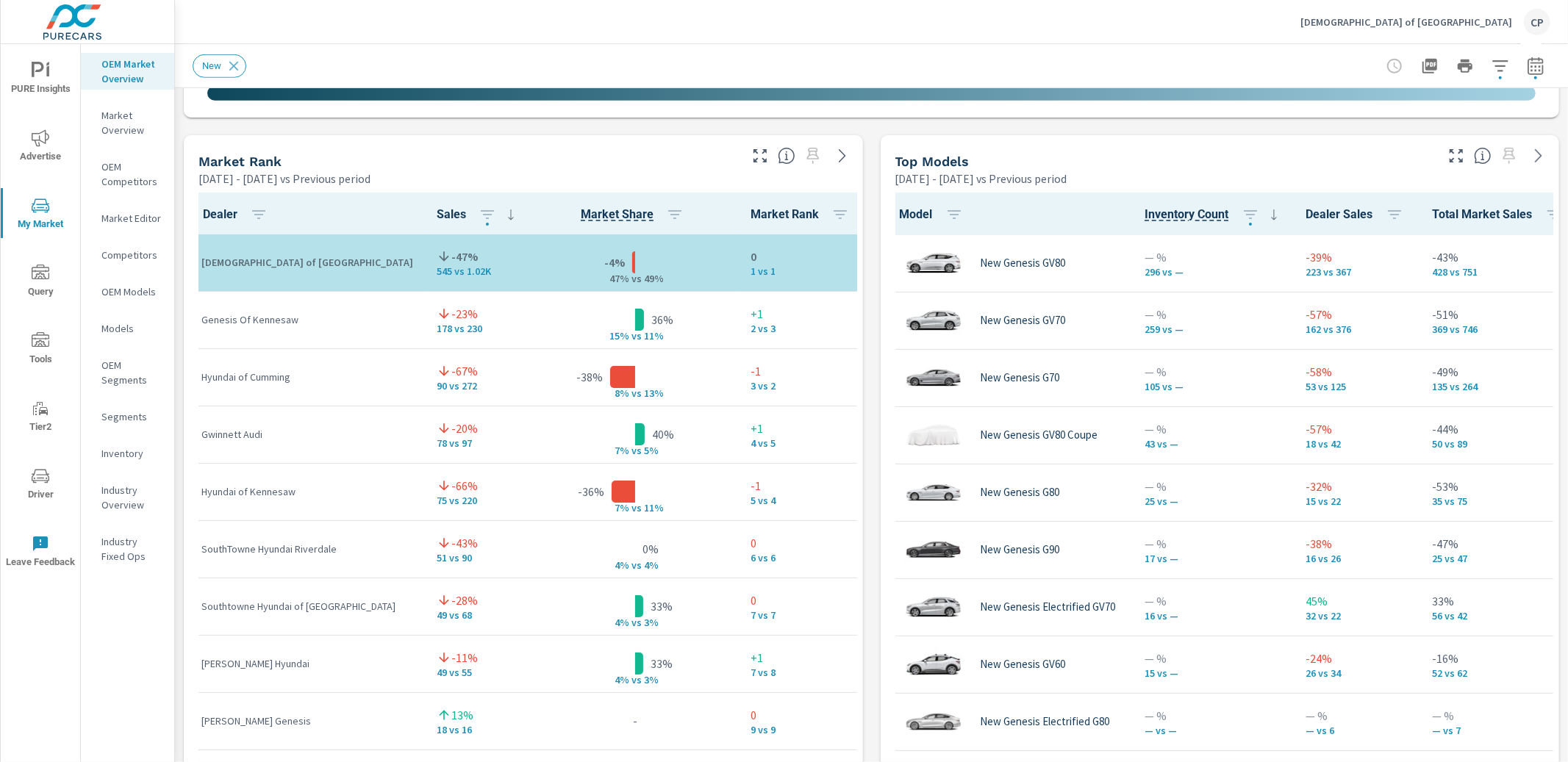
scroll to position [905, 0]
